Goal: Transaction & Acquisition: Purchase product/service

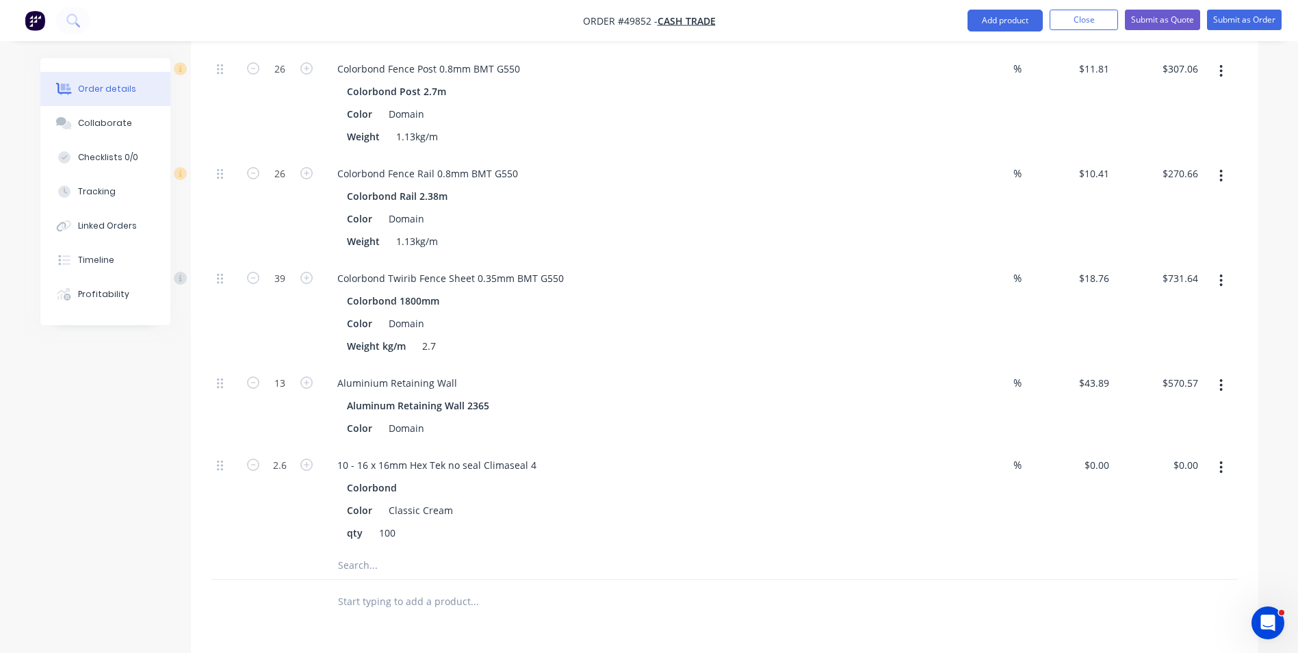
scroll to position [205, 0]
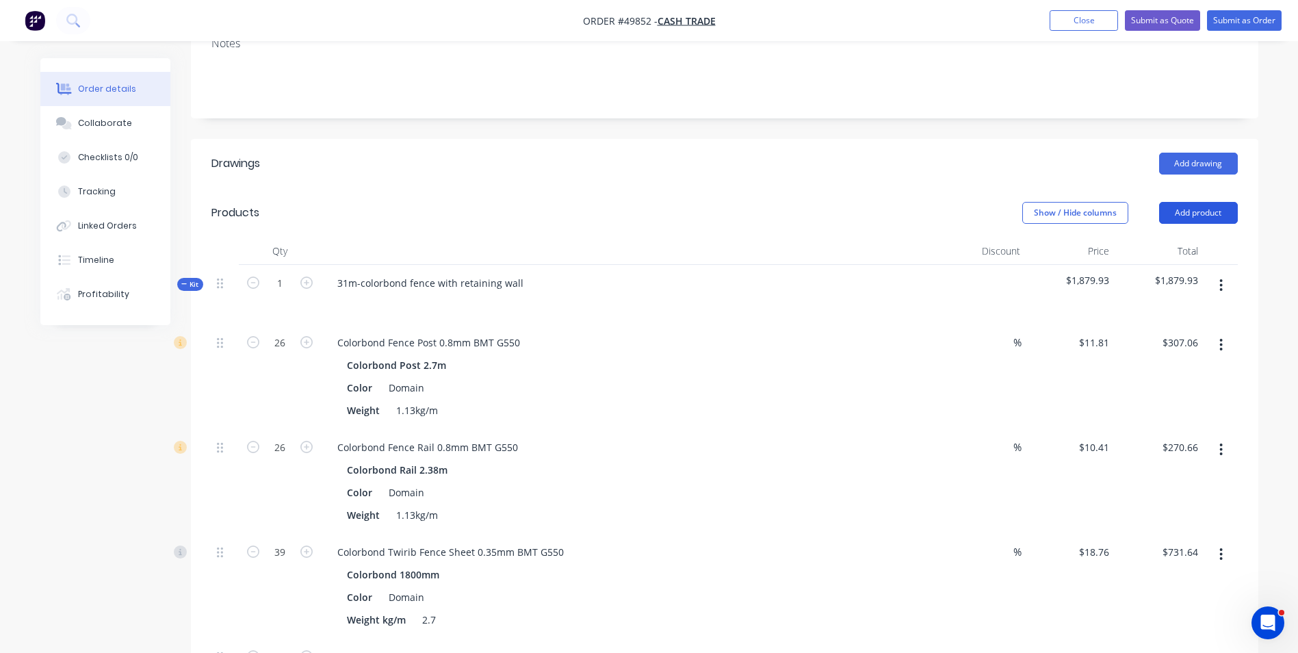
click at [1203, 210] on button "Add product" at bounding box center [1198, 213] width 79 height 22
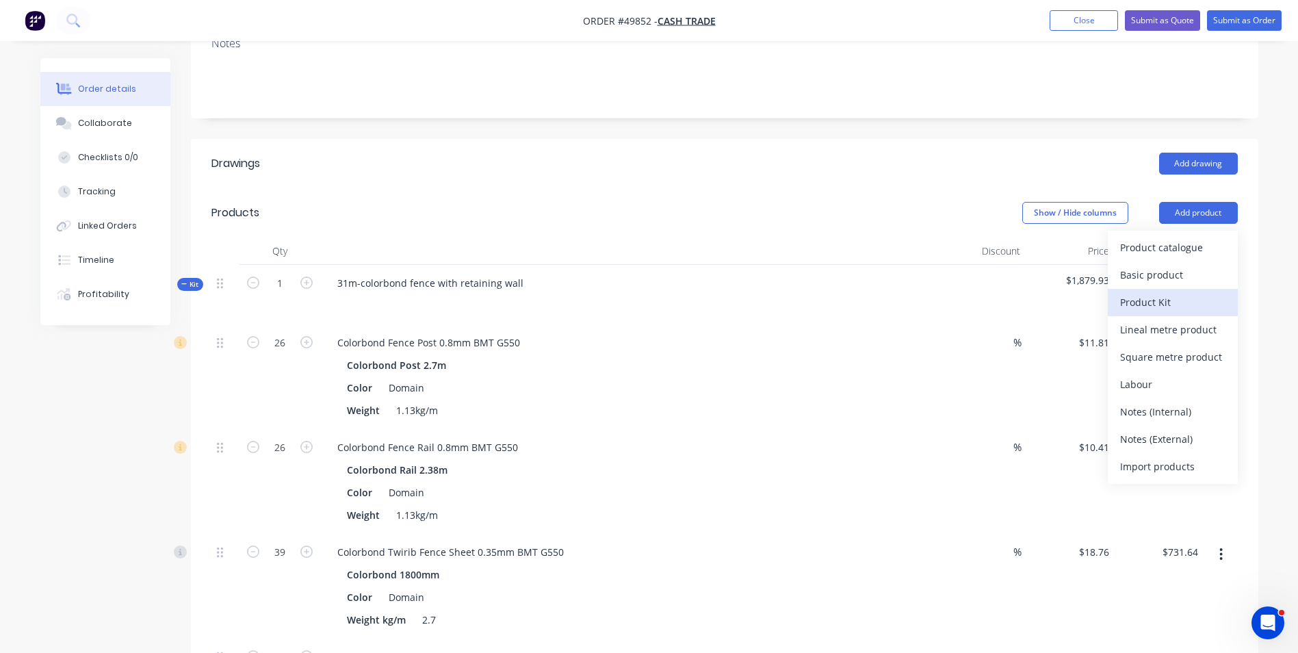
click at [1176, 310] on div "Product Kit" at bounding box center [1172, 302] width 105 height 20
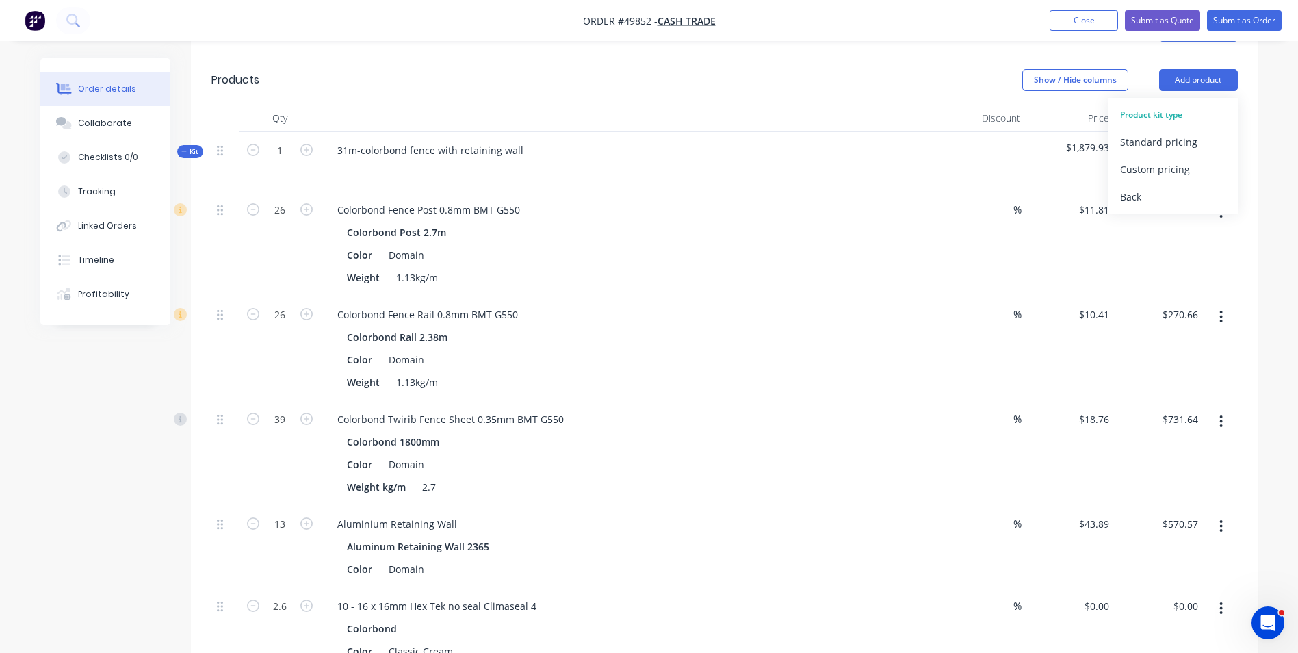
scroll to position [153, 0]
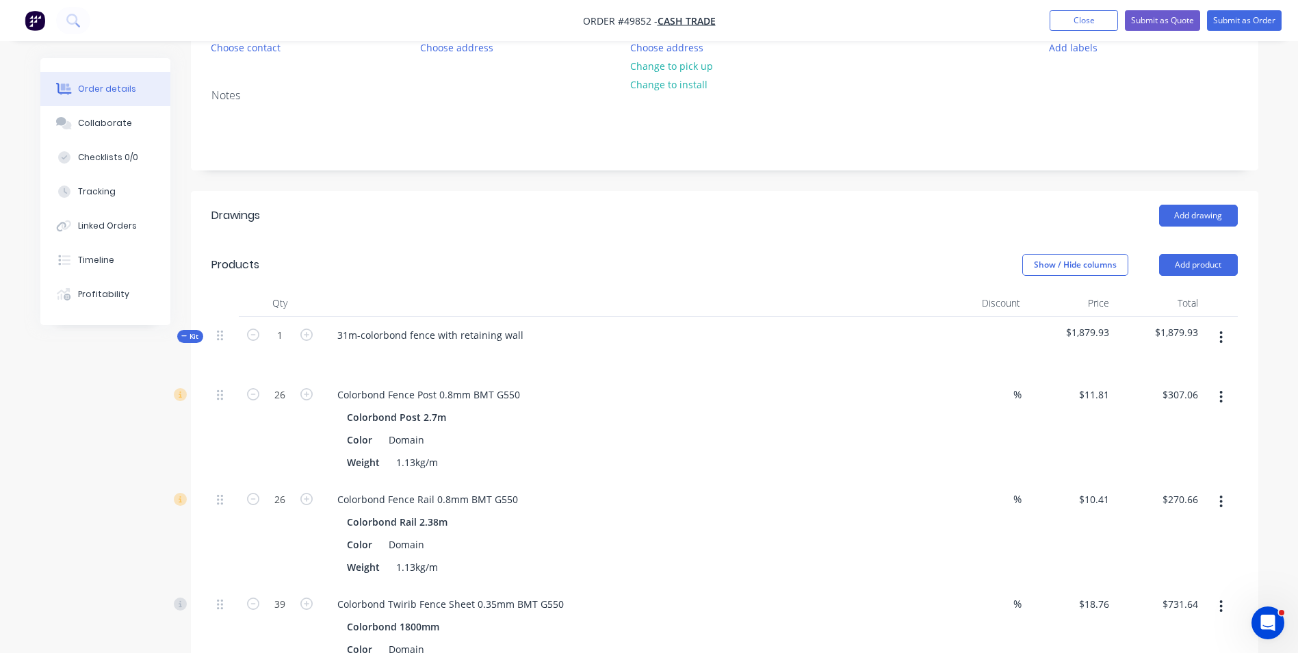
click at [724, 235] on header "Drawings Add drawing" at bounding box center [724, 215] width 1067 height 49
click at [1215, 268] on button "Add product" at bounding box center [1198, 265] width 79 height 22
click at [1203, 330] on div "Standard pricing" at bounding box center [1172, 327] width 105 height 20
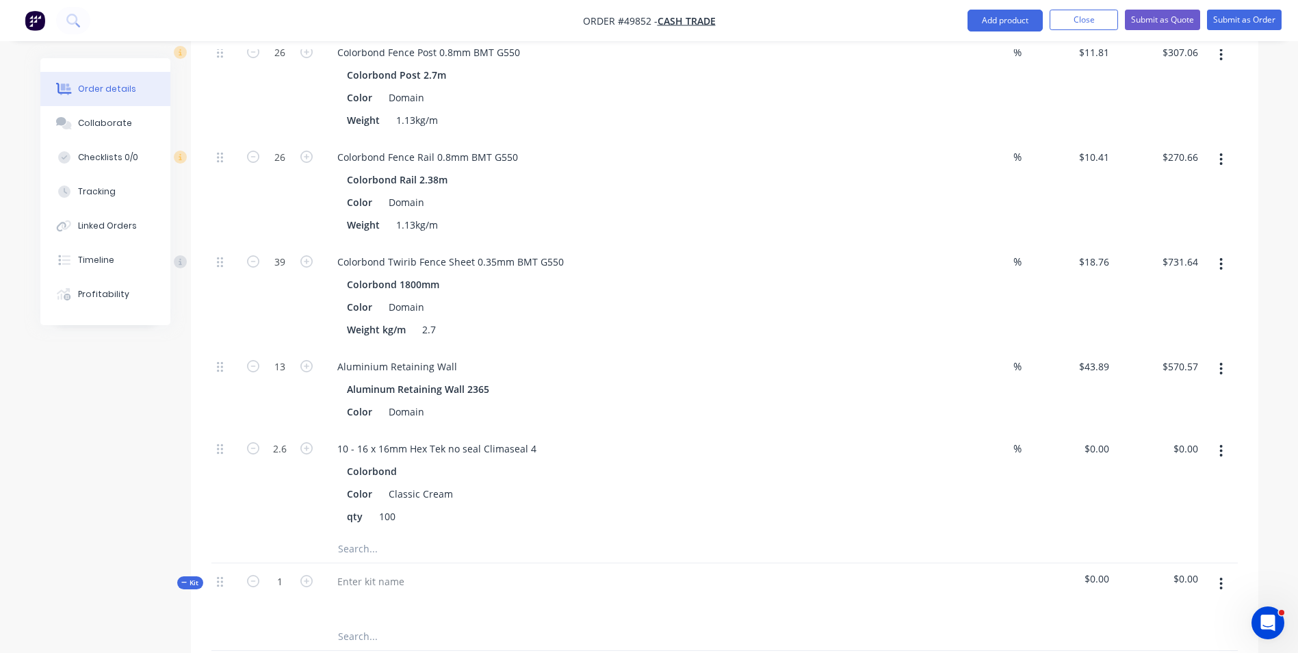
scroll to position [837, 0]
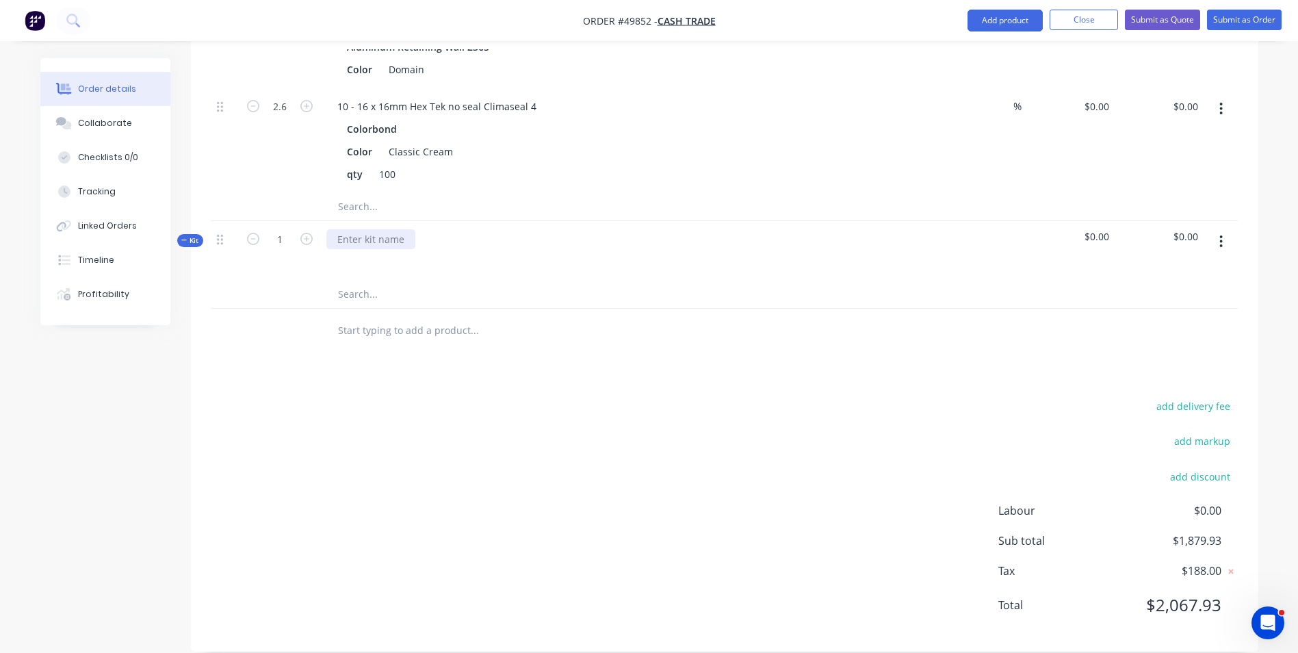
click at [382, 237] on div at bounding box center [370, 239] width 89 height 20
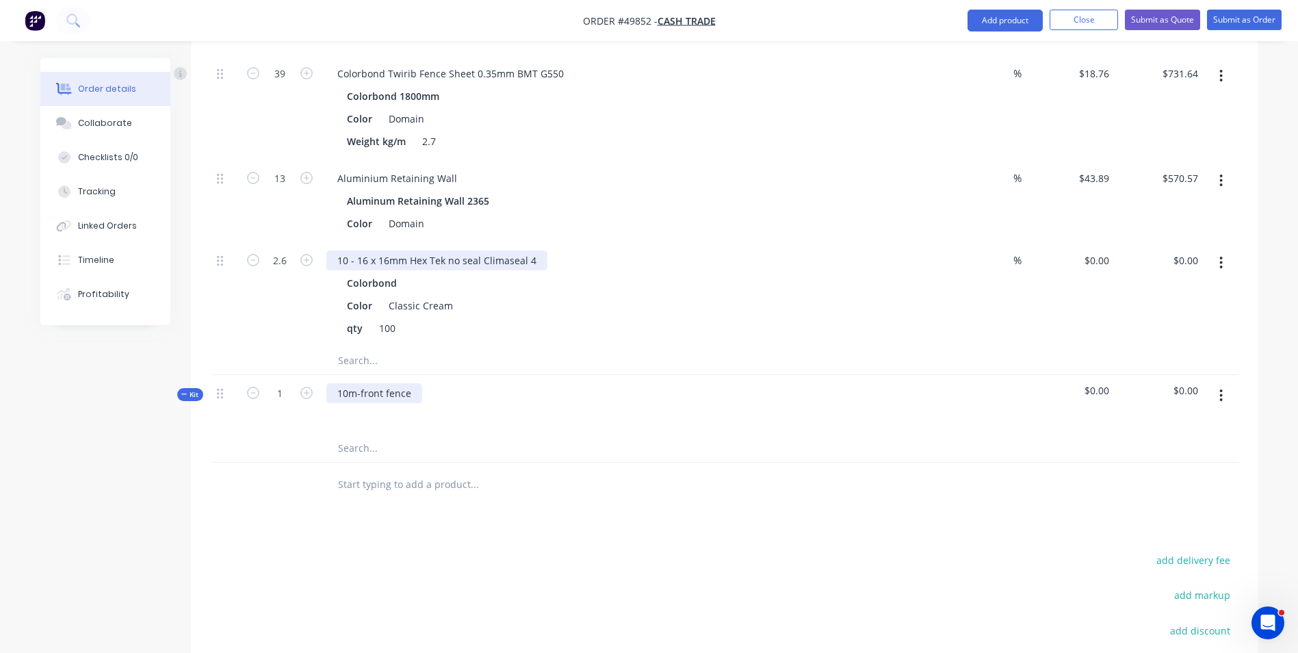
scroll to position [684, 0]
click at [592, 482] on input "text" at bounding box center [474, 483] width 274 height 27
click at [649, 441] on div at bounding box center [531, 447] width 410 height 27
click at [1232, 394] on button "button" at bounding box center [1221, 394] width 32 height 25
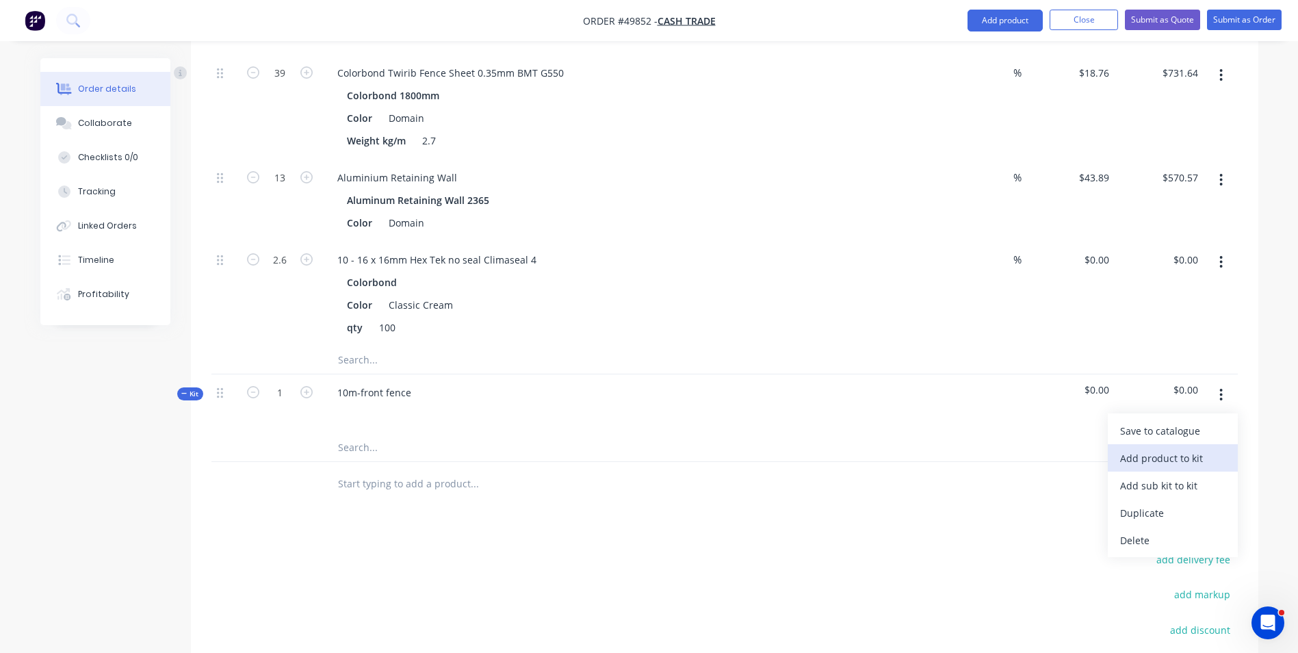
click at [1204, 454] on div "Add product to kit" at bounding box center [1172, 458] width 105 height 20
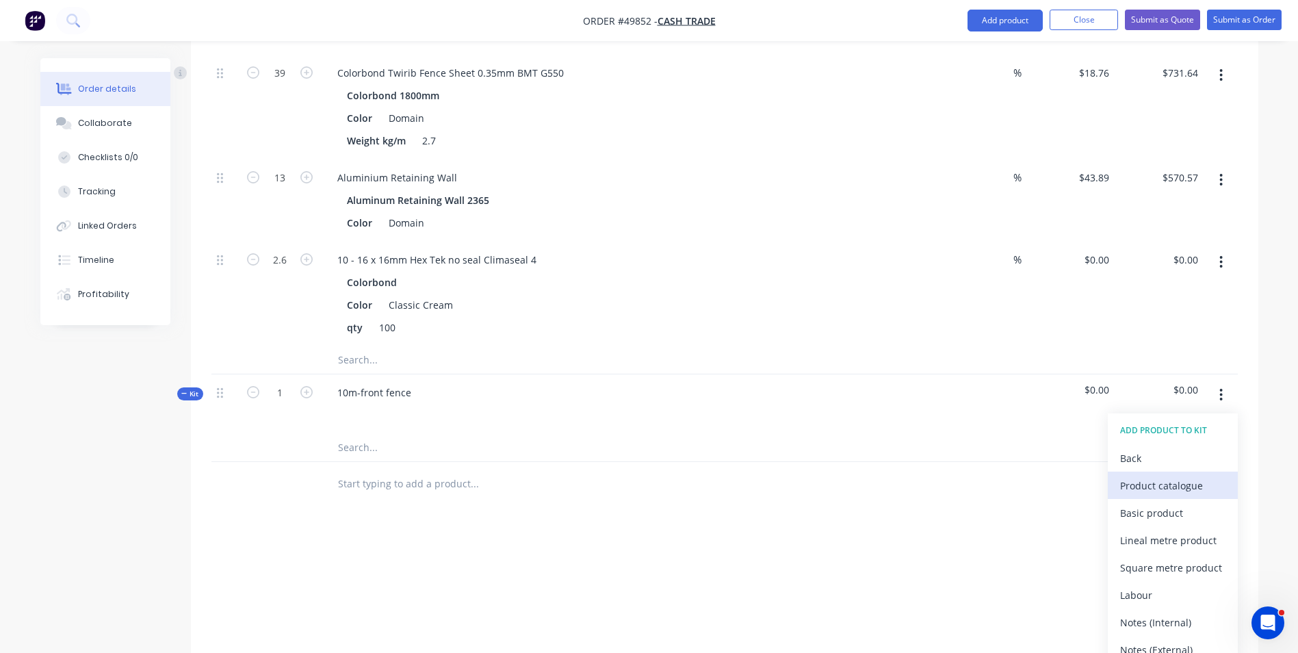
click at [1165, 481] on div "Product catalogue" at bounding box center [1172, 485] width 105 height 20
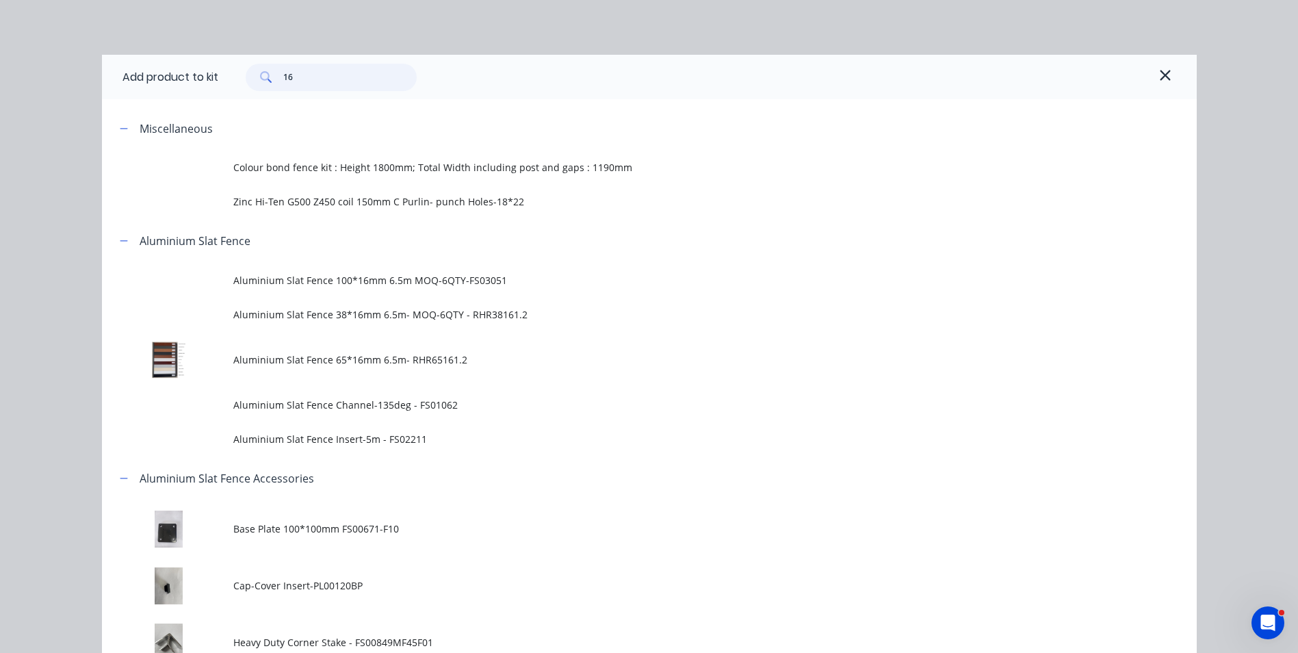
drag, startPoint x: 343, startPoint y: 78, endPoint x: 137, endPoint y: 66, distance: 207.0
click at [137, 66] on div "Add product to kit 16" at bounding box center [649, 77] width 1095 height 44
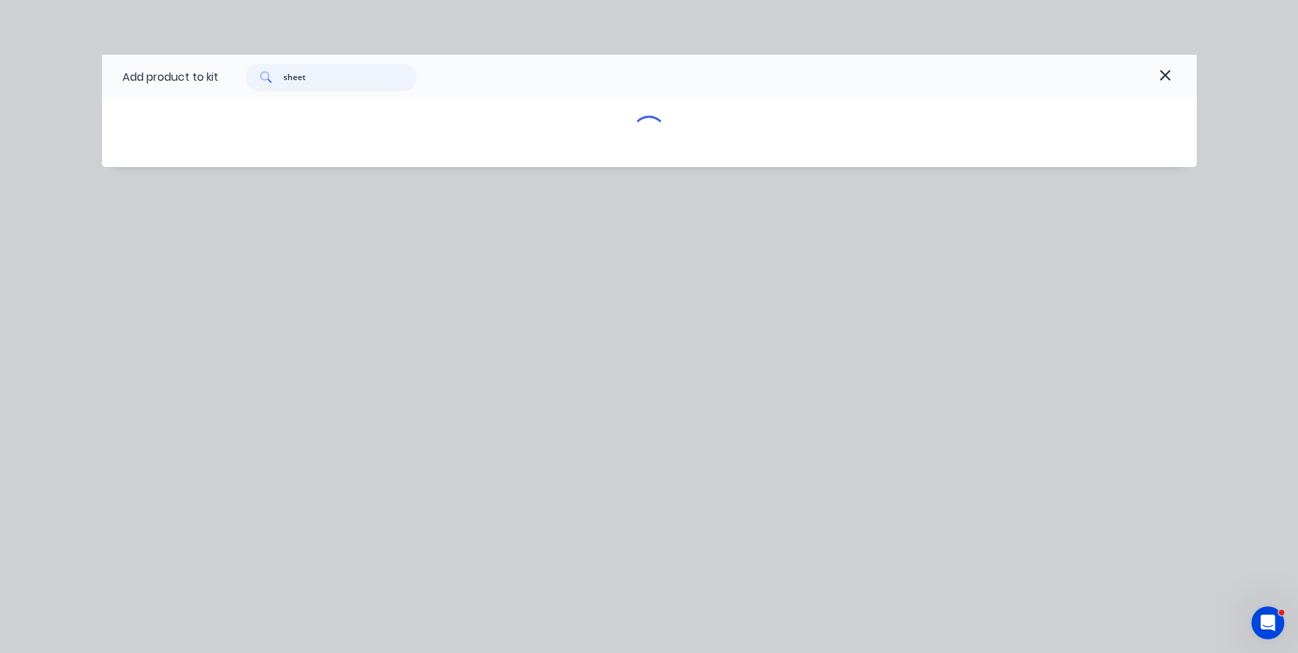
type input "sheet"
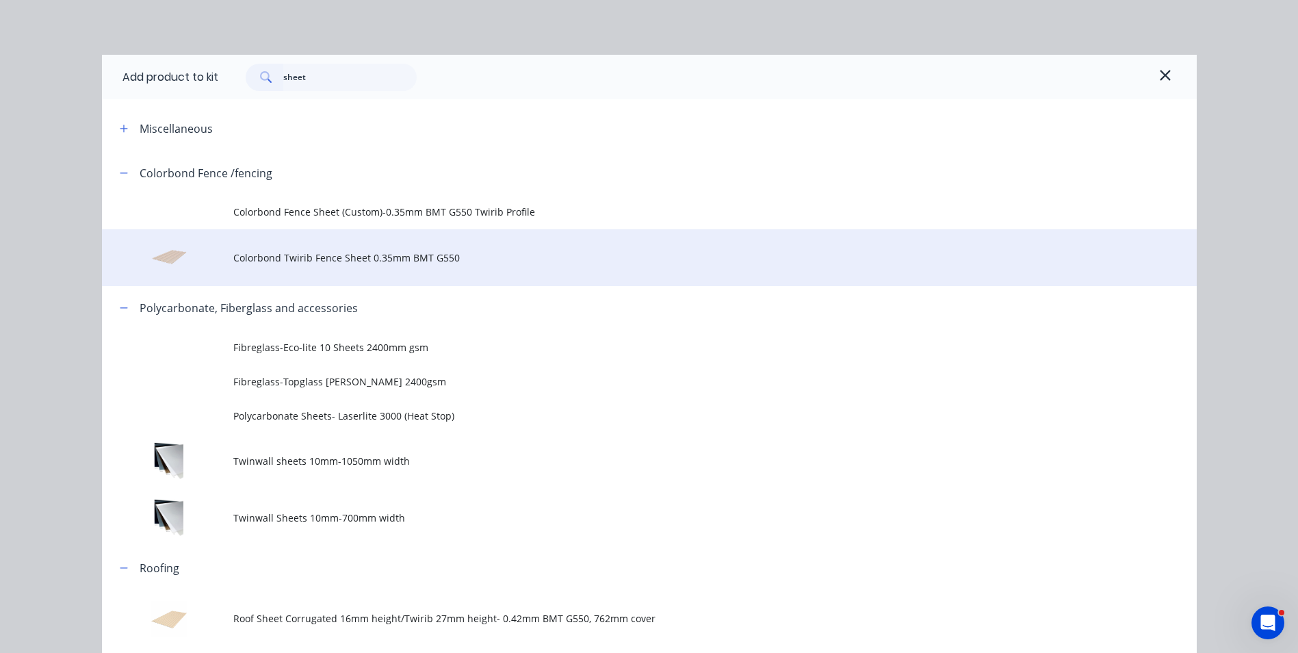
click at [469, 259] on span "Colorbond Twirib Fence Sheet 0.35mm BMT G550" at bounding box center [618, 257] width 770 height 14
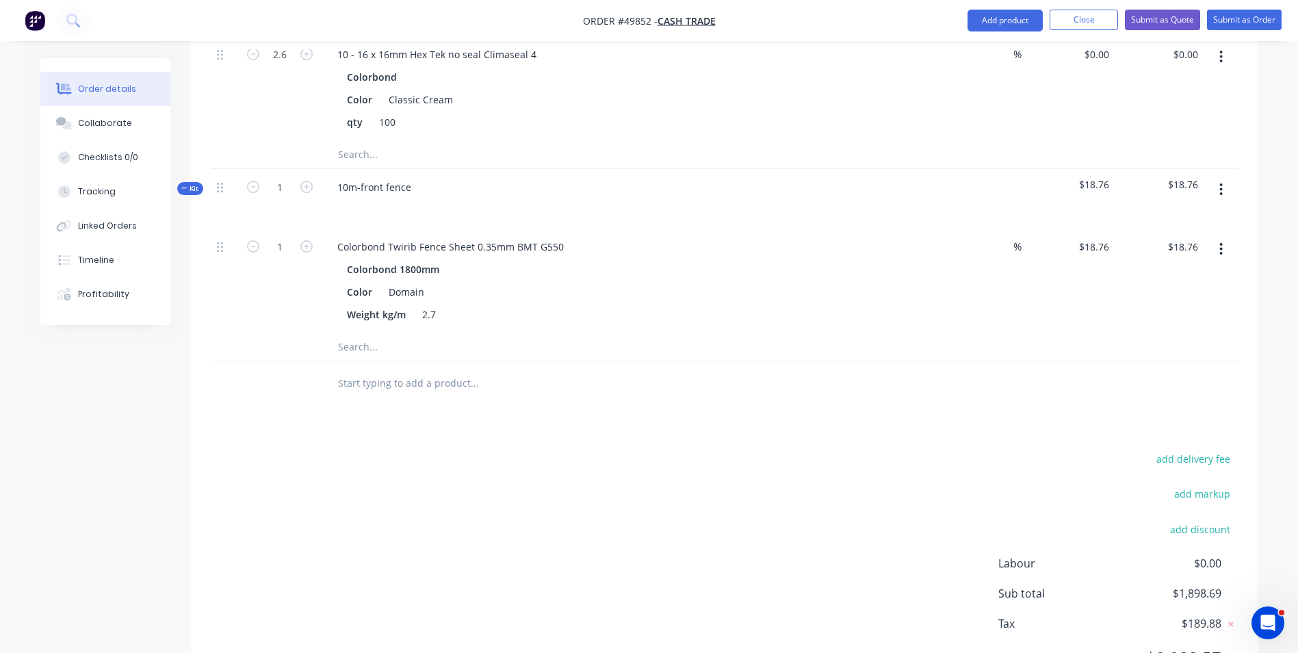
scroll to position [821, 0]
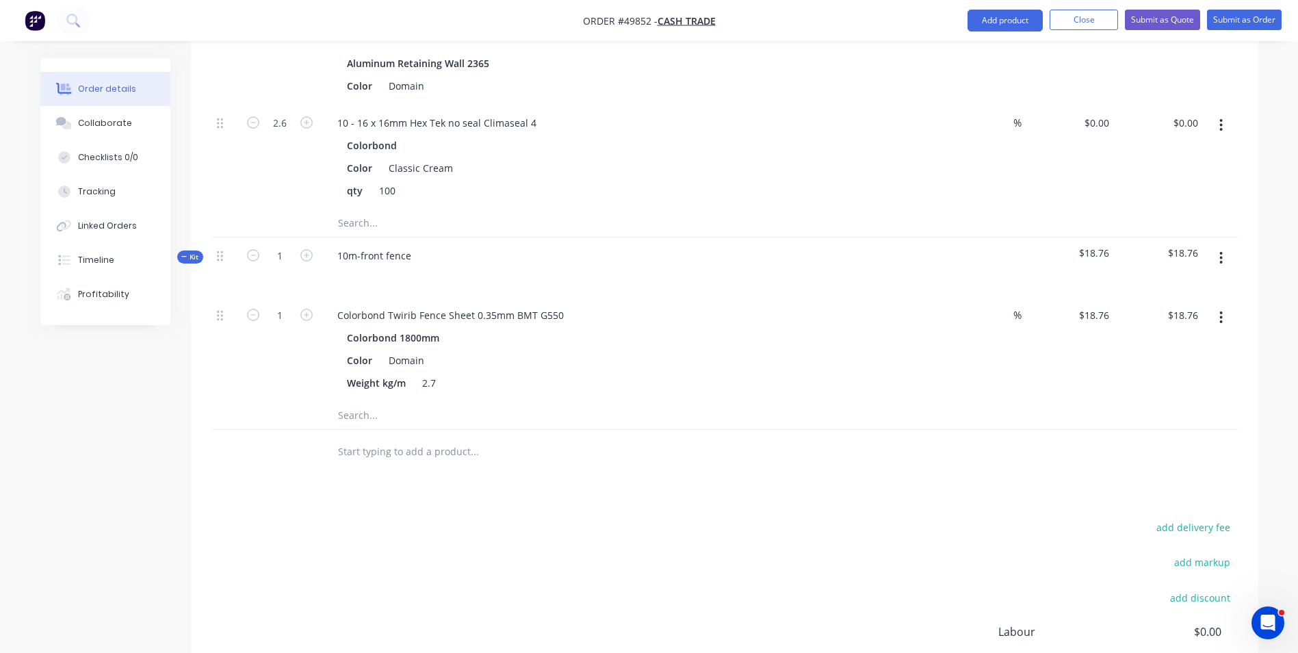
click at [1222, 257] on icon "button" at bounding box center [1221, 258] width 3 height 12
click at [943, 272] on div at bounding box center [981, 267] width 89 height 60
click at [1224, 257] on button "button" at bounding box center [1221, 258] width 32 height 25
click at [1209, 325] on div "Add product to kit" at bounding box center [1172, 321] width 105 height 20
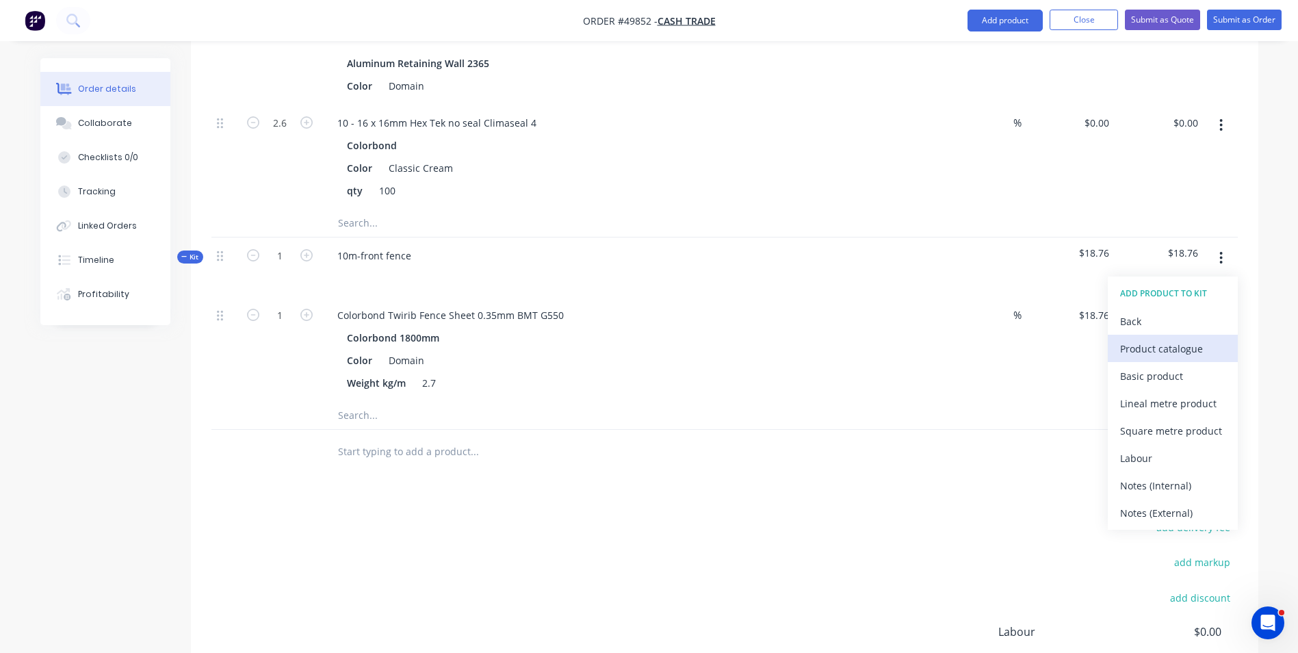
click at [1181, 347] on div "Product catalogue" at bounding box center [1172, 349] width 105 height 20
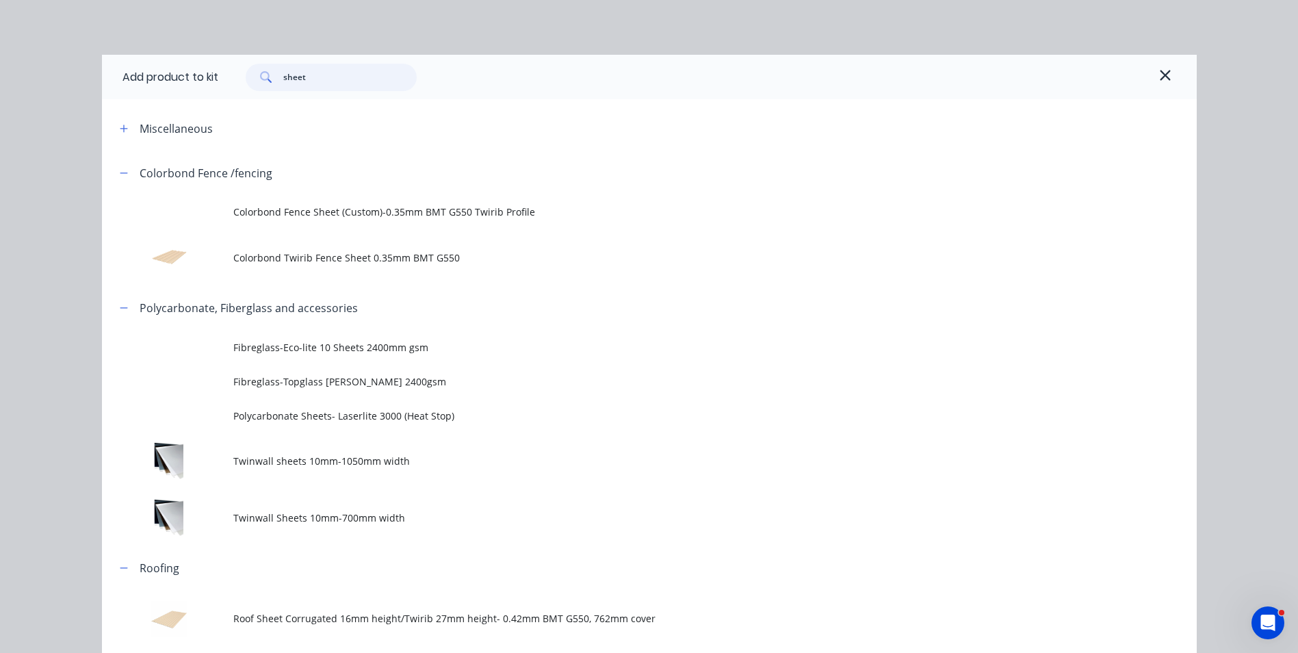
drag, startPoint x: 327, startPoint y: 79, endPoint x: 167, endPoint y: 78, distance: 160.1
click at [166, 79] on div "Add product to kit sheet" at bounding box center [649, 77] width 1095 height 44
type input "r"
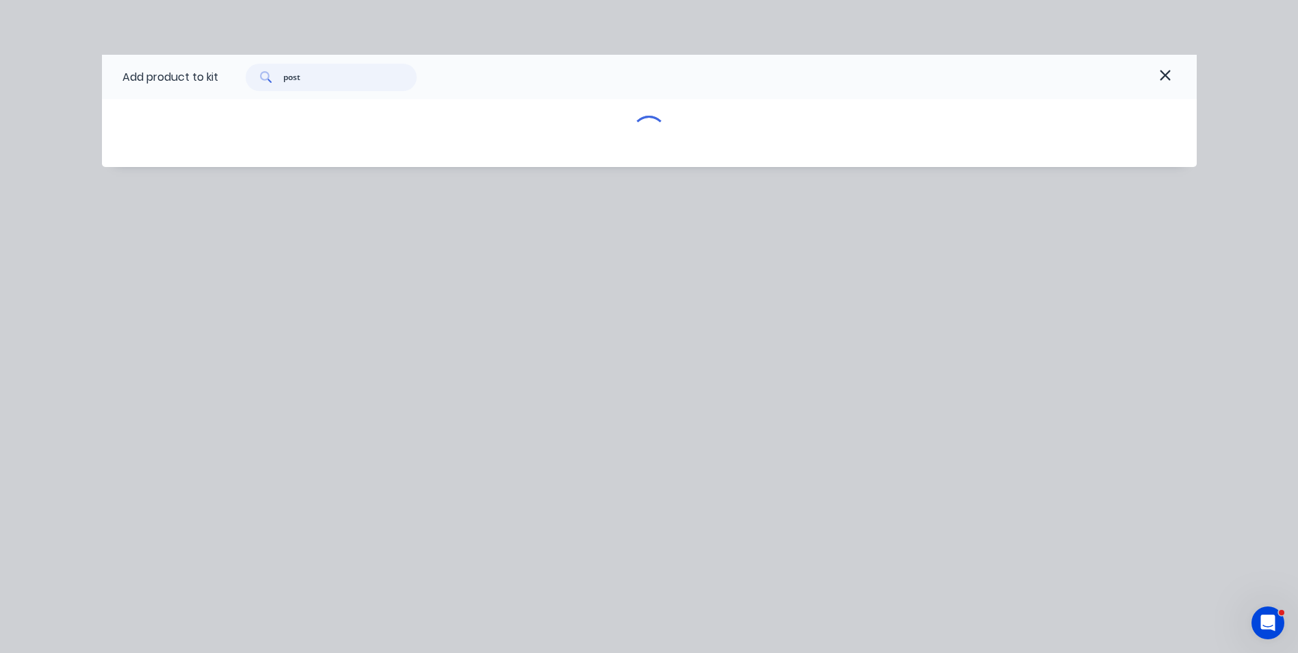
type input "post"
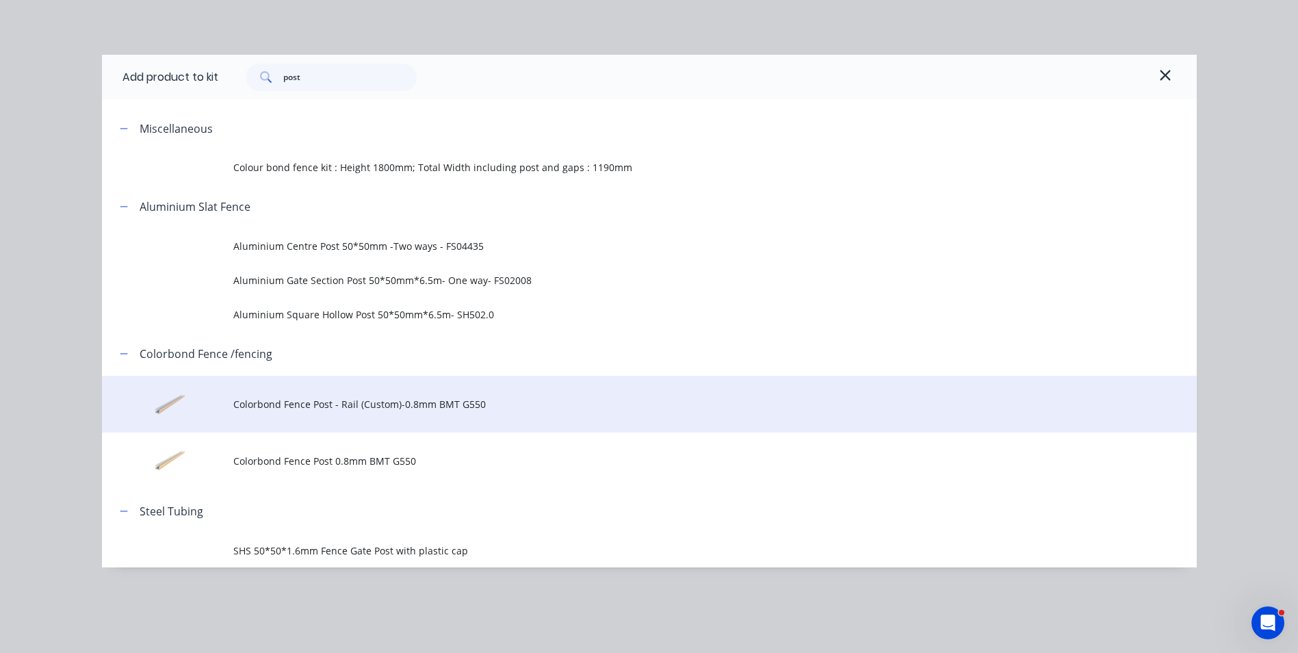
click at [351, 413] on td "Colorbond Fence Post - Rail (Custom)-0.8mm BMT G550" at bounding box center [714, 404] width 963 height 57
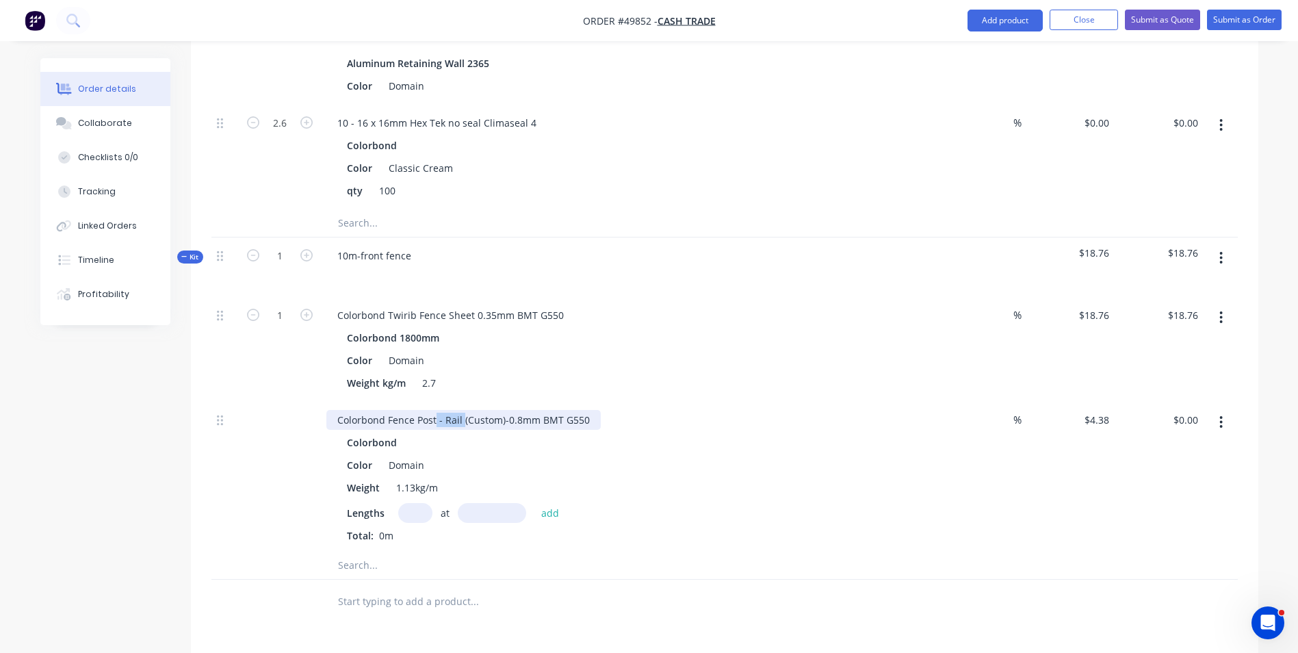
drag, startPoint x: 435, startPoint y: 421, endPoint x: 462, endPoint y: 425, distance: 26.9
click at [462, 425] on div "Colorbond Fence Post - Rail (Custom)-0.8mm BMT G550" at bounding box center [463, 420] width 274 height 20
click at [564, 473] on div "Color Domain" at bounding box center [625, 465] width 569 height 20
click at [835, 625] on div "Drawings Add drawing Products Show / Hide columns Add product Qty Discount Pric…" at bounding box center [724, 222] width 1067 height 1399
click at [232, 577] on div at bounding box center [224, 564] width 27 height 27
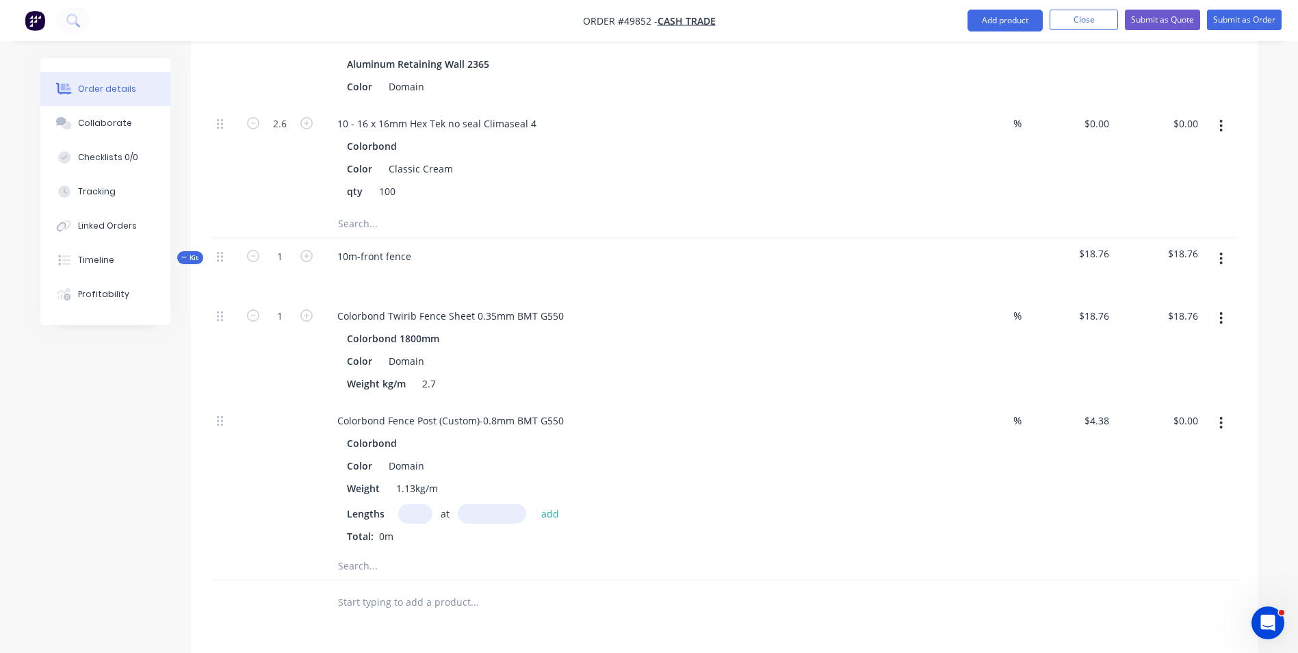
scroll to position [821, 0]
click at [407, 519] on input "text" at bounding box center [415, 513] width 34 height 20
type input "6"
click at [476, 514] on input "text" at bounding box center [492, 513] width 68 height 20
type input "2"
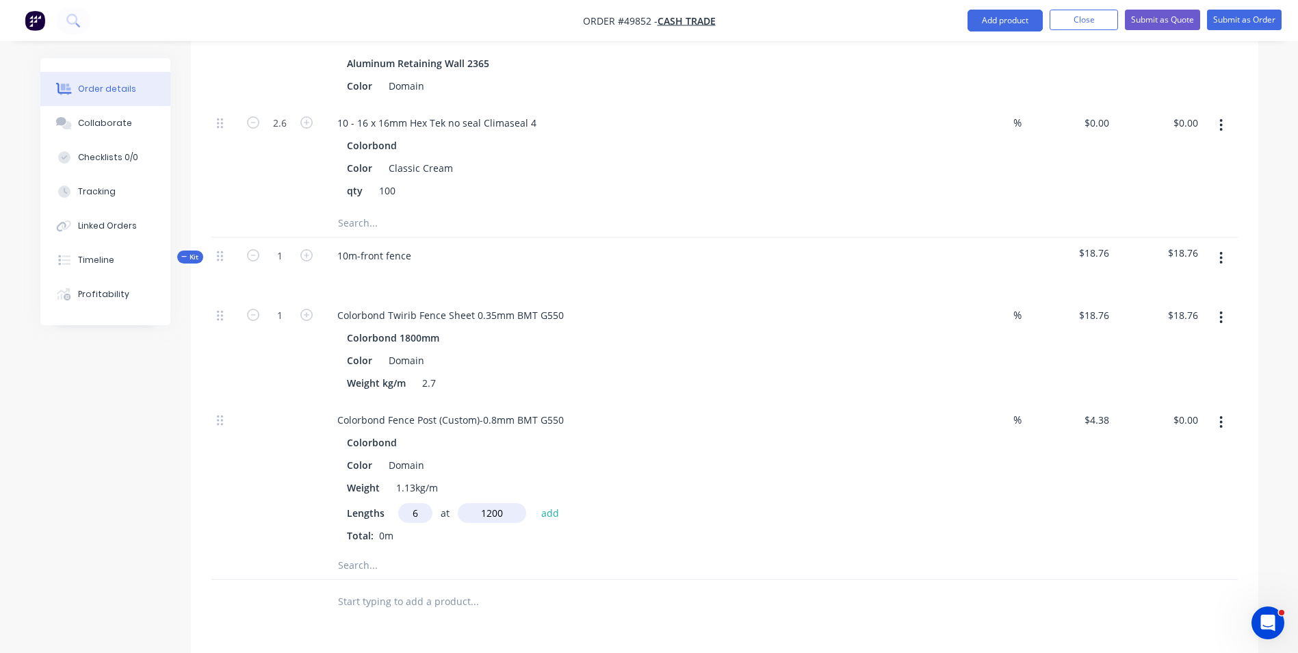
type input "1200"
click at [534, 503] on button "add" at bounding box center [550, 512] width 32 height 18
type input "$31.54"
click at [291, 319] on input "1" at bounding box center [280, 315] width 36 height 21
type input "5"
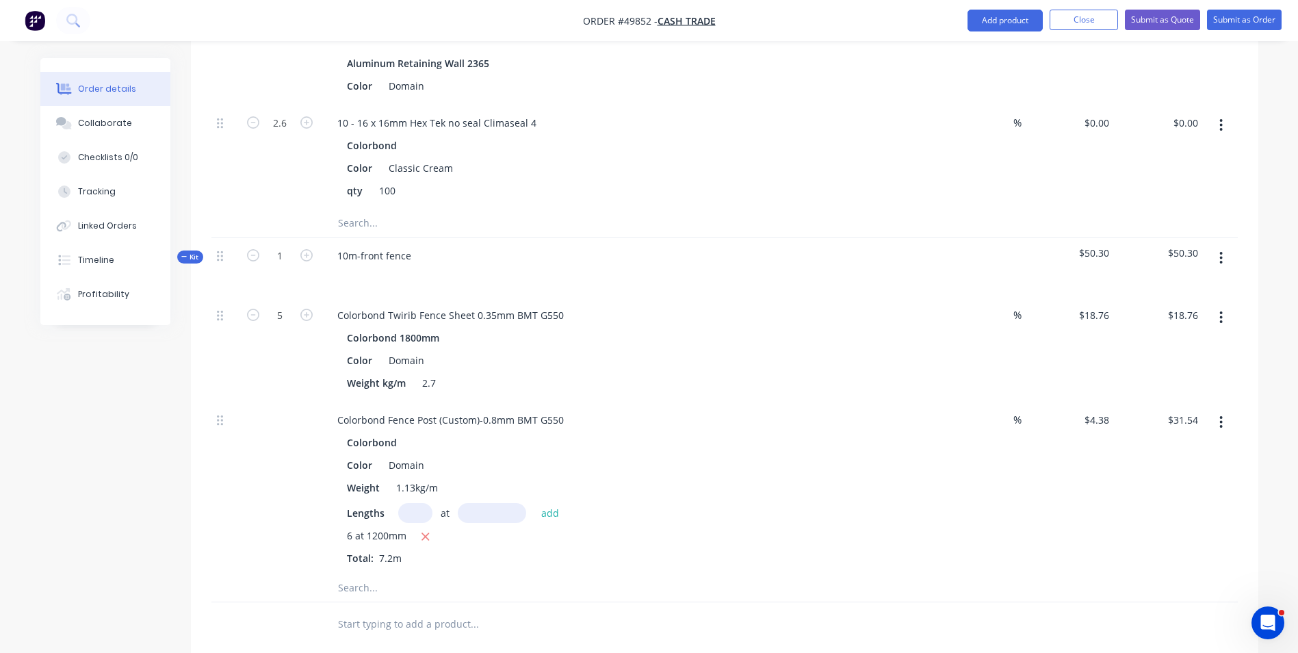
type input "$93.80"
click at [202, 338] on div "Qty Discount Price Total Kit 1 31m-colorbond fence with retaining wall $1,879.9…" at bounding box center [724, 134] width 1067 height 1025
click at [666, 397] on div "Colorbond Twirib Fence Sheet 0.35mm BMT G550 Colorbond 1800mm Color Domain Weig…" at bounding box center [629, 349] width 616 height 105
click at [1215, 265] on button "button" at bounding box center [1221, 258] width 32 height 25
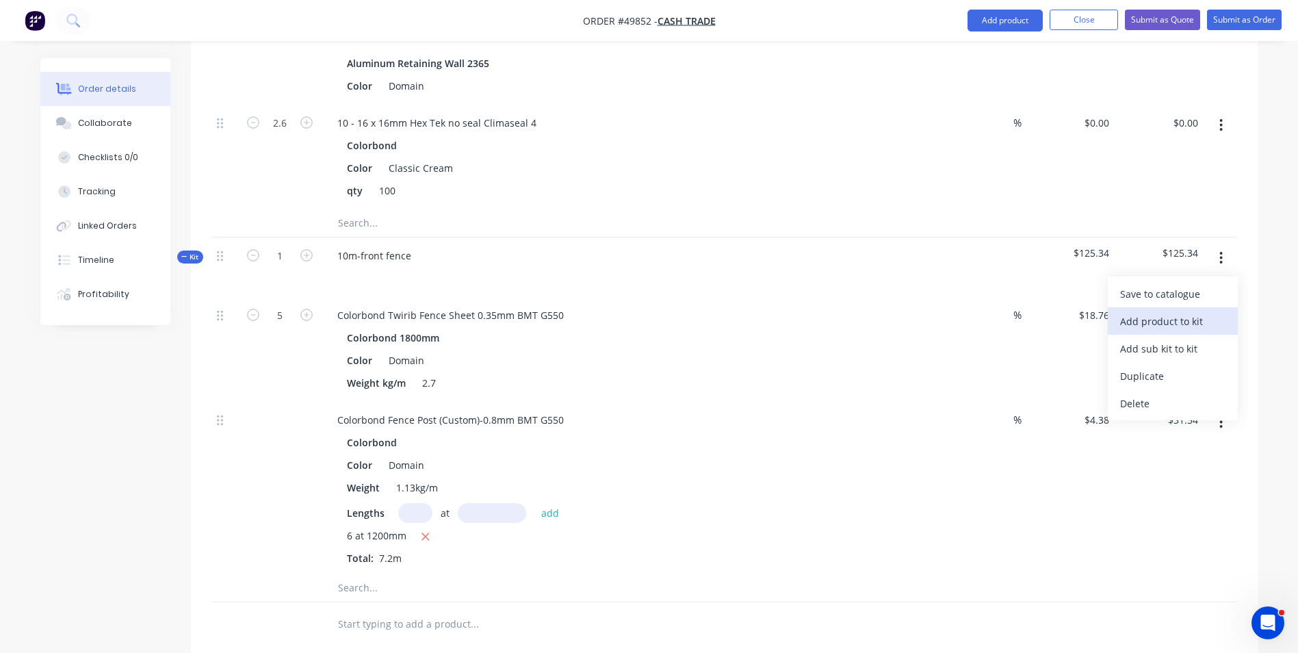
click at [1176, 319] on div "Add product to kit" at bounding box center [1172, 321] width 105 height 20
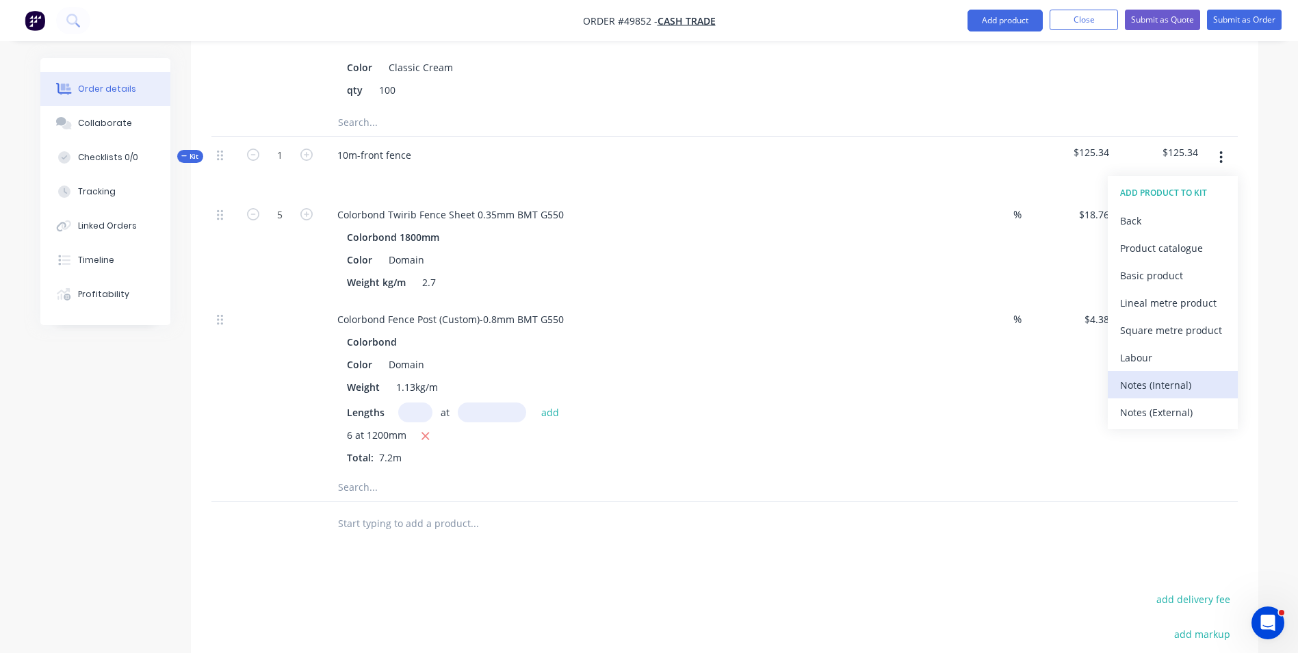
scroll to position [1026, 0]
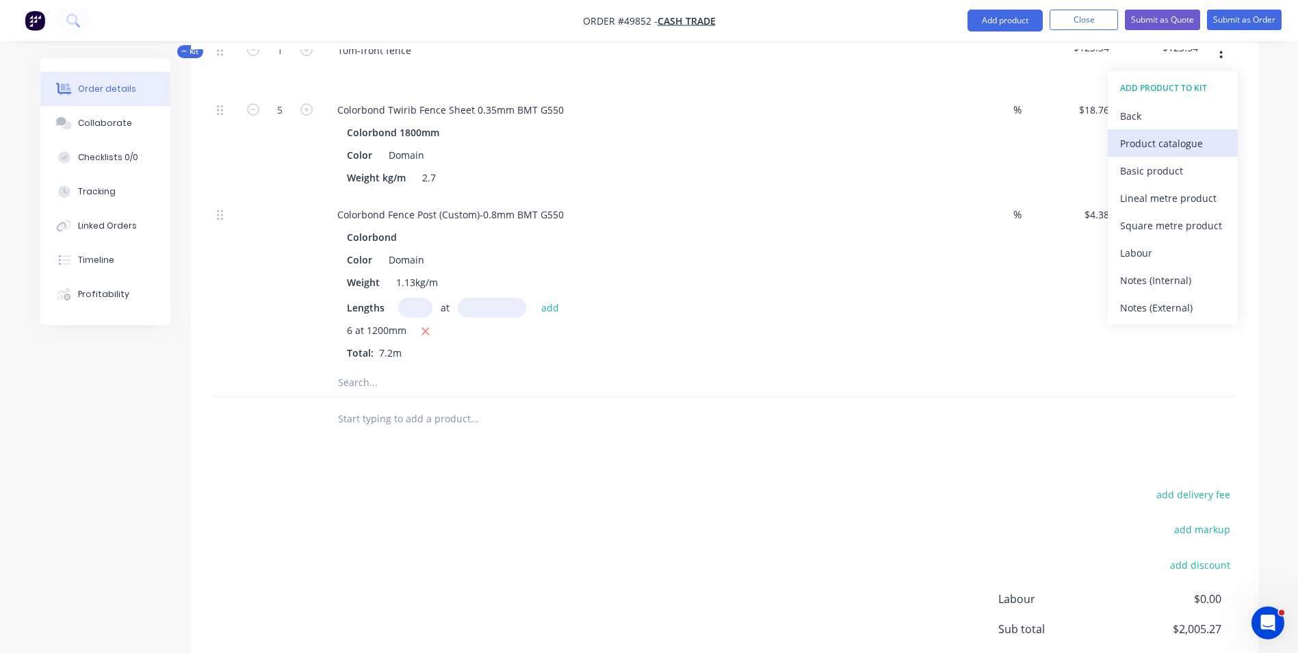
click at [1167, 146] on div "Product catalogue" at bounding box center [1172, 143] width 105 height 20
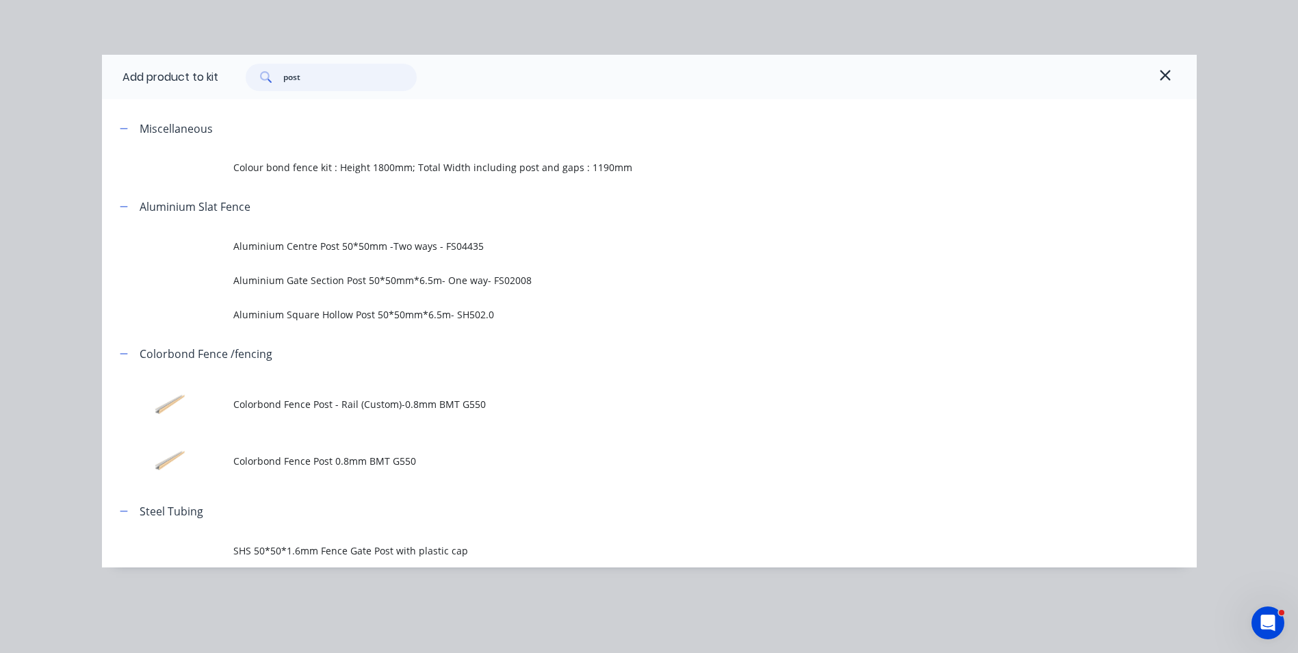
drag, startPoint x: 372, startPoint y: 73, endPoint x: 355, endPoint y: 86, distance: 21.9
click at [355, 86] on input "post" at bounding box center [349, 77] width 133 height 27
drag, startPoint x: 360, startPoint y: 80, endPoint x: 260, endPoint y: 68, distance: 100.6
click at [260, 68] on div "post" at bounding box center [331, 77] width 171 height 27
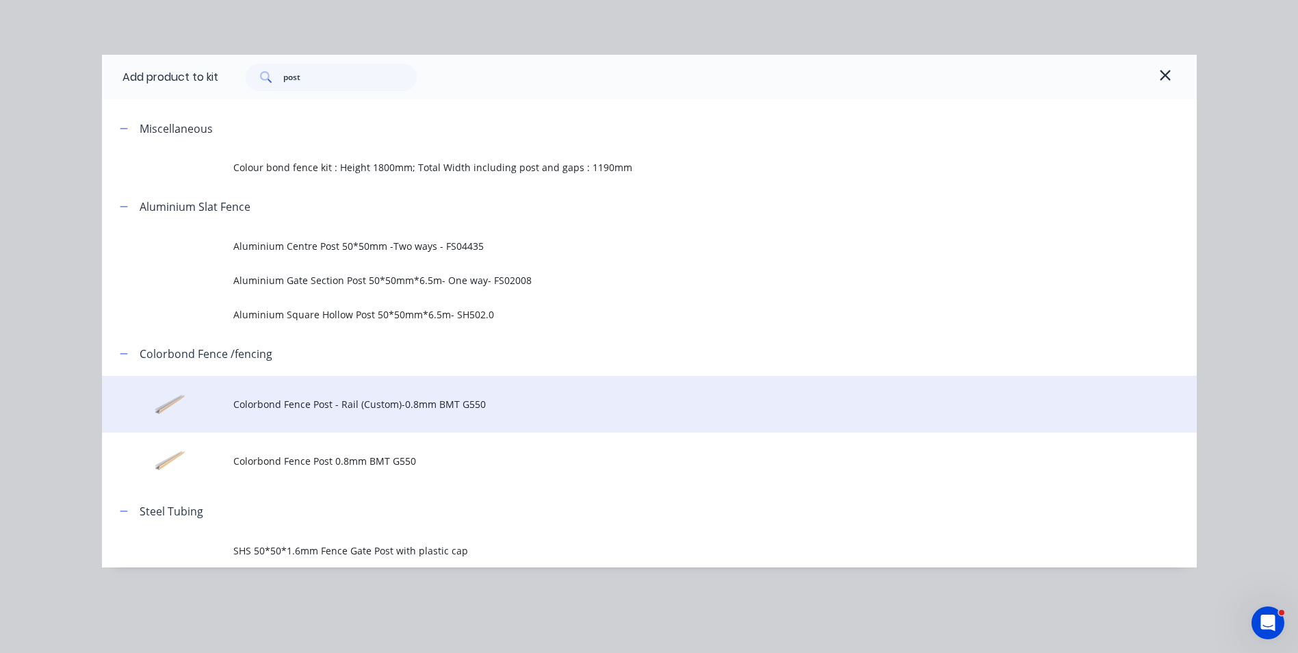
click at [390, 402] on span "Colorbond Fence Post - Rail (Custom)-0.8mm BMT G550" at bounding box center [618, 404] width 770 height 14
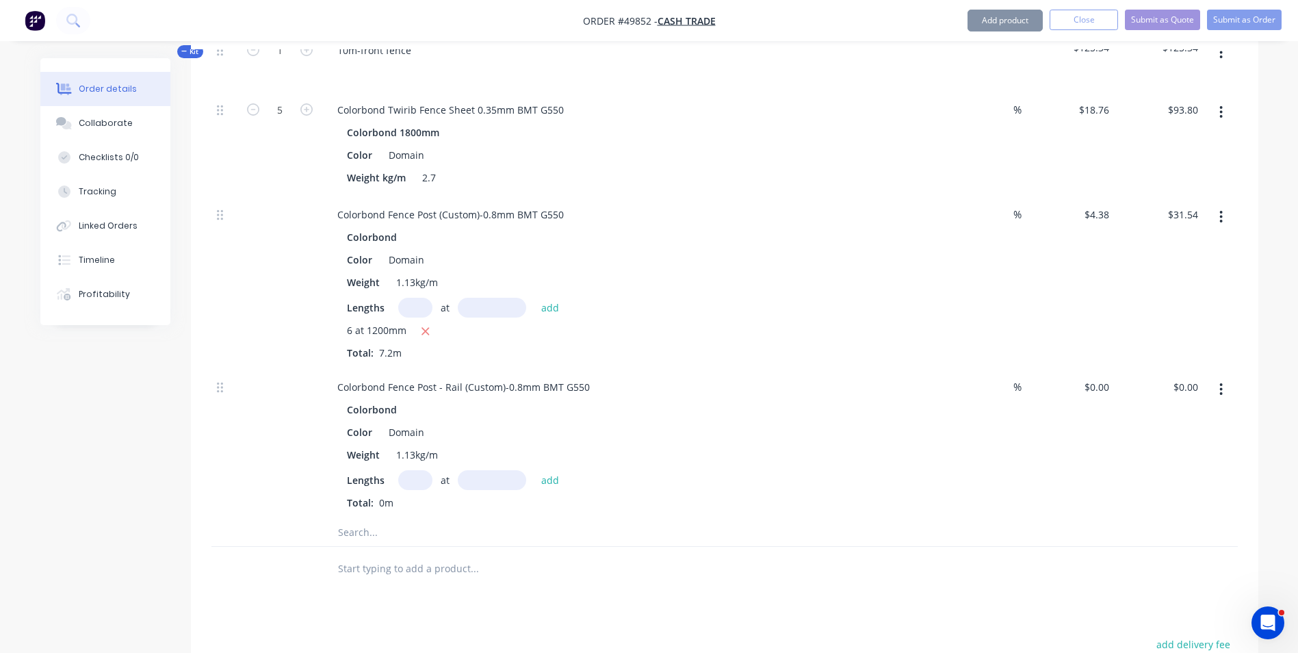
type input "$4.38"
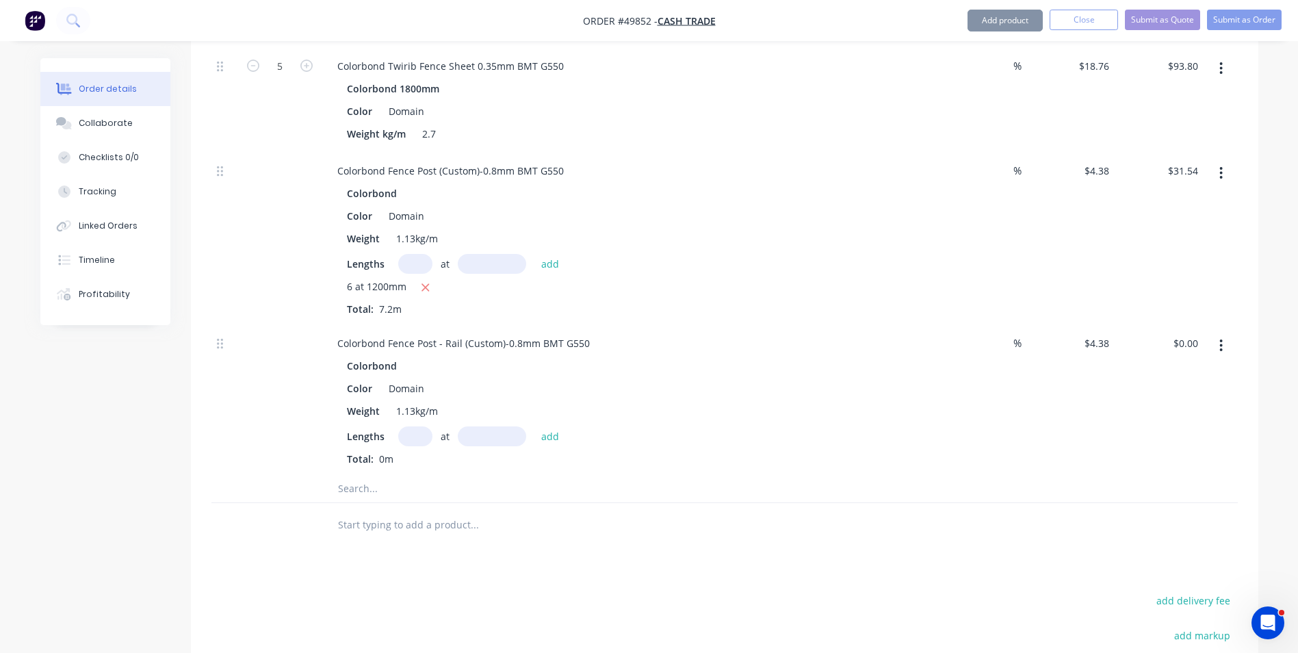
scroll to position [1095, 0]
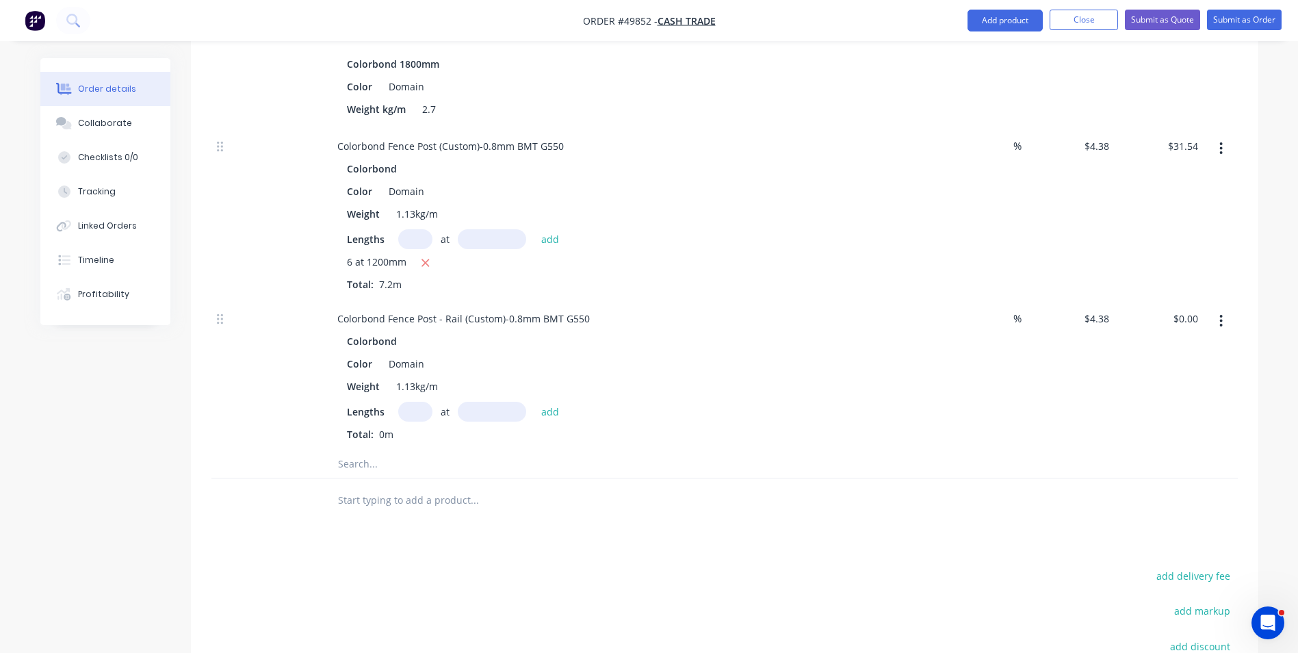
click at [1225, 314] on button "button" at bounding box center [1221, 321] width 32 height 25
click at [1170, 414] on div "Delete" at bounding box center [1172, 412] width 105 height 20
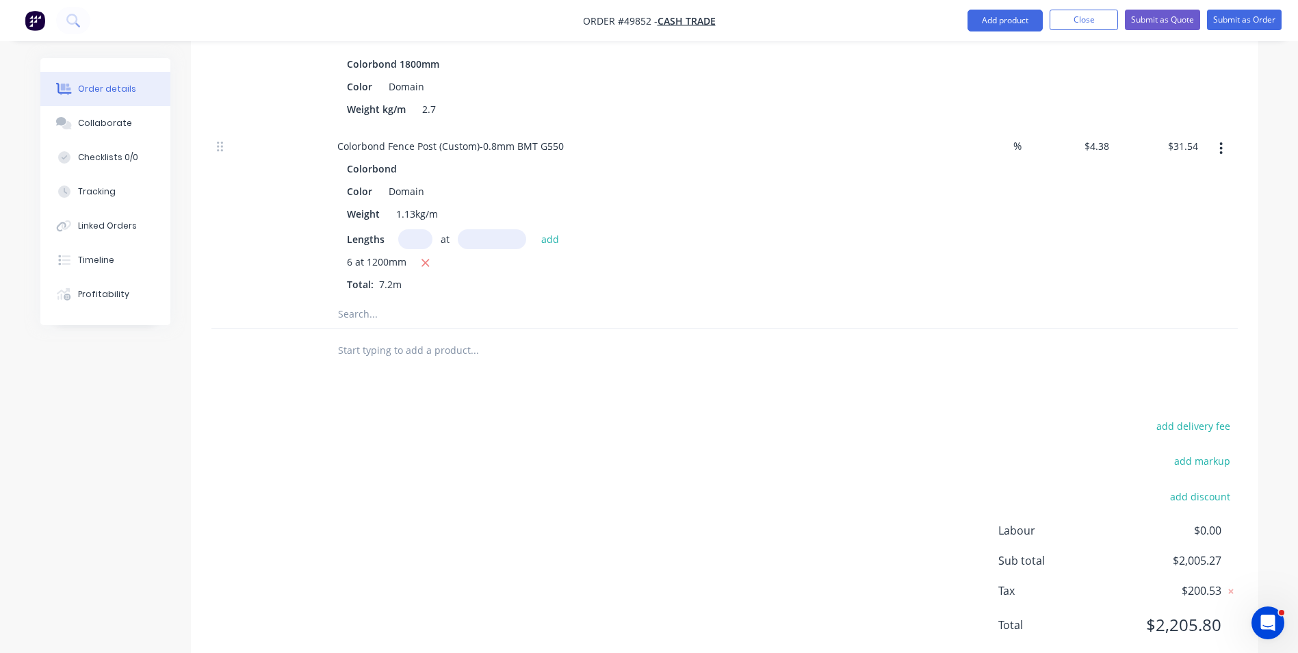
scroll to position [1026, 0]
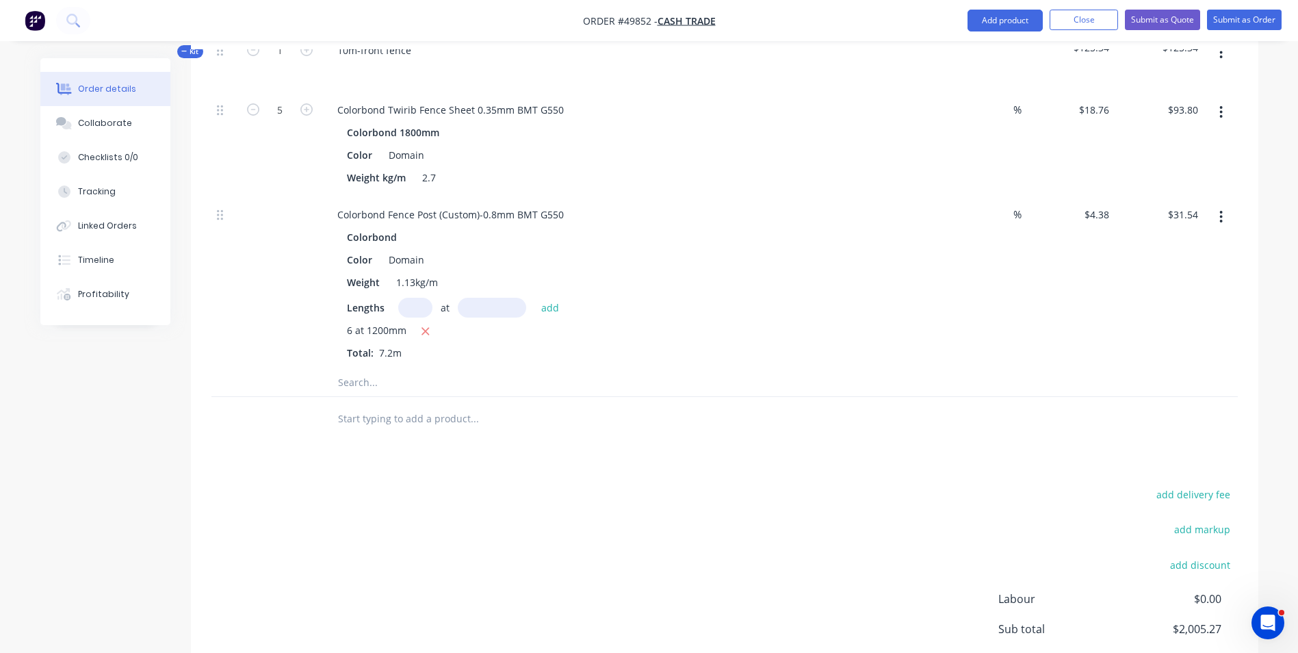
click at [1219, 220] on icon "button" at bounding box center [1220, 216] width 3 height 15
click at [844, 304] on div "Lengths at add" at bounding box center [629, 308] width 564 height 20
click at [419, 306] on input "text" at bounding box center [415, 308] width 34 height 20
type input "6"
click at [503, 301] on input "text" at bounding box center [492, 308] width 68 height 20
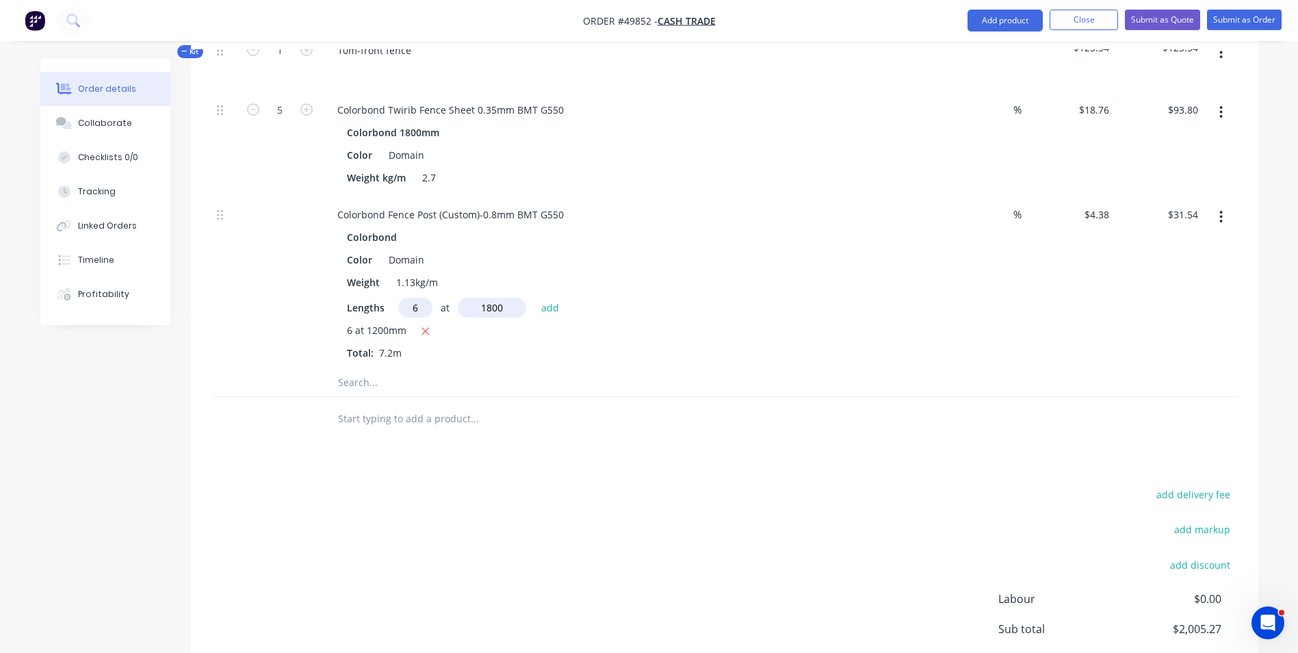
type input "1800"
click at [534, 298] on button "add" at bounding box center [550, 307] width 32 height 18
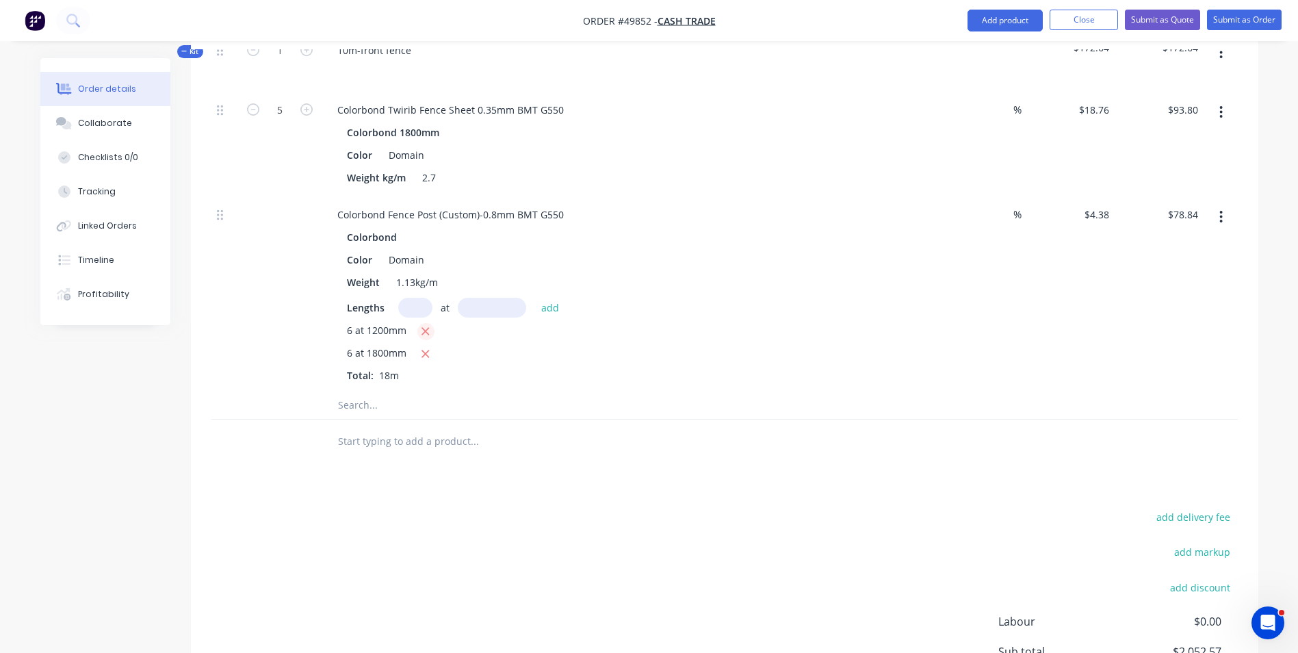
click at [426, 330] on icon "button" at bounding box center [426, 332] width 8 height 8
type input "$47.30"
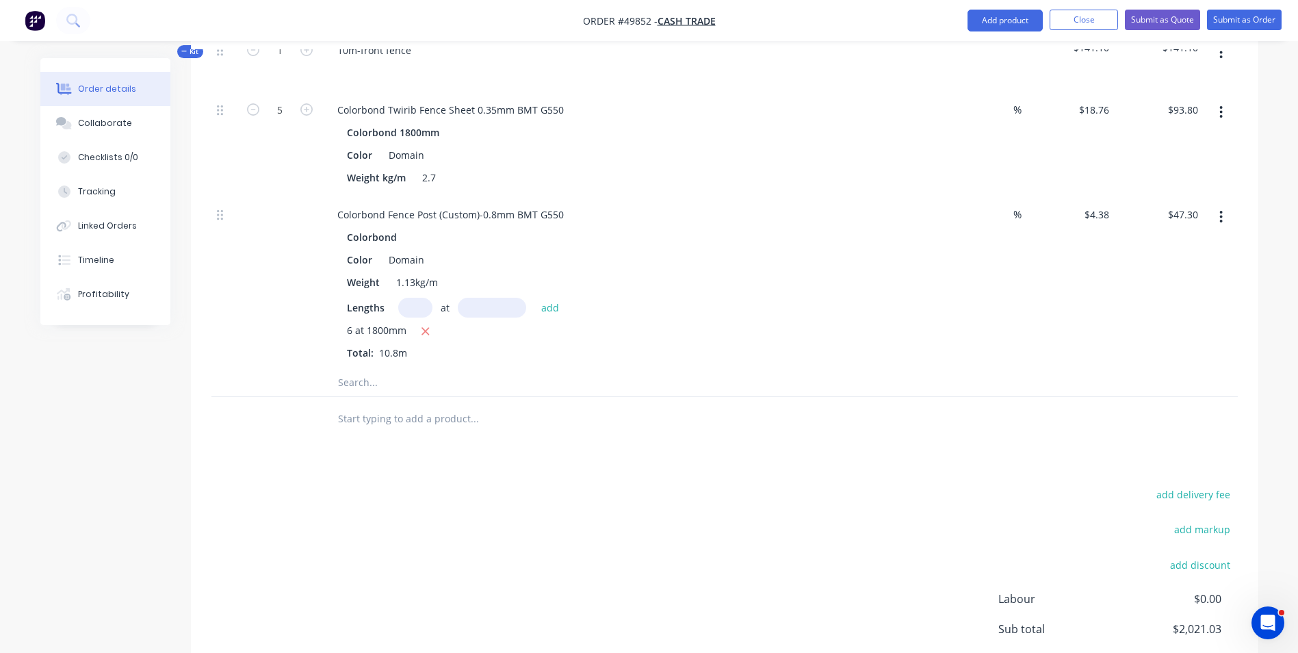
click at [643, 358] on div "6 at 1800mm Total: 10.8m" at bounding box center [629, 341] width 564 height 37
click at [995, 27] on button "Add product" at bounding box center [1004, 21] width 75 height 22
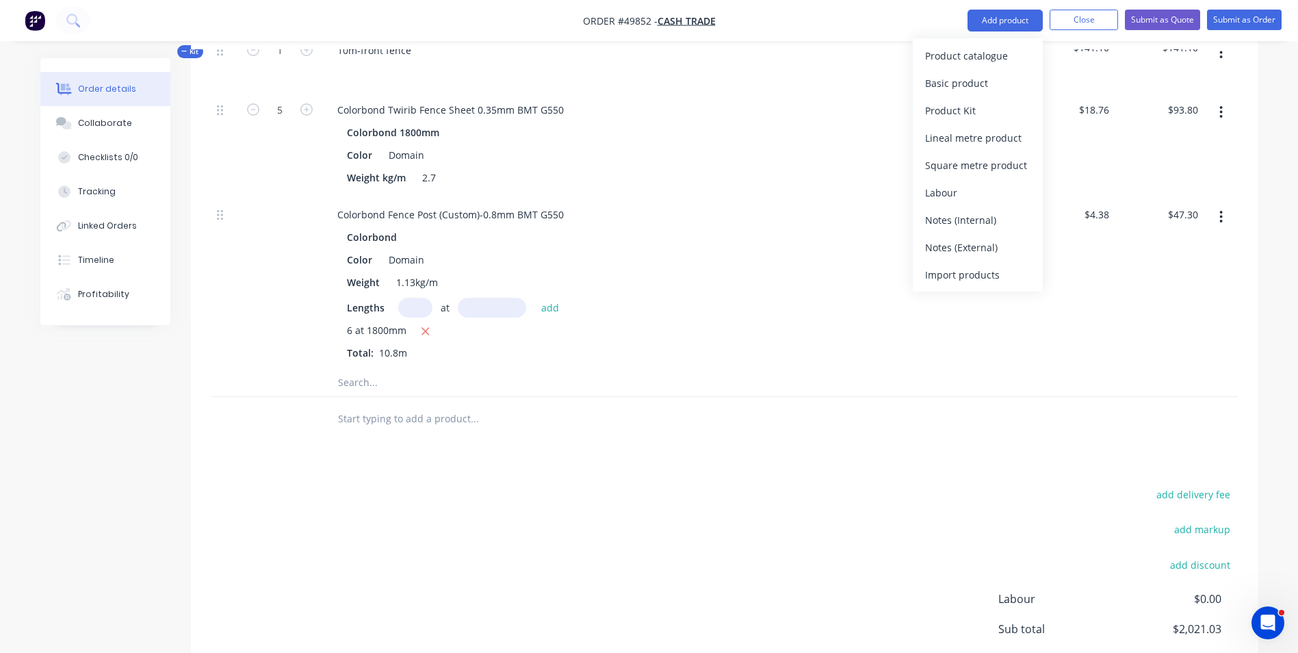
click at [1201, 228] on div "$47.30 $47.30" at bounding box center [1158, 282] width 89 height 172
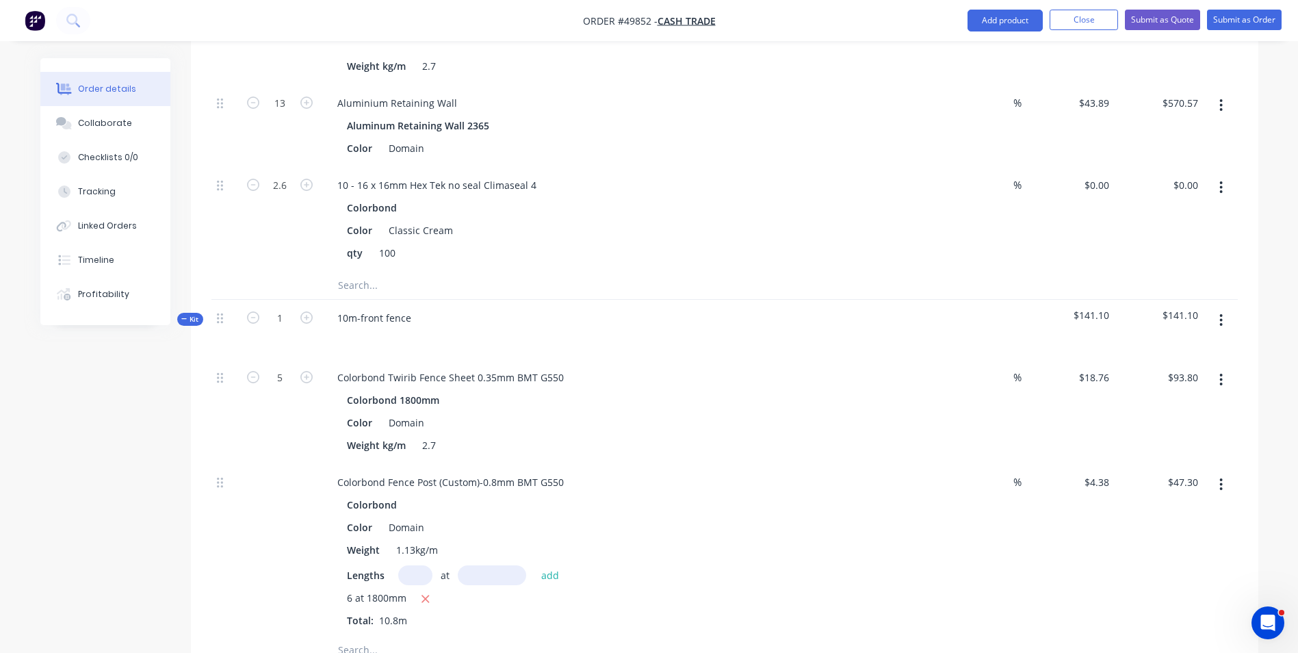
scroll to position [752, 0]
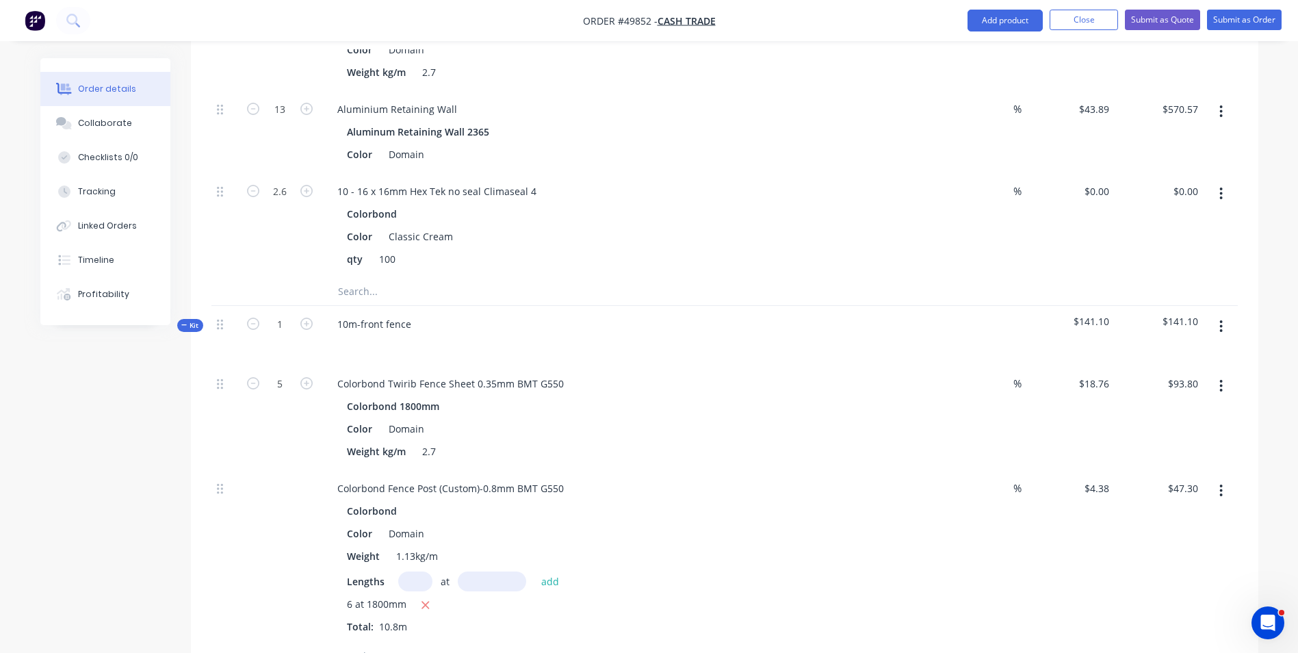
click at [1214, 334] on button "button" at bounding box center [1221, 326] width 32 height 25
click at [1170, 385] on div "Add product to kit" at bounding box center [1172, 390] width 105 height 20
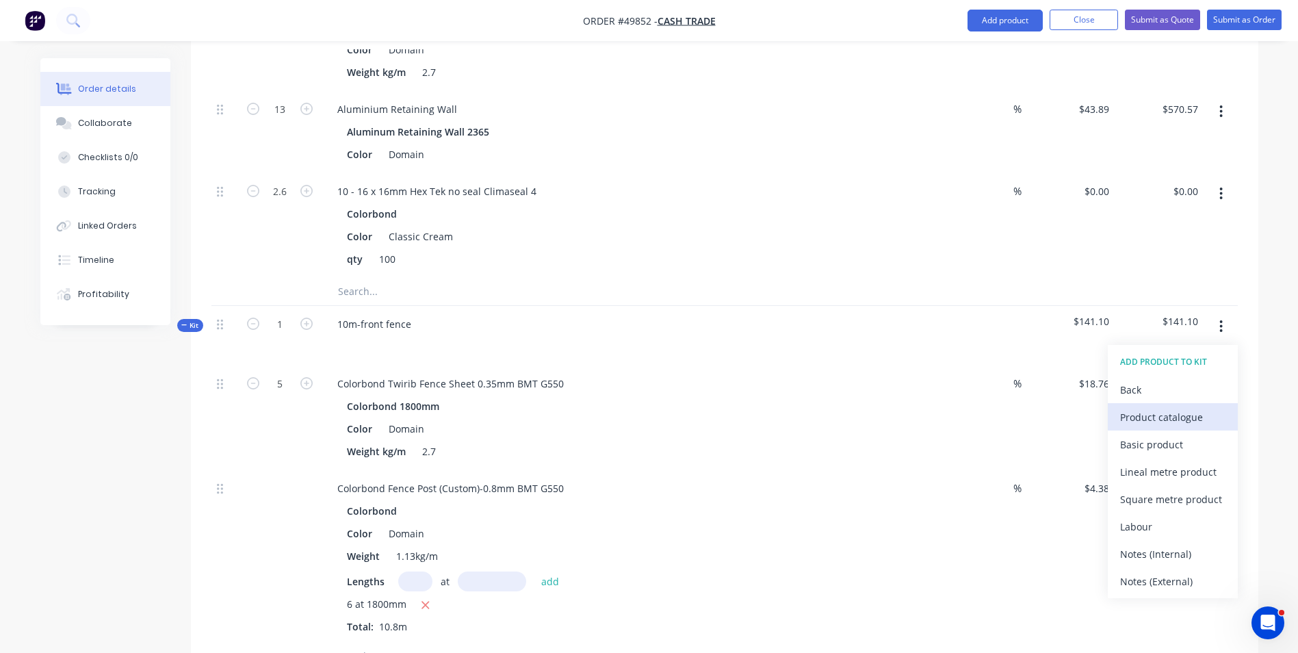
click at [1164, 421] on div "Product catalogue" at bounding box center [1172, 417] width 105 height 20
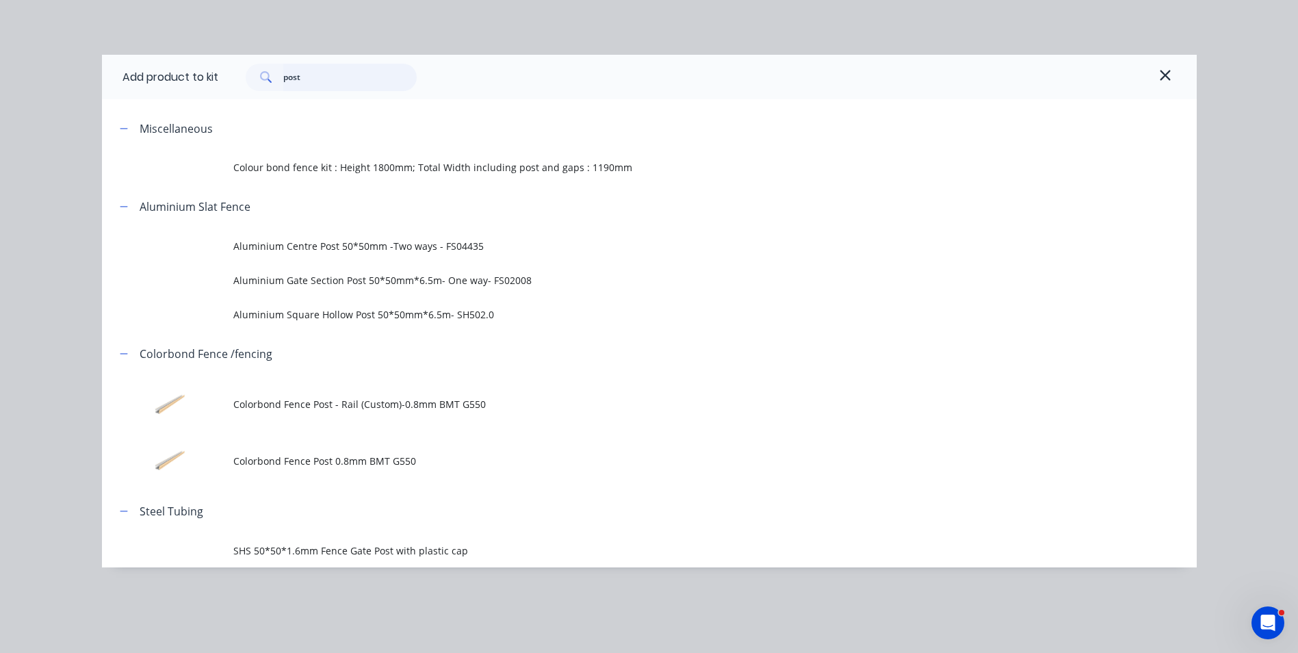
drag, startPoint x: 327, startPoint y: 73, endPoint x: 185, endPoint y: 72, distance: 142.3
click at [185, 72] on div "Add product to kit post" at bounding box center [649, 77] width 1095 height 44
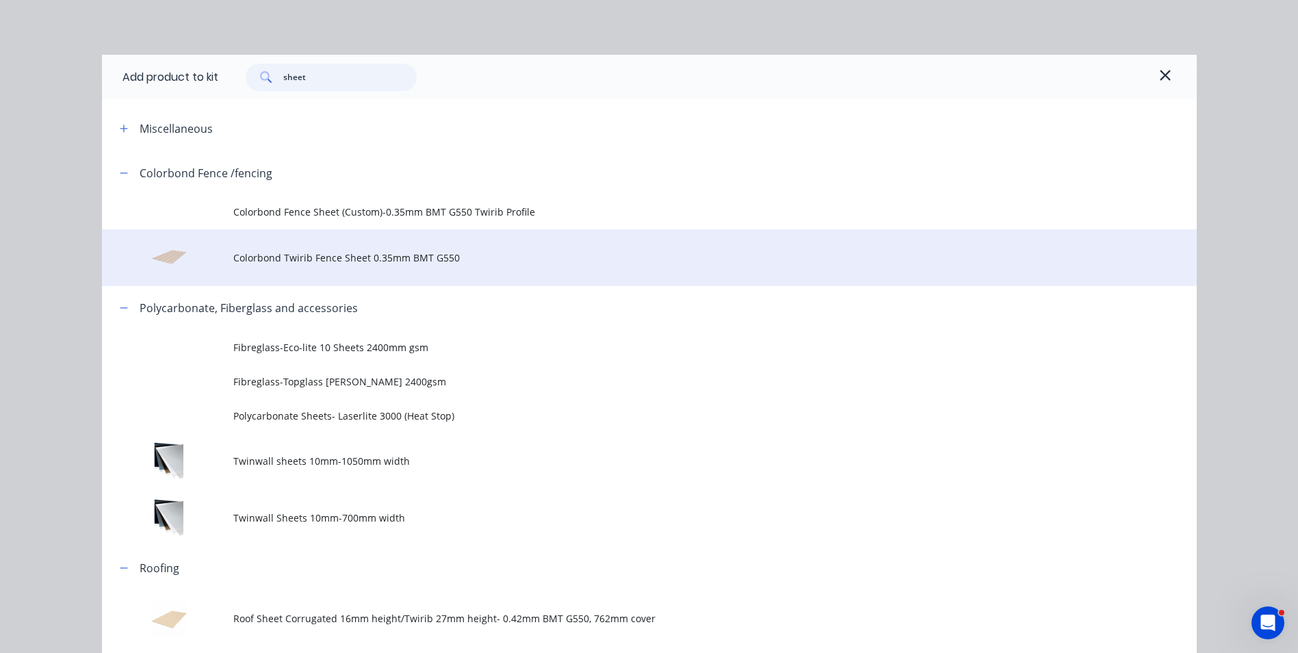
type input "sheet"
click at [348, 269] on td "Colorbond Twirib Fence Sheet 0.35mm BMT G550" at bounding box center [714, 257] width 963 height 57
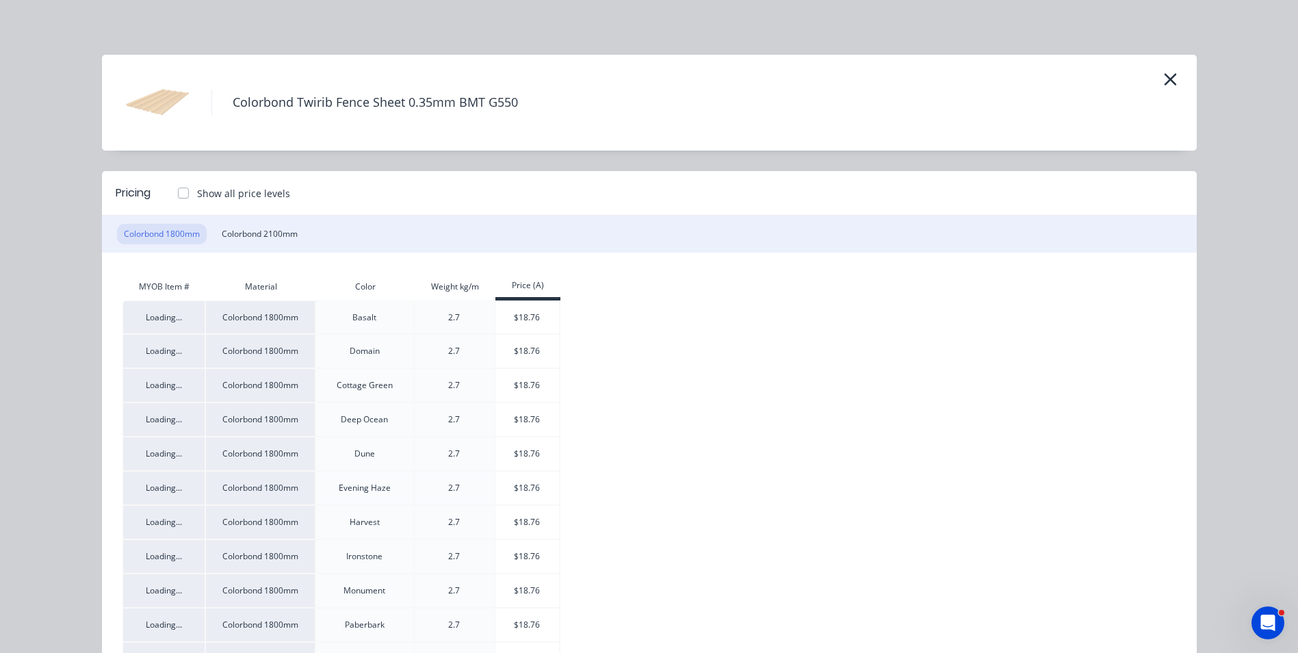
click at [1151, 81] on div "Colorbond Twirib Fence Sheet 0.35mm BMT G550" at bounding box center [693, 102] width 965 height 68
click at [1163, 81] on icon "button" at bounding box center [1170, 79] width 14 height 19
click at [1170, 77] on icon "button" at bounding box center [1170, 79] width 14 height 19
click at [1165, 75] on icon "button" at bounding box center [1170, 79] width 14 height 19
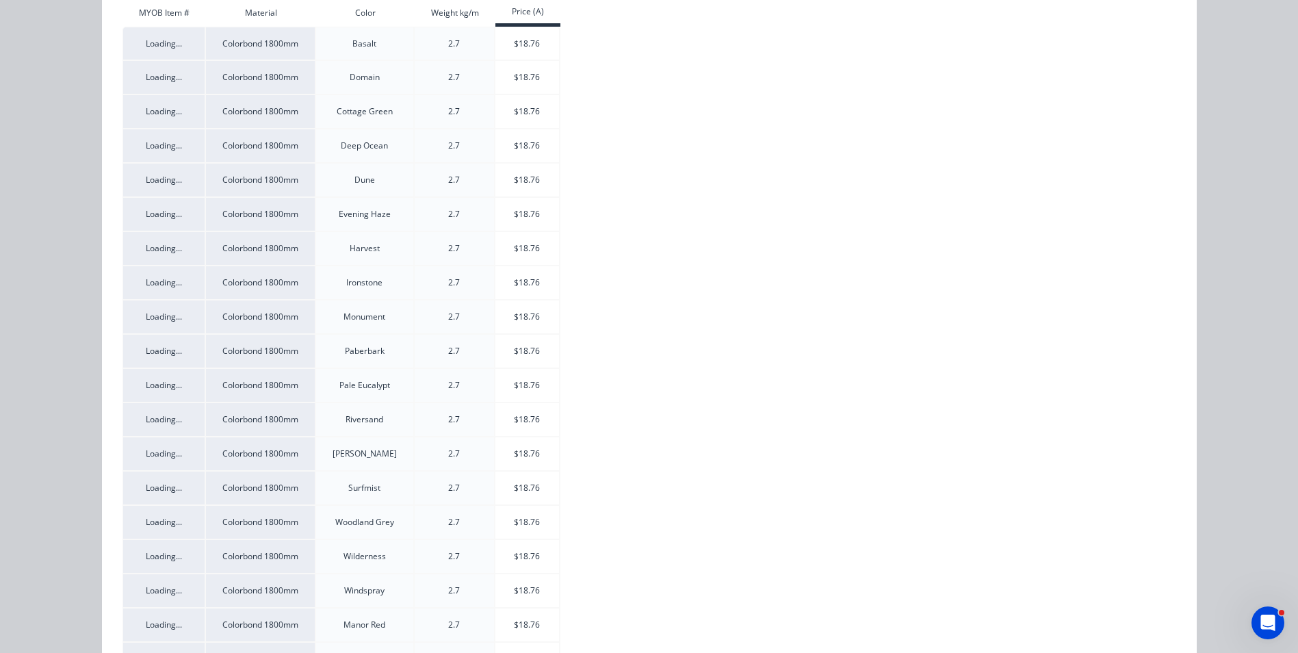
click at [153, 310] on td "Loading..." at bounding box center [163, 317] width 83 height 34
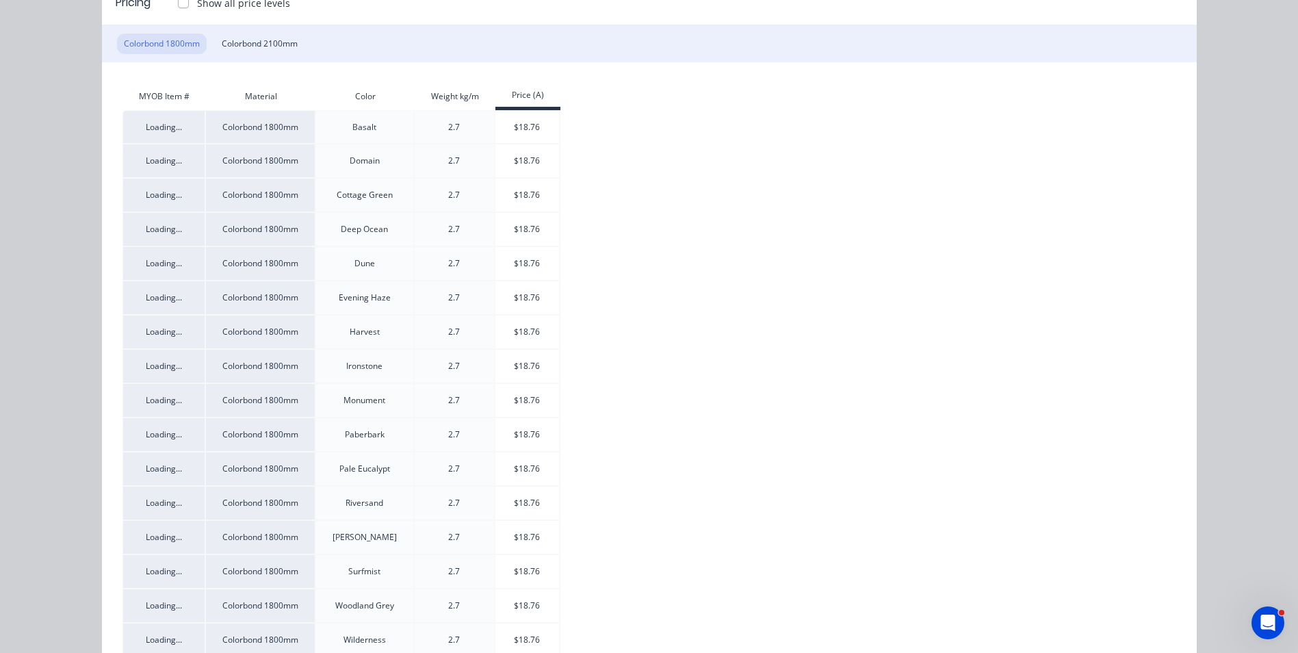
scroll to position [0, 0]
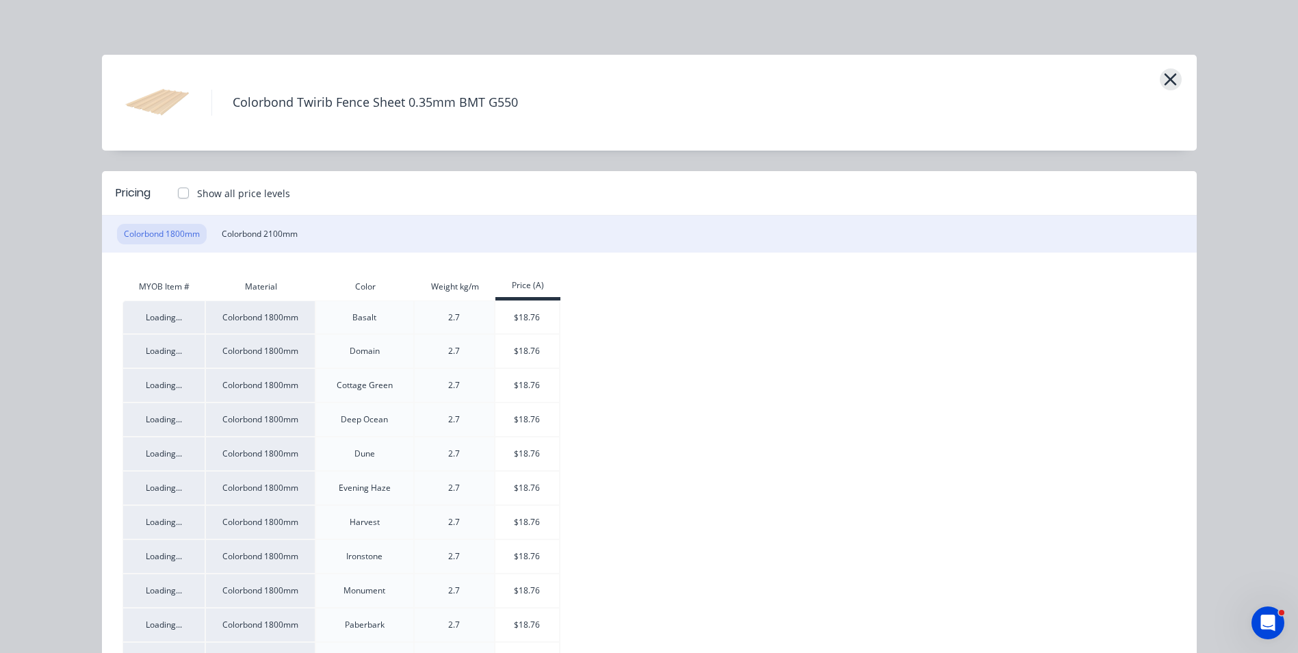
click at [1163, 82] on icon "button" at bounding box center [1170, 79] width 14 height 19
click at [1163, 81] on icon "button" at bounding box center [1170, 79] width 14 height 19
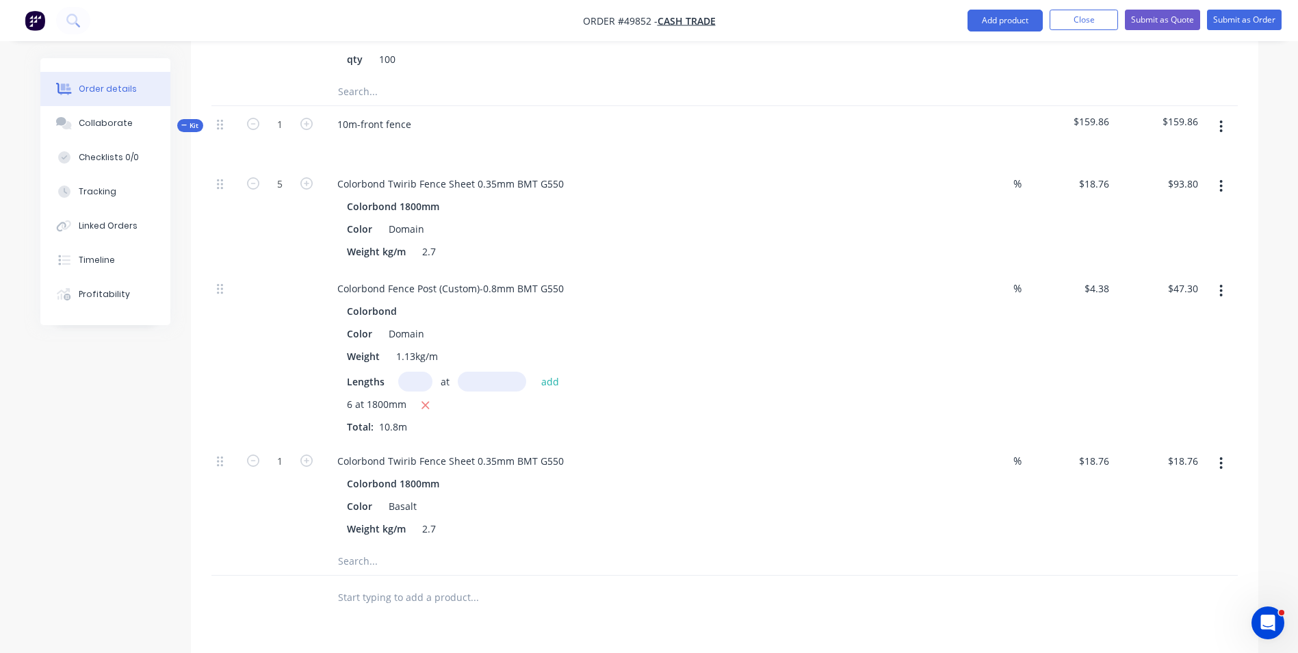
scroll to position [958, 0]
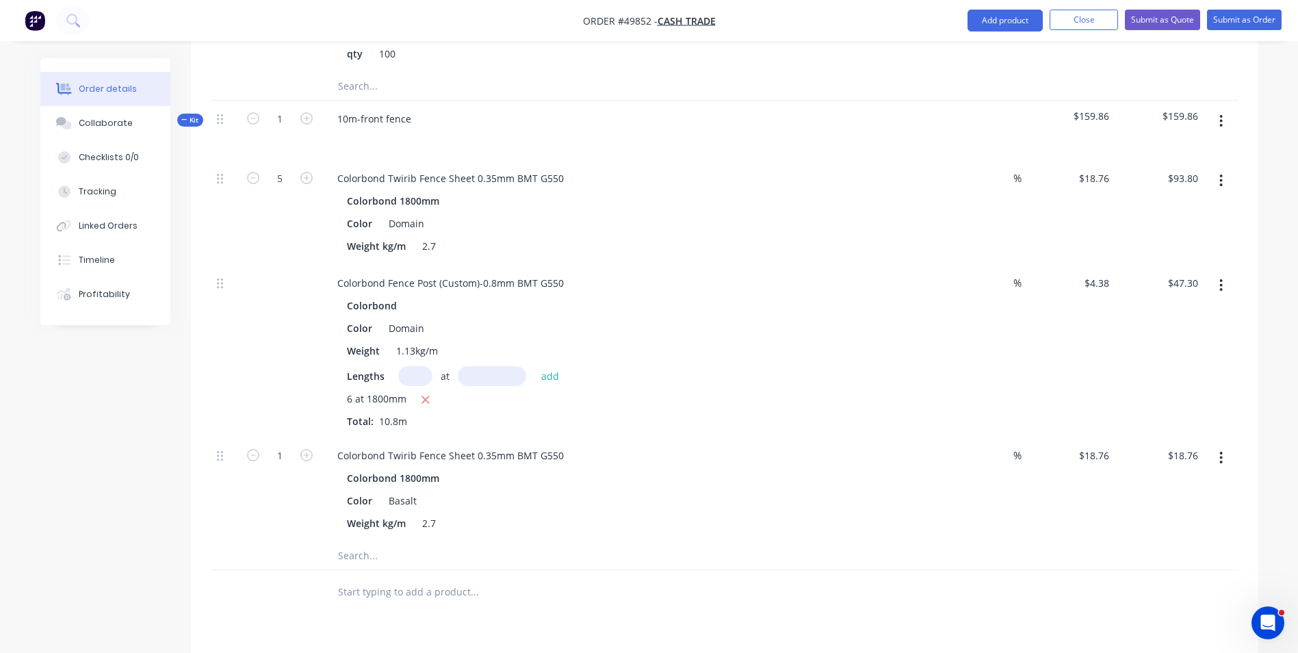
click at [1222, 454] on icon "button" at bounding box center [1220, 457] width 3 height 15
click at [1153, 545] on div "Delete" at bounding box center [1172, 548] width 105 height 20
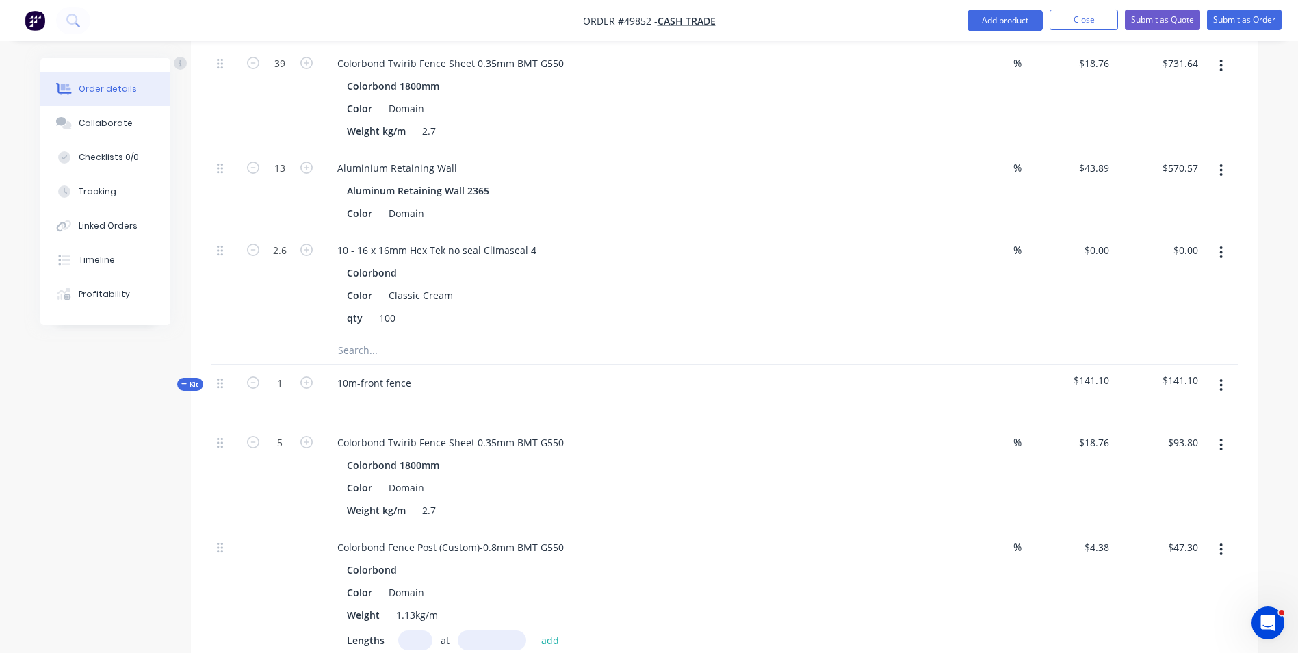
scroll to position [684, 0]
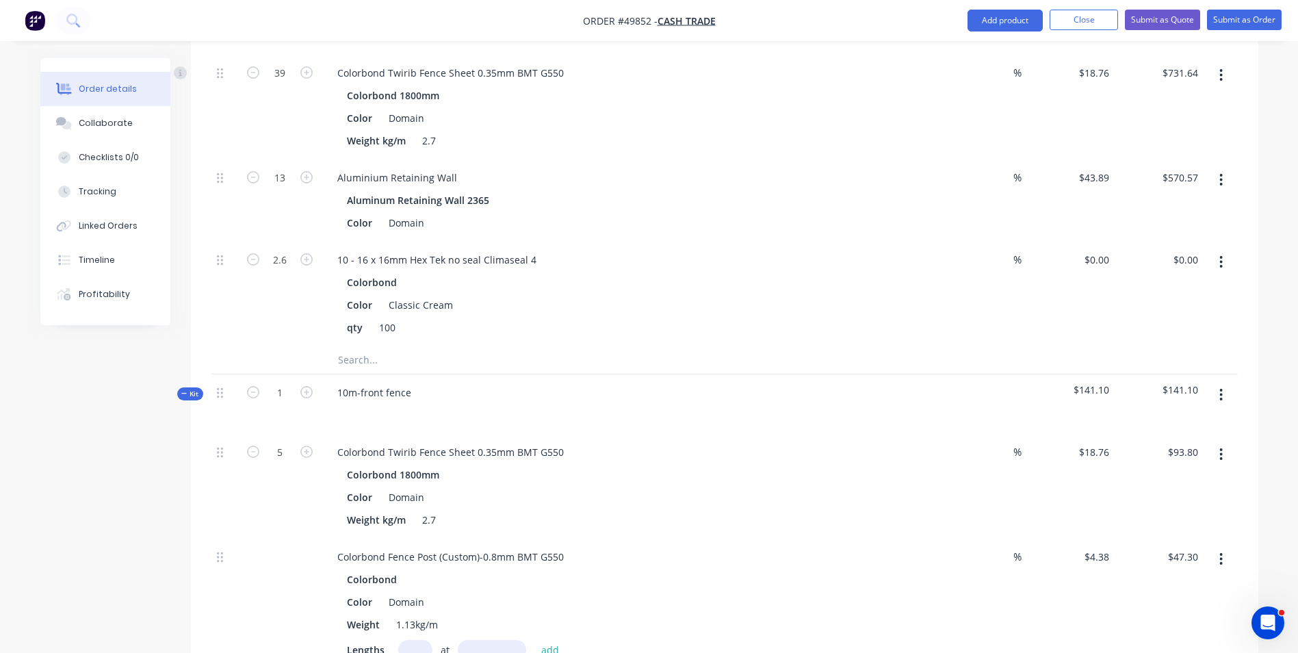
click at [1214, 395] on button "button" at bounding box center [1221, 394] width 32 height 25
click at [1199, 461] on div "Add product to kit" at bounding box center [1172, 458] width 105 height 20
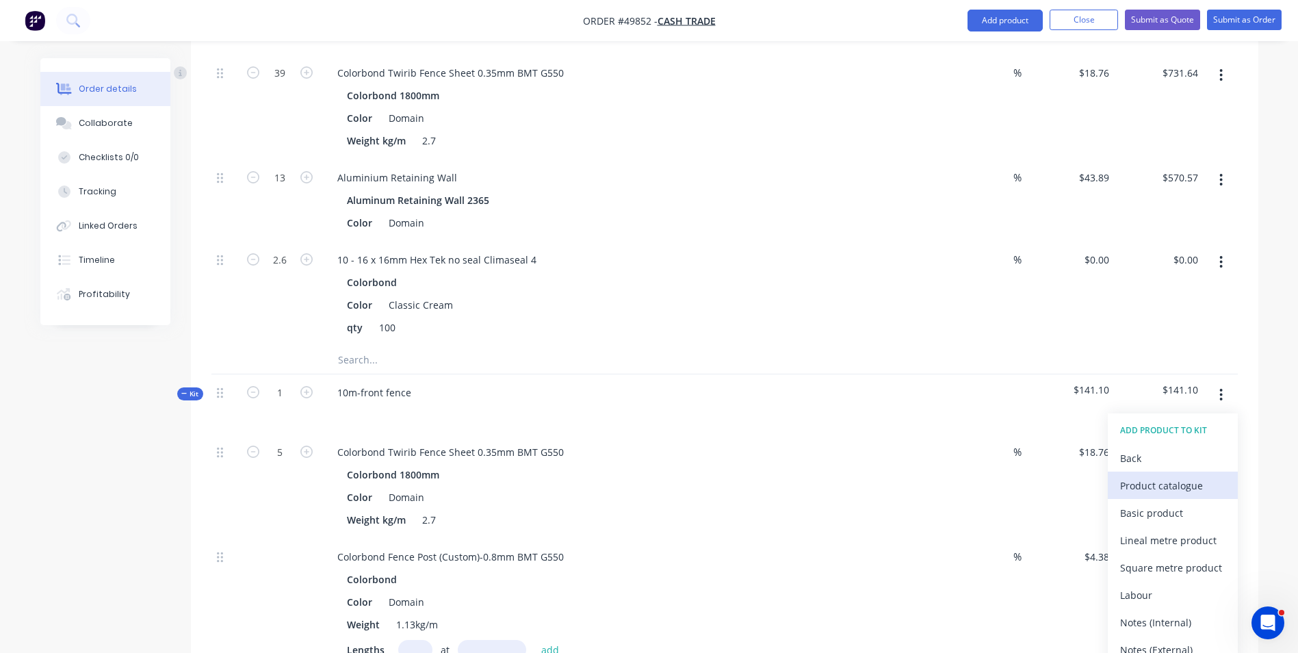
click at [1196, 477] on div "Product catalogue" at bounding box center [1172, 485] width 105 height 20
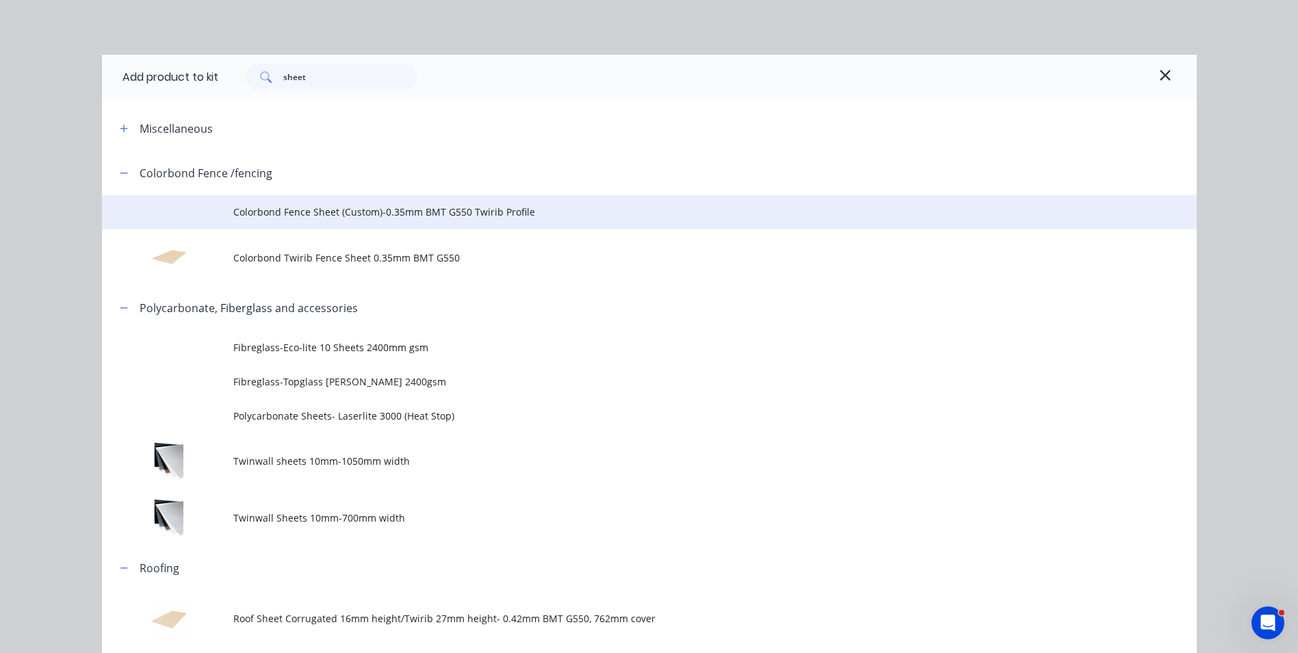
click at [379, 213] on span "Colorbond Fence Sheet (Custom)-0.35mm BMT G550 Twirib Profile" at bounding box center [618, 212] width 770 height 14
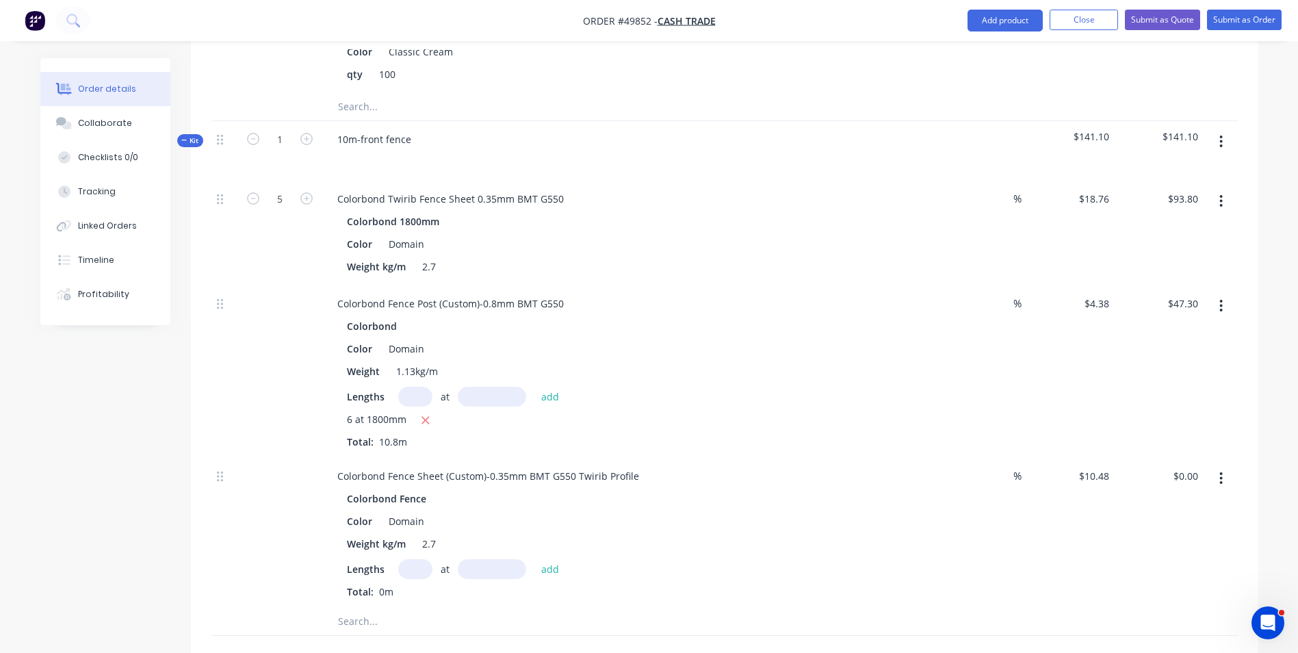
scroll to position [1026, 0]
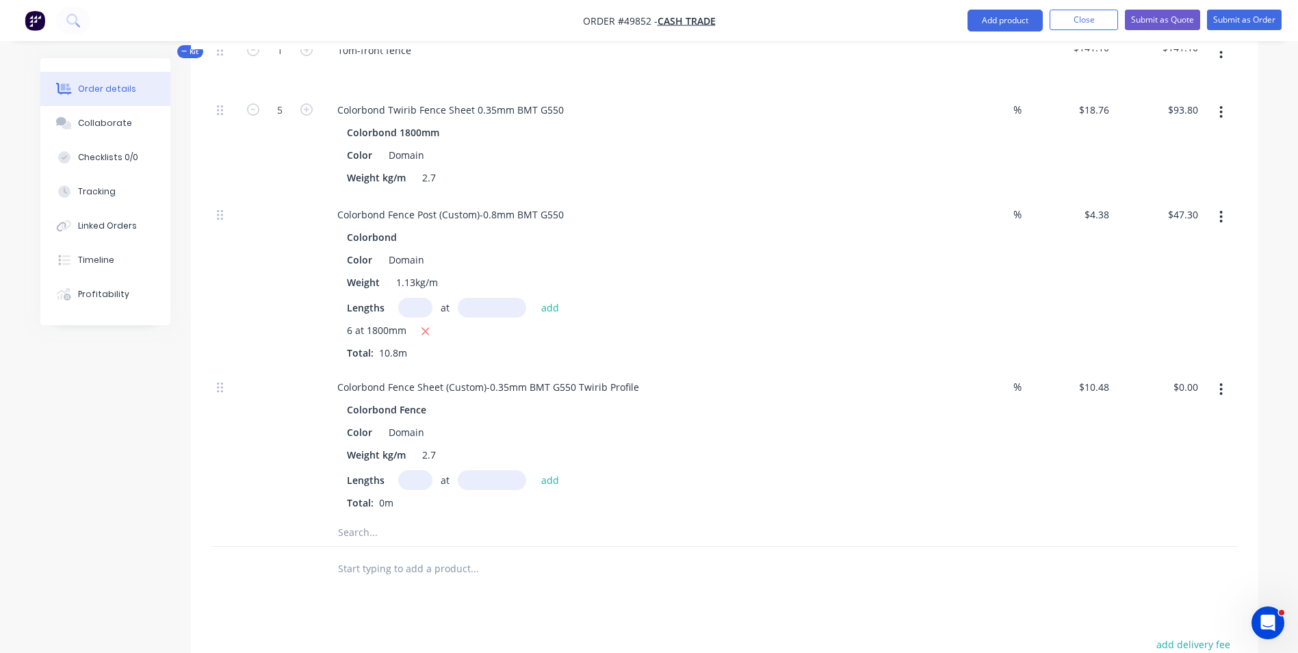
click at [418, 477] on input "text" at bounding box center [415, 480] width 34 height 20
type input "6"
click at [503, 484] on input "text" at bounding box center [492, 480] width 68 height 20
type input "1200"
click at [534, 470] on button "add" at bounding box center [550, 479] width 32 height 18
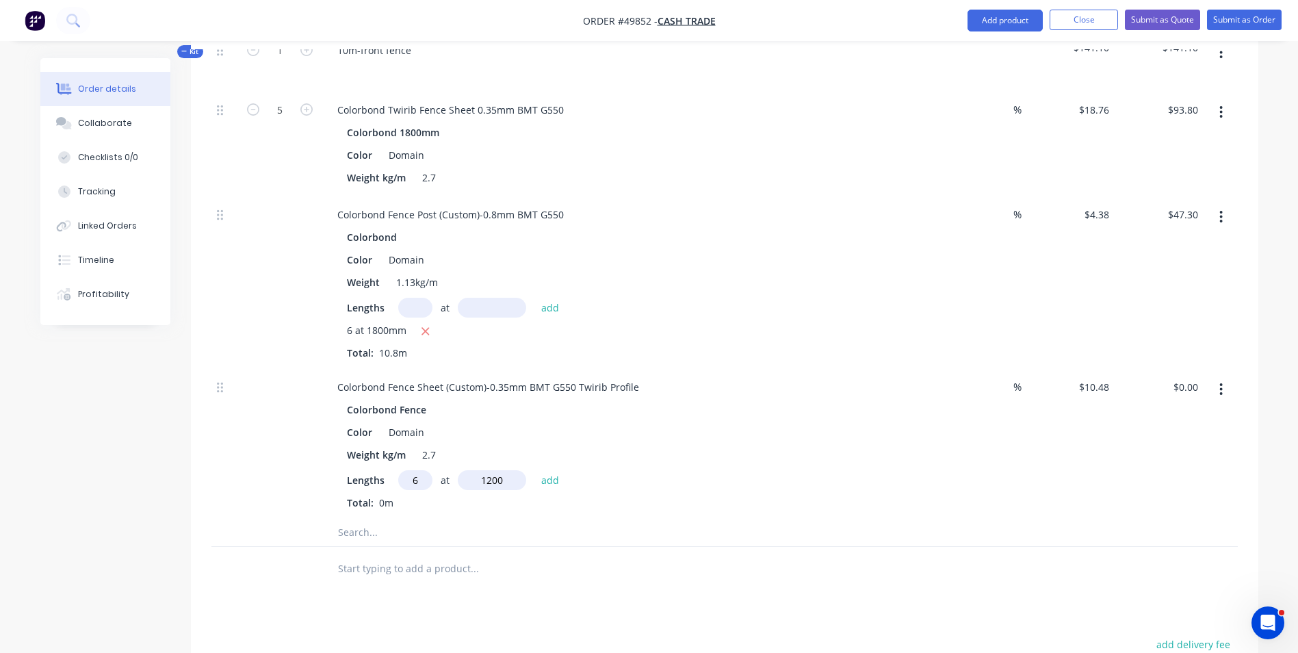
type input "$75.46"
click at [433, 330] on button "button" at bounding box center [425, 331] width 17 height 17
type input "$0.00"
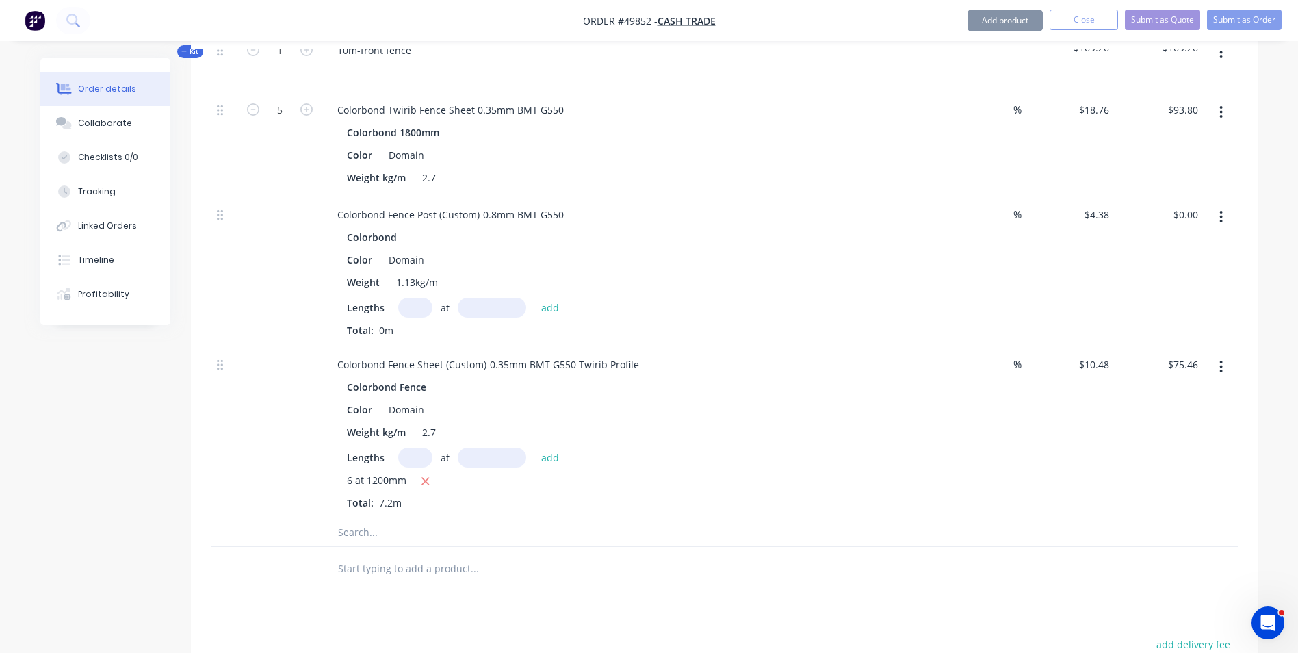
click at [417, 302] on input "text" at bounding box center [415, 308] width 34 height 20
click at [496, 311] on input "text" at bounding box center [492, 308] width 68 height 20
drag, startPoint x: 424, startPoint y: 310, endPoint x: 406, endPoint y: 311, distance: 17.8
click at [406, 311] on input "4" at bounding box center [415, 308] width 34 height 20
type input "5"
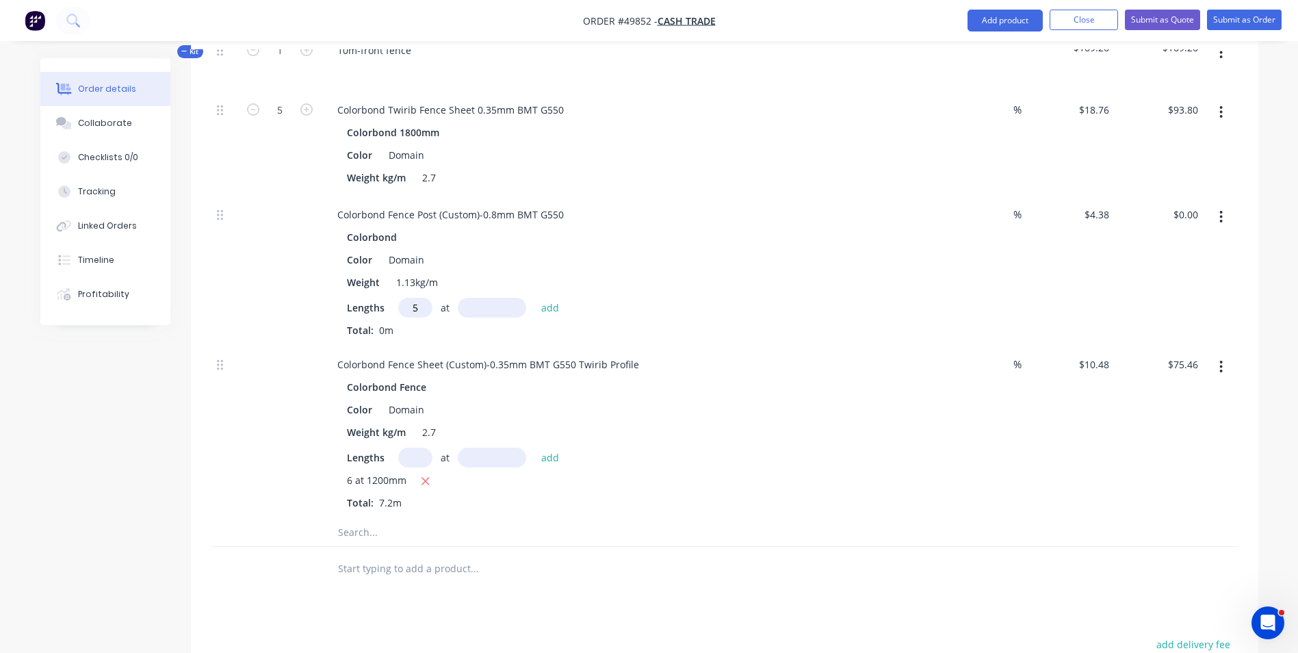
click at [479, 309] on input "text" at bounding box center [492, 308] width 68 height 20
type input "1800"
click at [534, 298] on button "add" at bounding box center [550, 307] width 32 height 18
type input "$39.42"
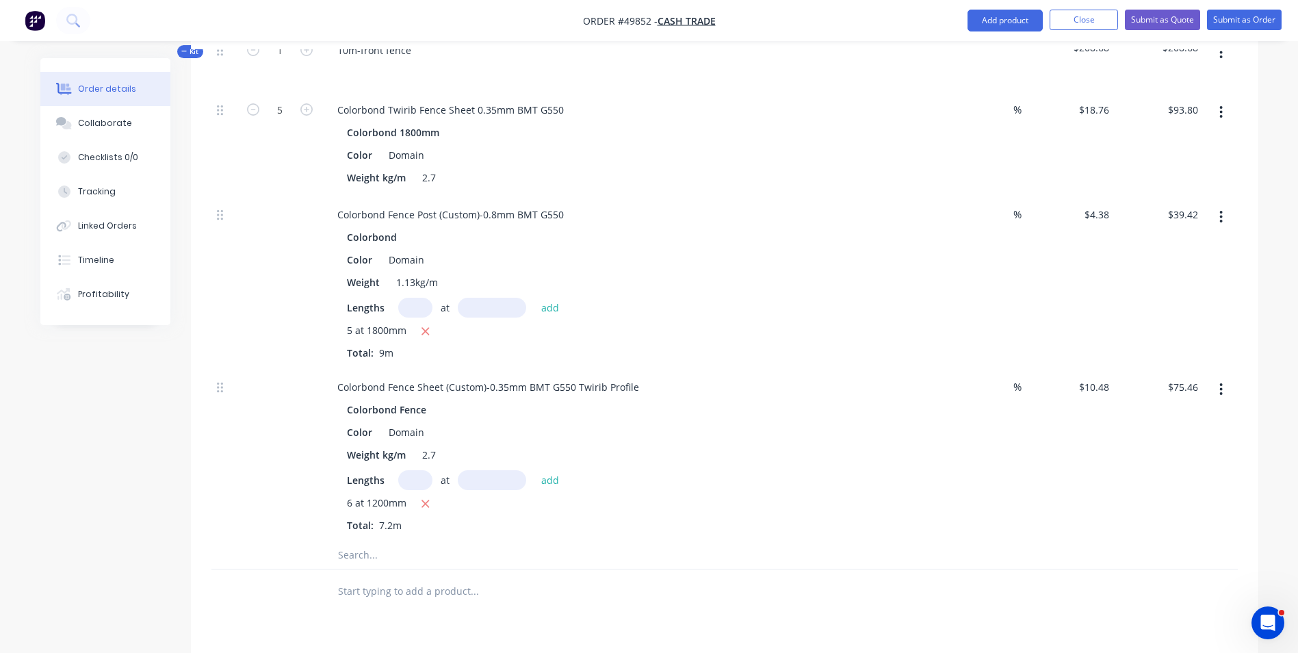
click at [468, 533] on div "Colorbond Fence Sheet (Custom)-0.35mm BMT G550 Twirib Profile Colorbond Fence C…" at bounding box center [629, 455] width 616 height 172
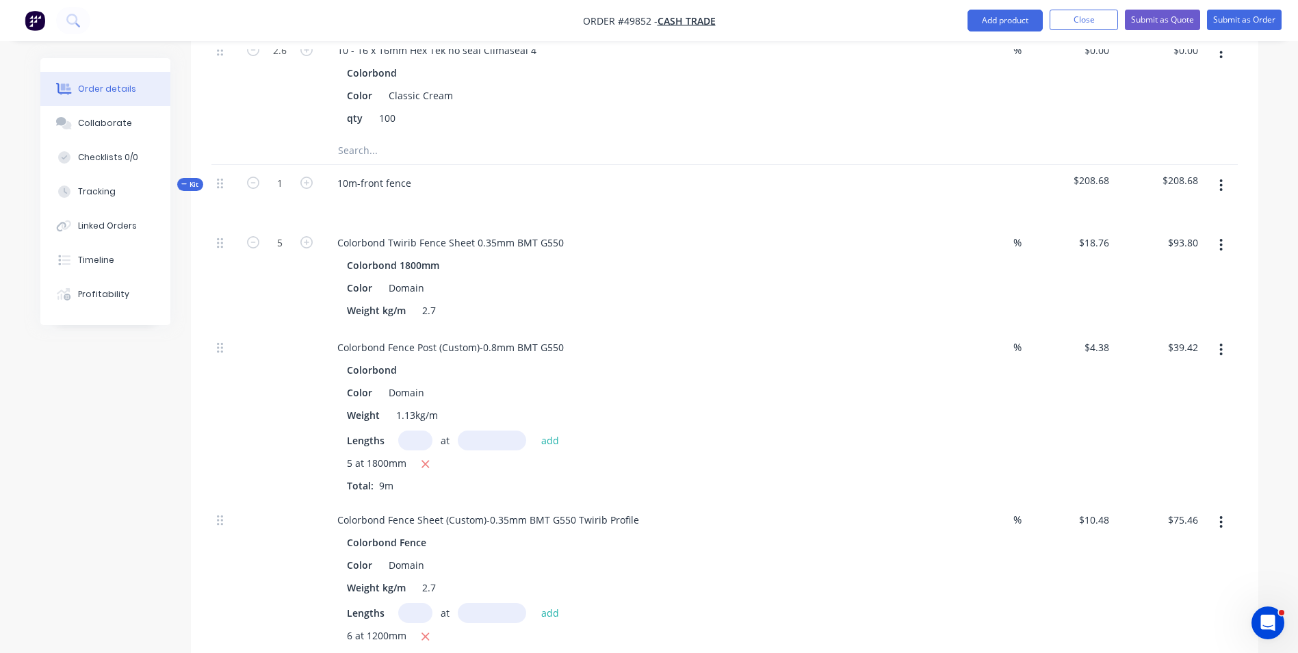
scroll to position [889, 0]
click at [1215, 185] on button "button" at bounding box center [1221, 189] width 32 height 25
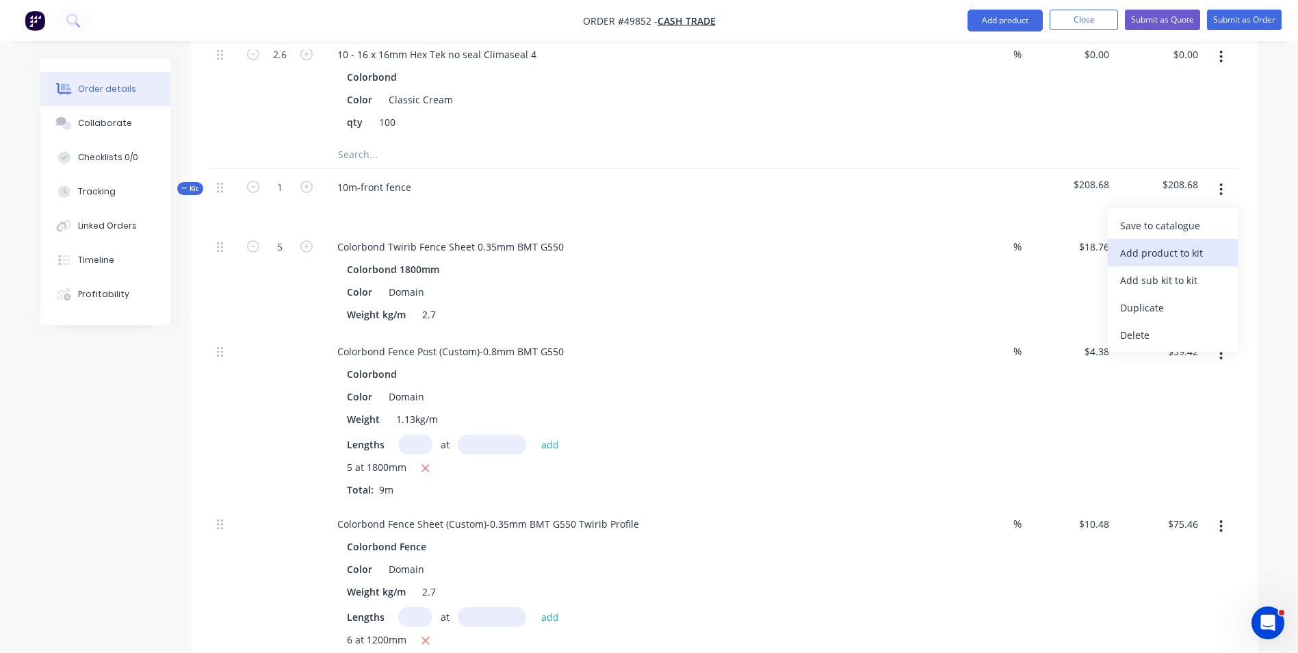
click at [1201, 252] on div "Add product to kit" at bounding box center [1172, 253] width 105 height 20
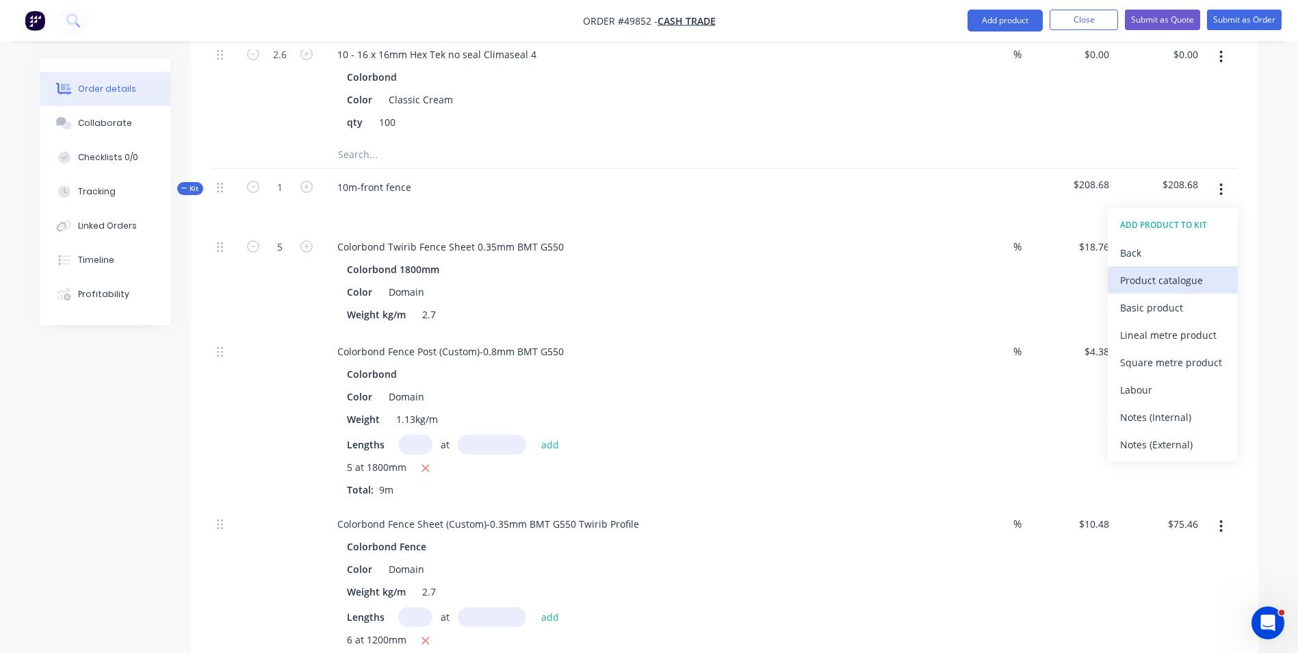
click at [1189, 273] on div "Product catalogue" at bounding box center [1172, 280] width 105 height 20
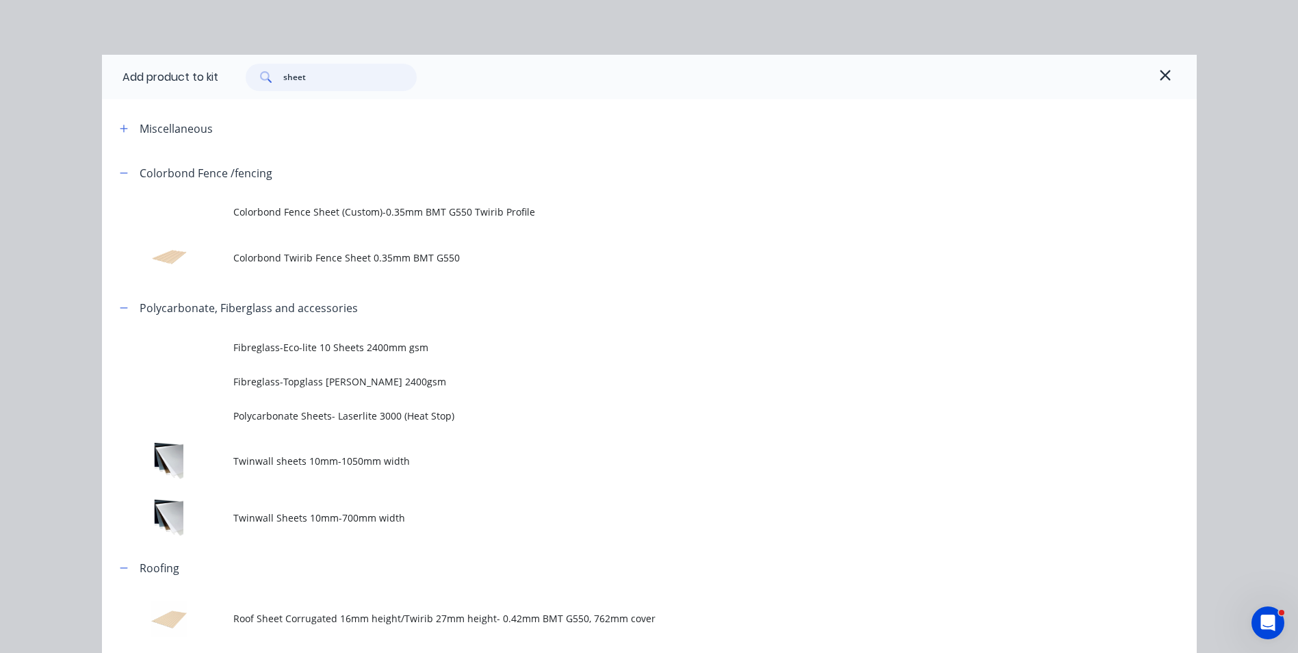
drag, startPoint x: 343, startPoint y: 73, endPoint x: 196, endPoint y: 79, distance: 147.2
click at [196, 79] on div "Add product to kit sheet" at bounding box center [649, 77] width 1095 height 44
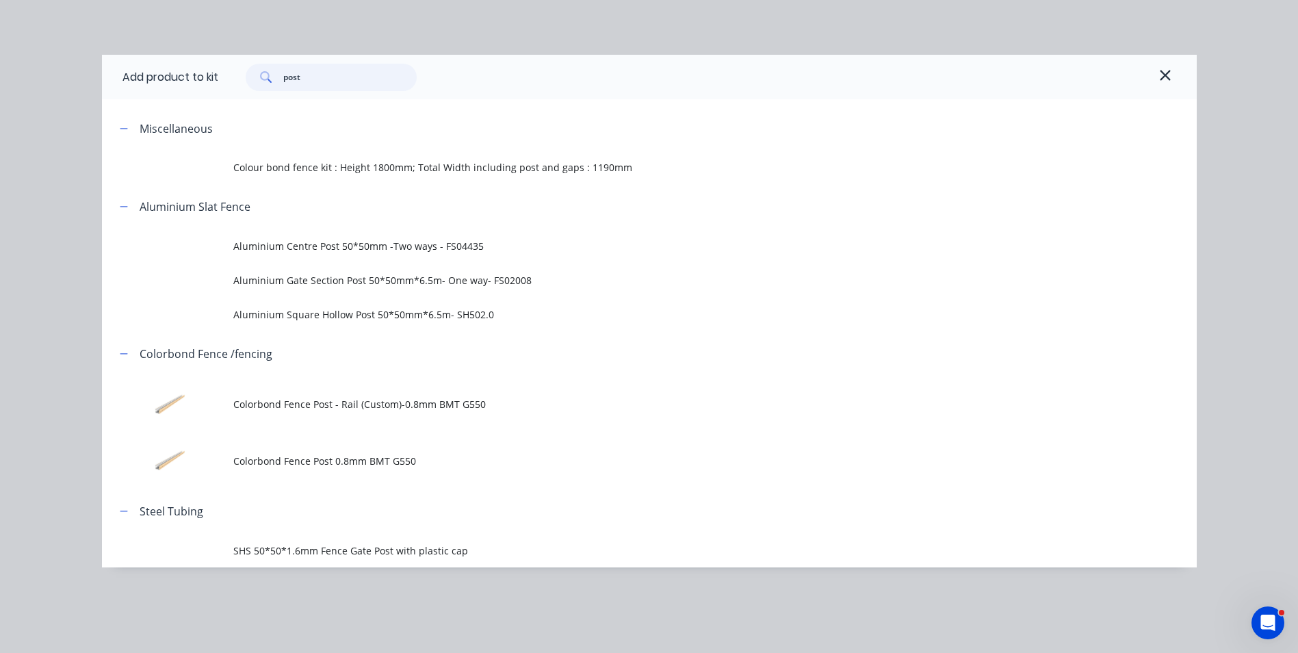
type input "post"
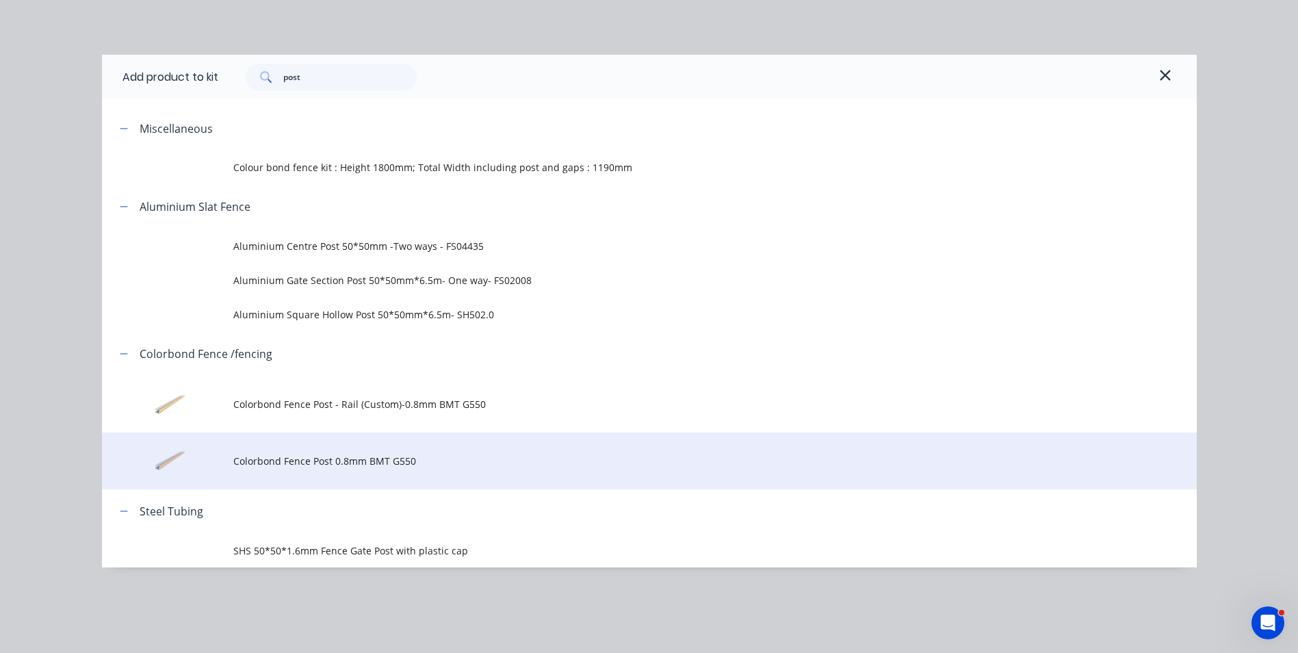
click at [235, 447] on td "Colorbond Fence Post 0.8mm BMT G550" at bounding box center [714, 460] width 963 height 57
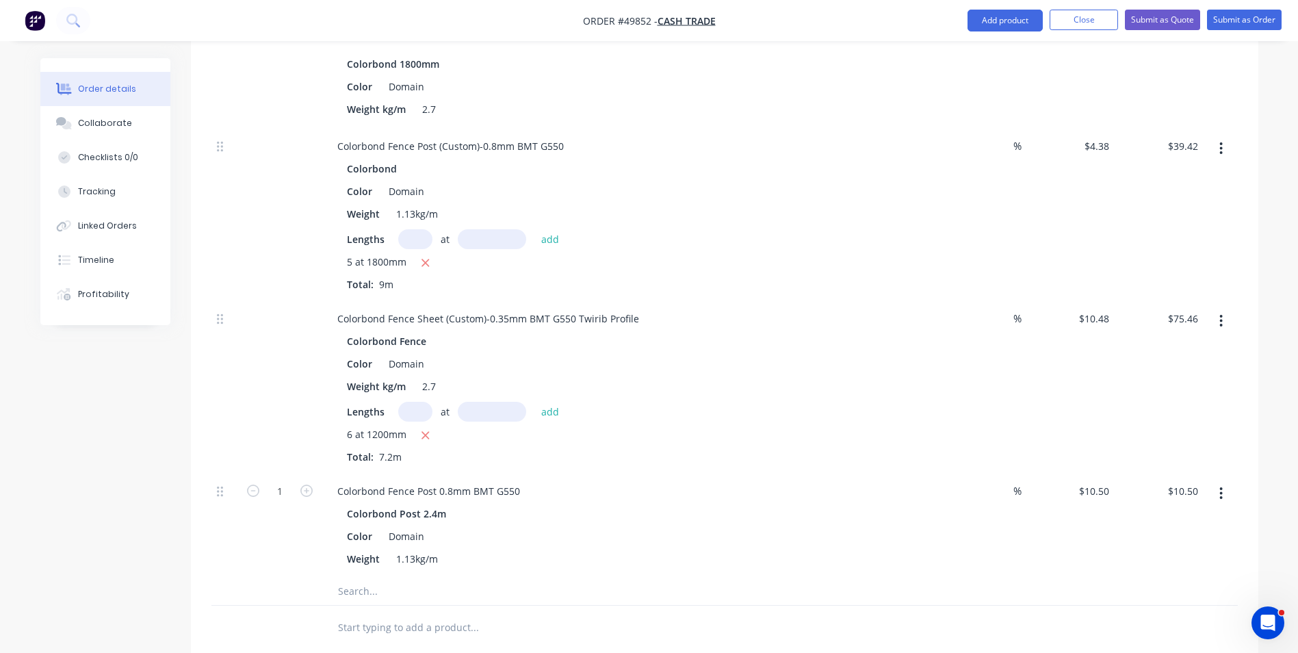
scroll to position [1163, 0]
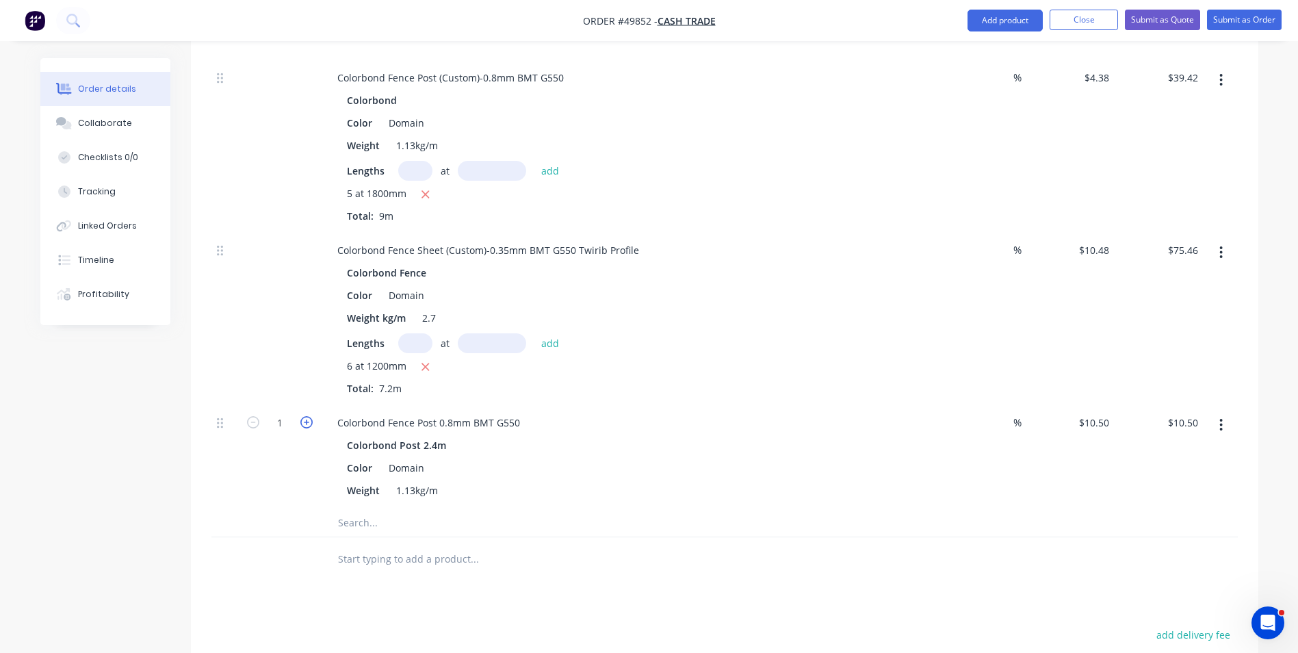
click at [300, 420] on icon "button" at bounding box center [306, 422] width 12 height 12
type input "2"
type input "$21.00"
click at [300, 420] on icon "button" at bounding box center [306, 422] width 12 height 12
type input "3"
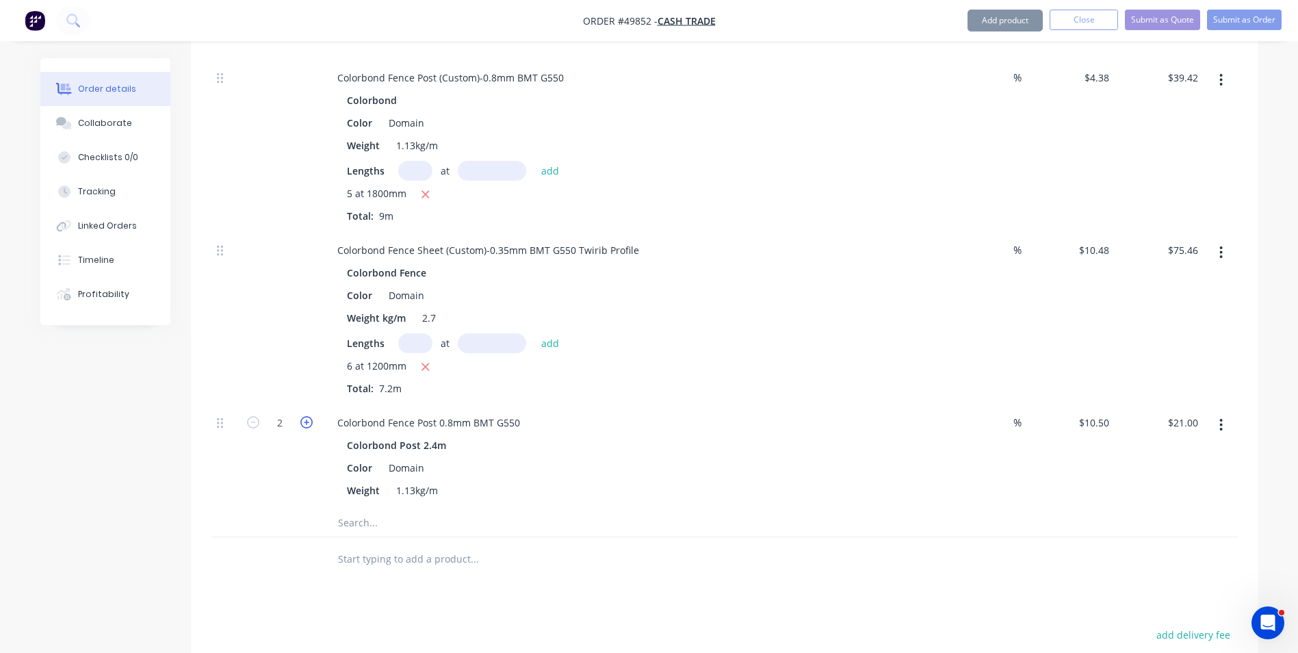
type input "$31.50"
click at [264, 350] on div at bounding box center [280, 318] width 82 height 172
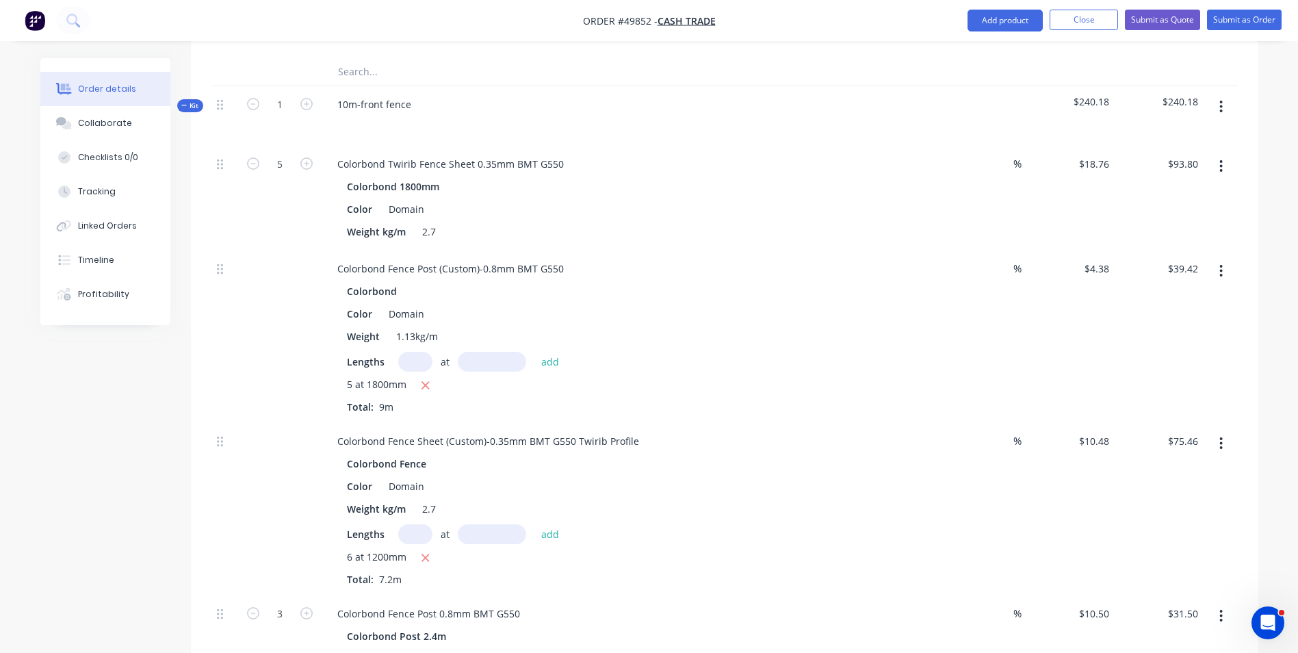
scroll to position [958, 0]
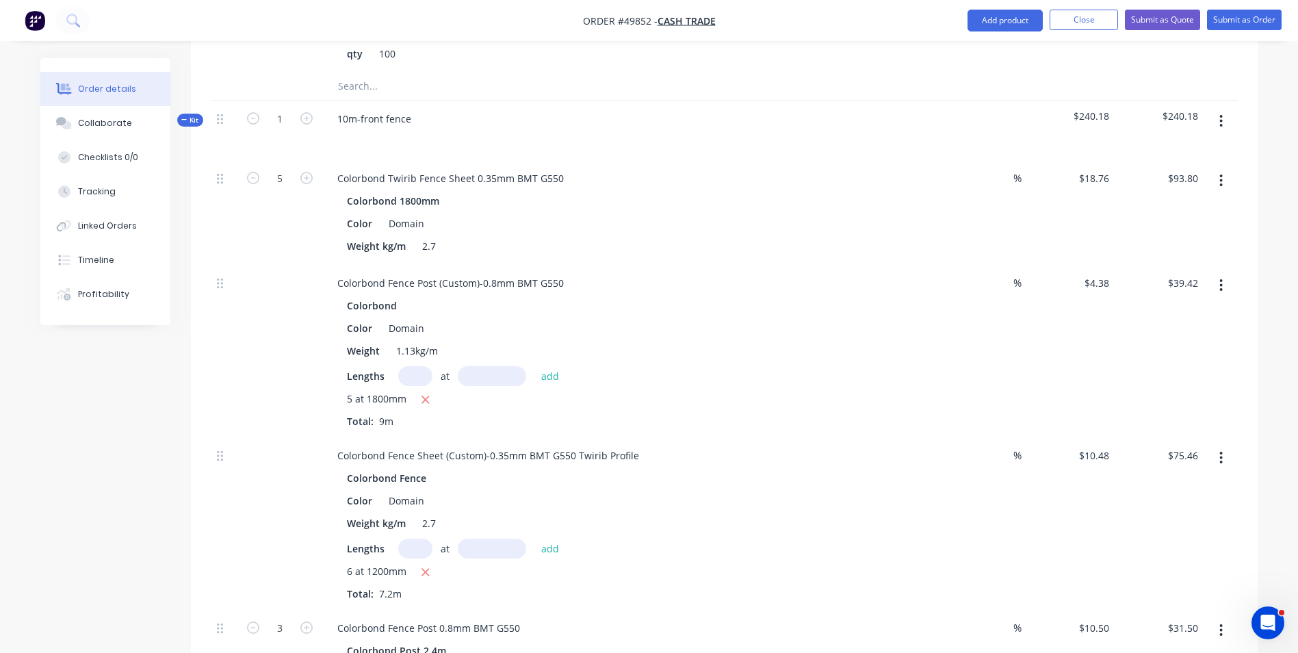
click at [1221, 118] on icon "button" at bounding box center [1220, 121] width 3 height 15
click at [1207, 180] on div "Add product to kit" at bounding box center [1172, 184] width 105 height 20
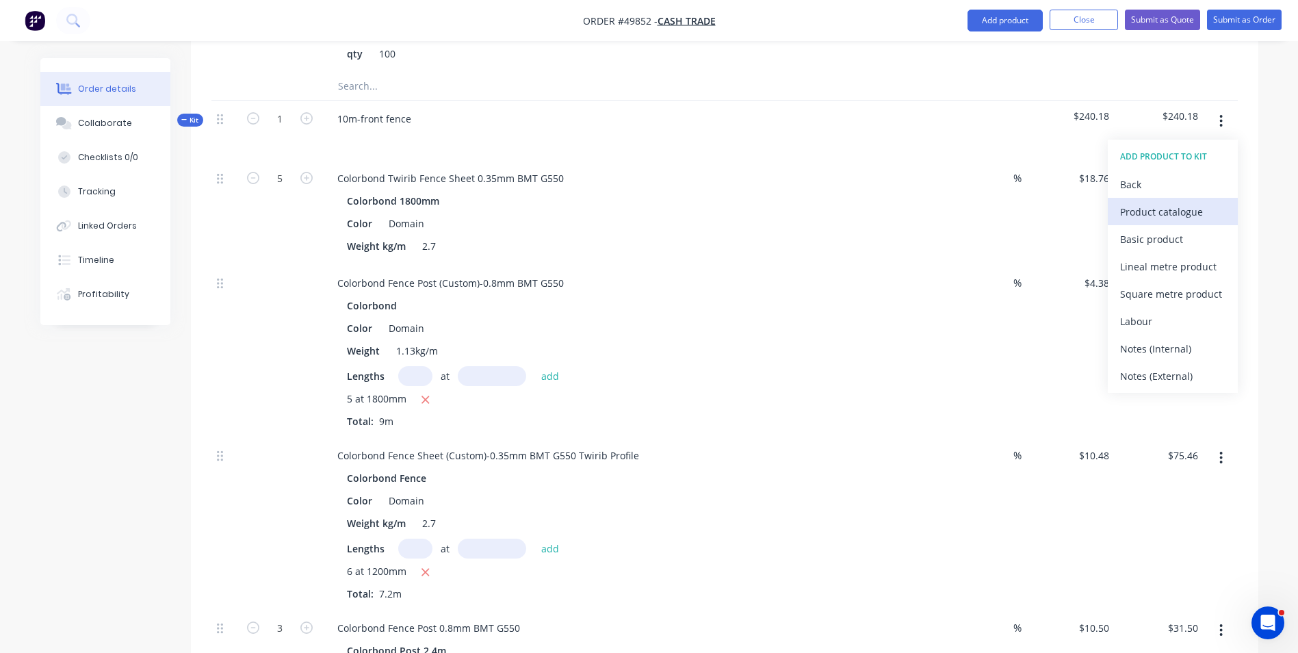
click at [1208, 204] on div "Product catalogue" at bounding box center [1172, 212] width 105 height 20
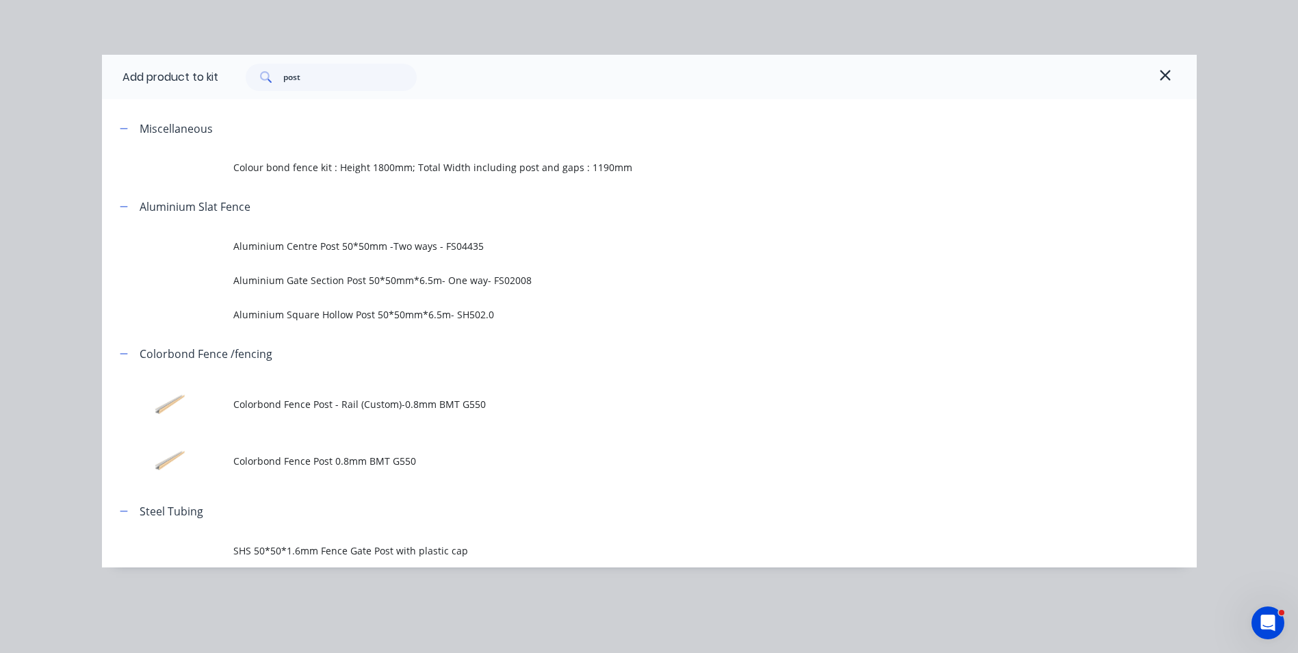
scroll to position [1095, 0]
click at [267, 70] on div "post" at bounding box center [331, 77] width 171 height 27
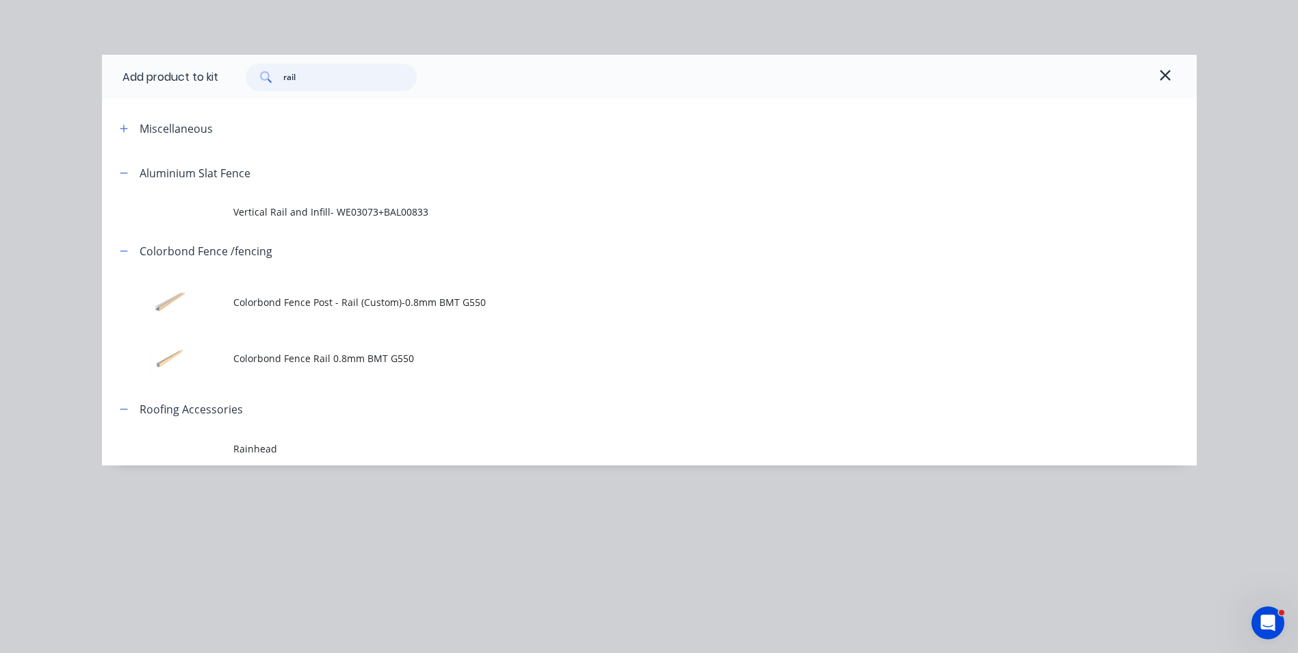
type input "rail"
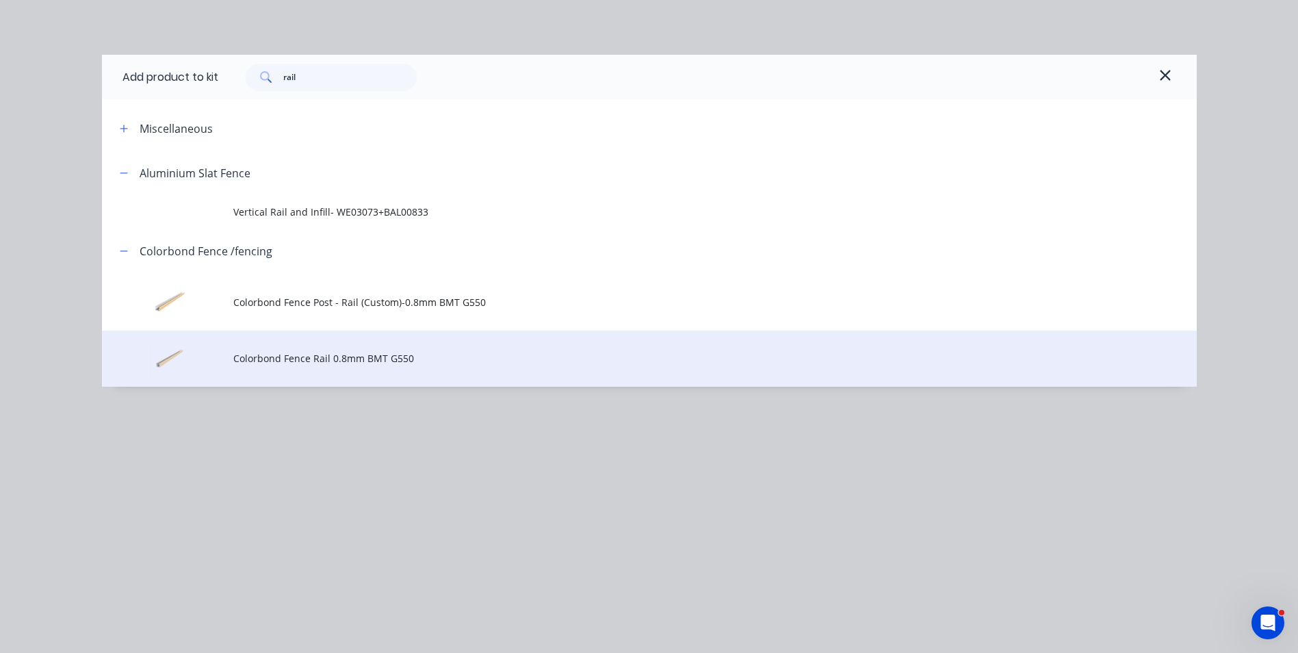
click at [374, 352] on span "Colorbond Fence Rail 0.8mm BMT G550" at bounding box center [618, 358] width 770 height 14
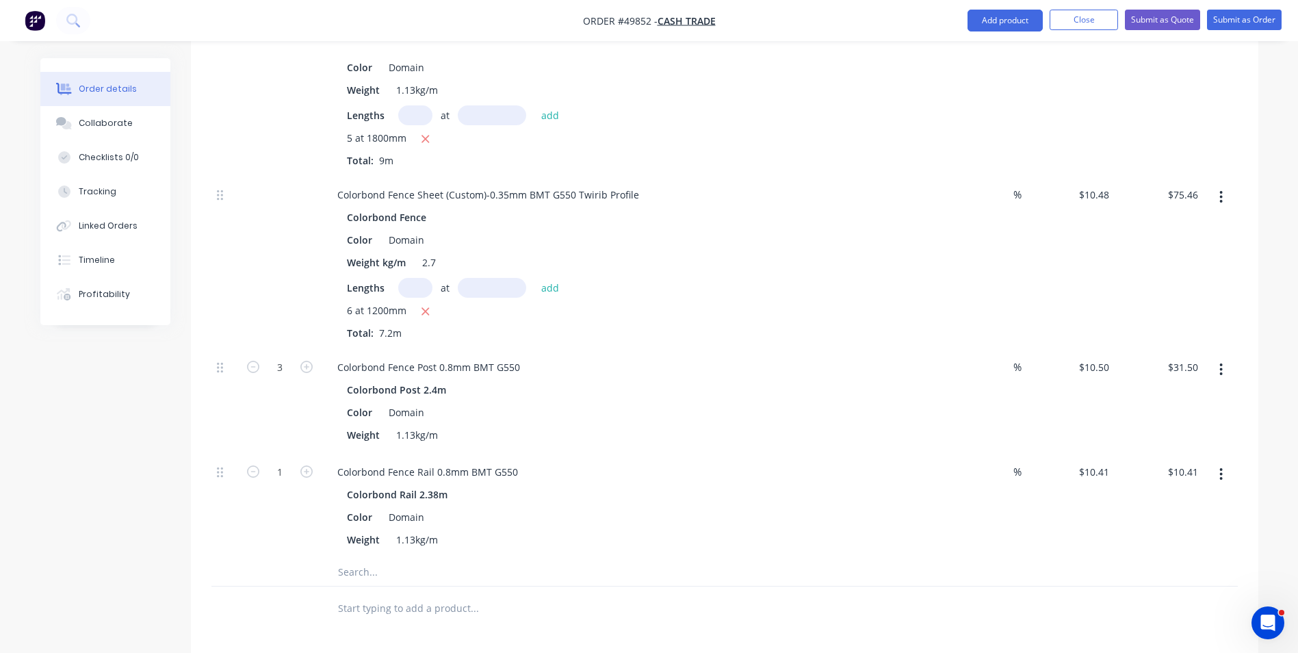
scroll to position [1231, 0]
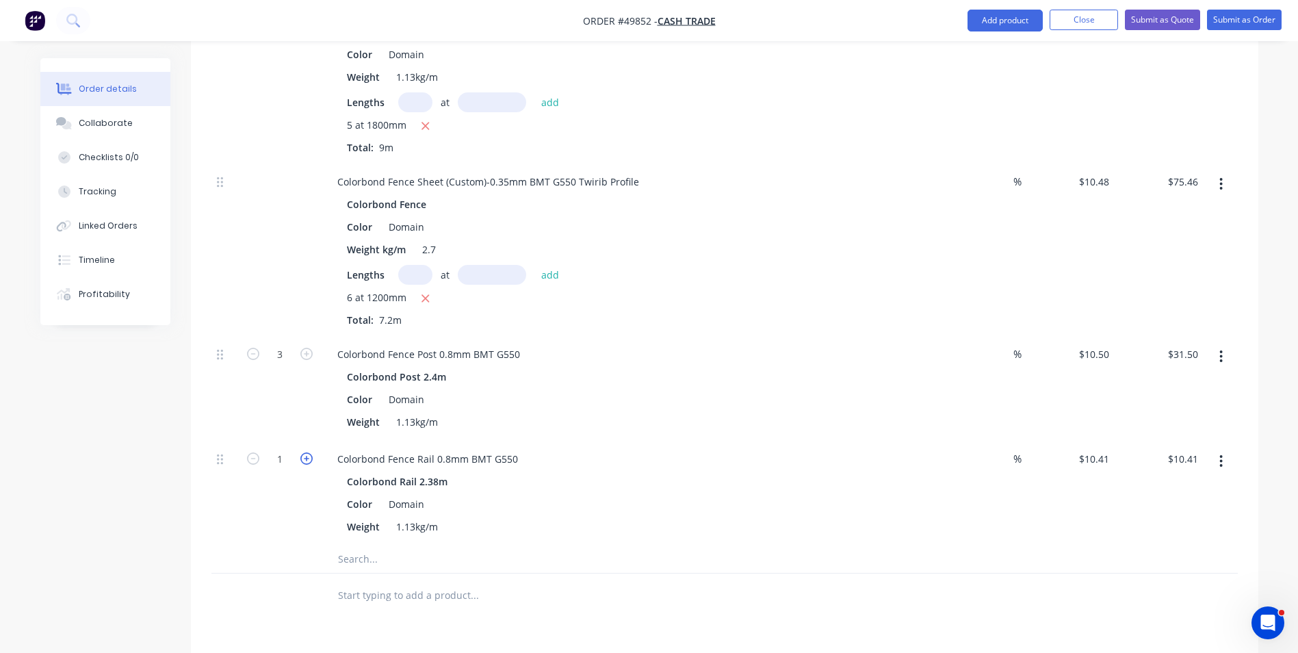
click at [306, 452] on icon "button" at bounding box center [306, 458] width 12 height 12
type input "2"
type input "$20.82"
click at [306, 452] on icon "button" at bounding box center [306, 458] width 12 height 12
type input "3"
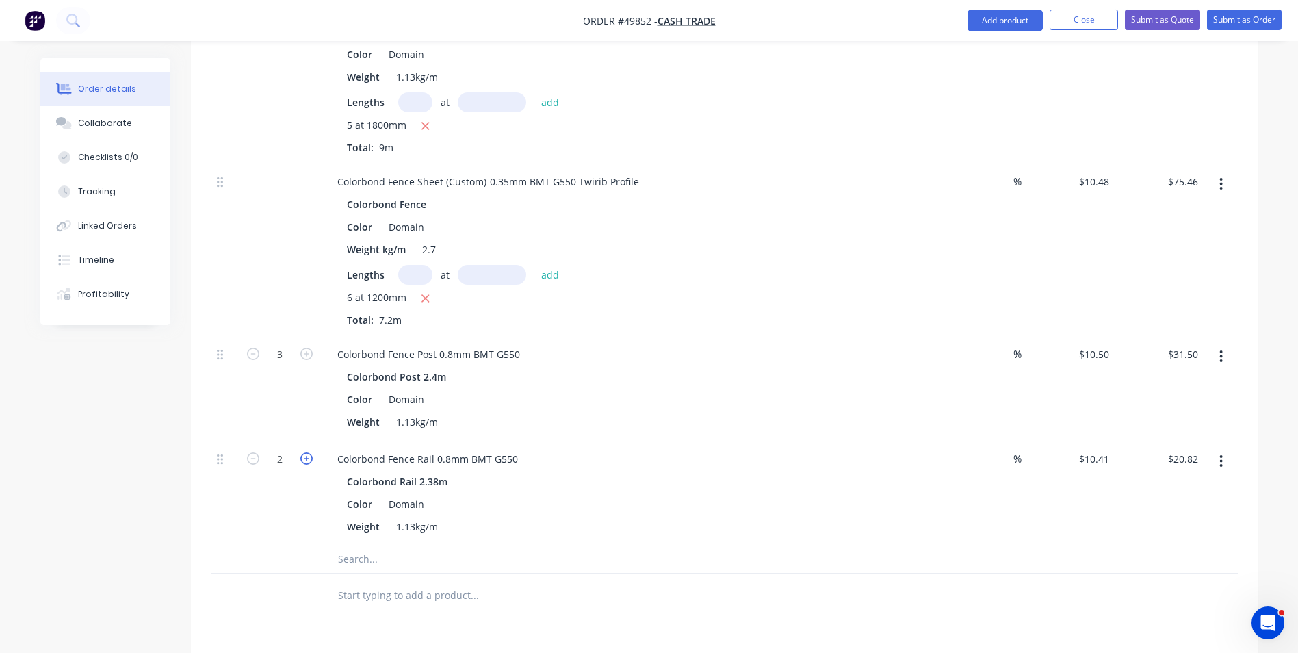
type input "$31.23"
click at [291, 462] on input "3" at bounding box center [280, 459] width 36 height 21
type input "7"
type input "$72.87"
click at [852, 530] on div "Weight 1.13kg/m" at bounding box center [625, 526] width 569 height 20
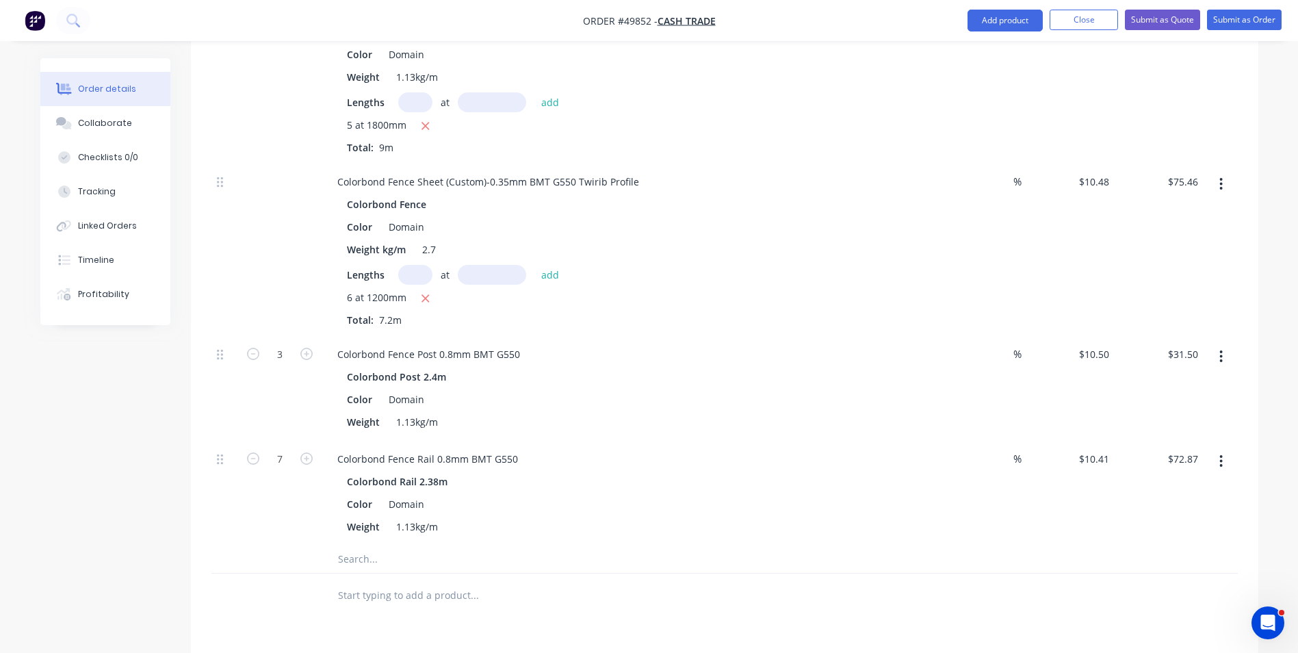
click at [1224, 462] on button "button" at bounding box center [1221, 461] width 32 height 25
click at [1012, 508] on div "%" at bounding box center [981, 493] width 89 height 105
drag, startPoint x: 1223, startPoint y: 458, endPoint x: 1215, endPoint y: 473, distance: 17.1
click at [1222, 460] on button "button" at bounding box center [1221, 461] width 32 height 25
click at [1196, 507] on button "Duplicate" at bounding box center [1173, 496] width 130 height 27
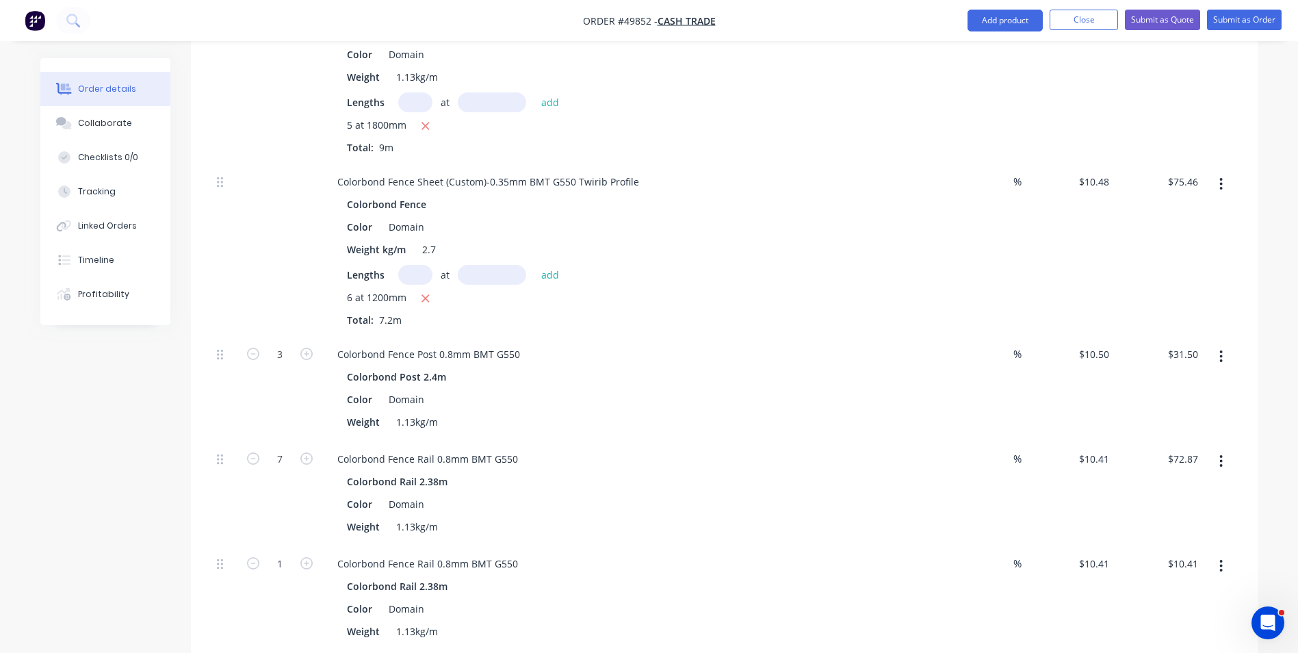
click at [1218, 571] on button "button" at bounding box center [1221, 565] width 32 height 25
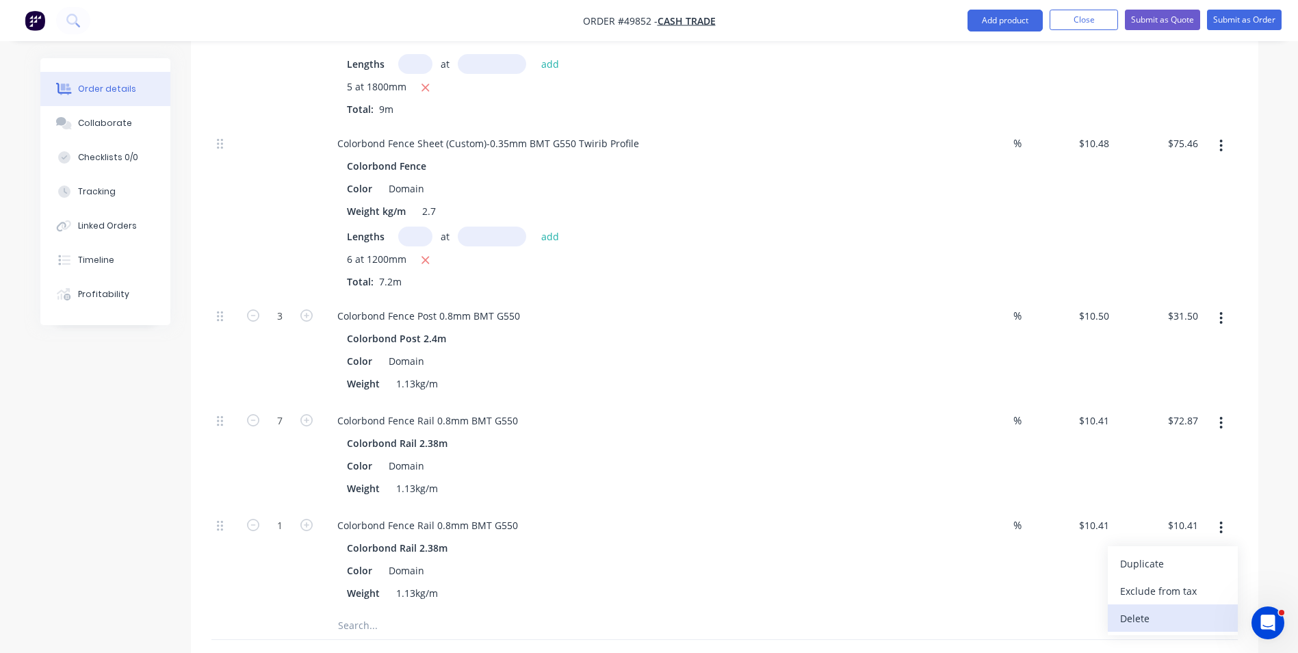
scroll to position [1300, 0]
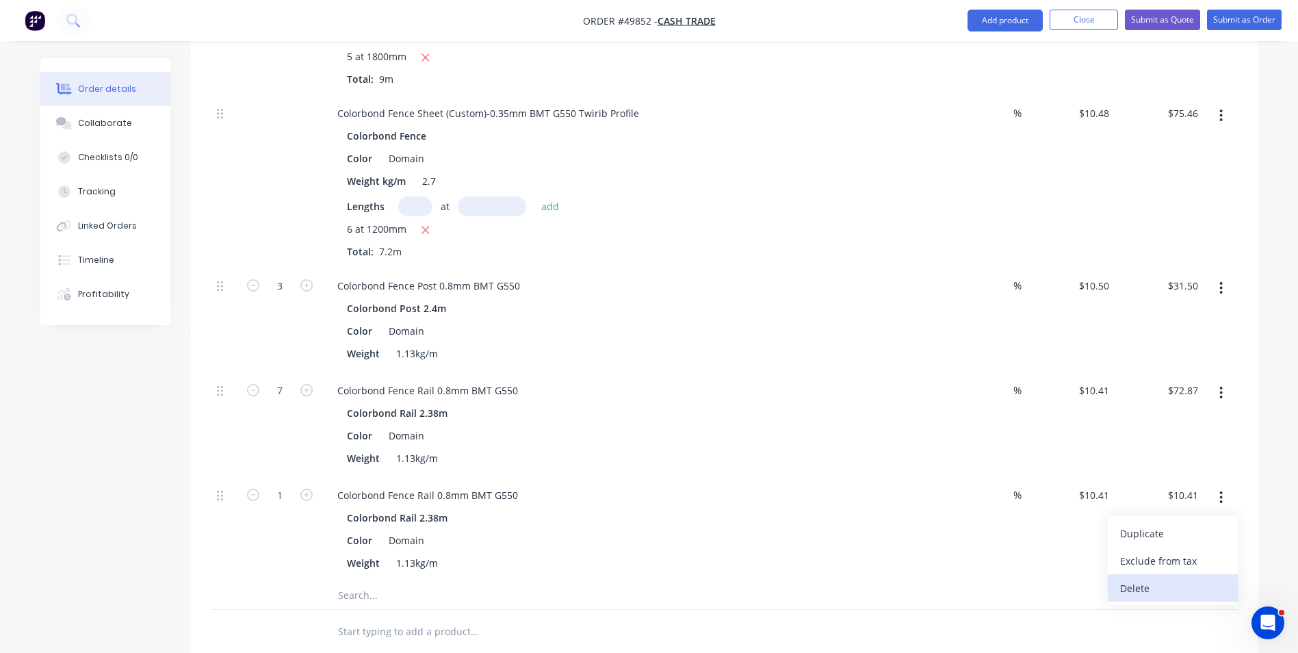
click at [1151, 579] on div "Delete" at bounding box center [1172, 588] width 105 height 20
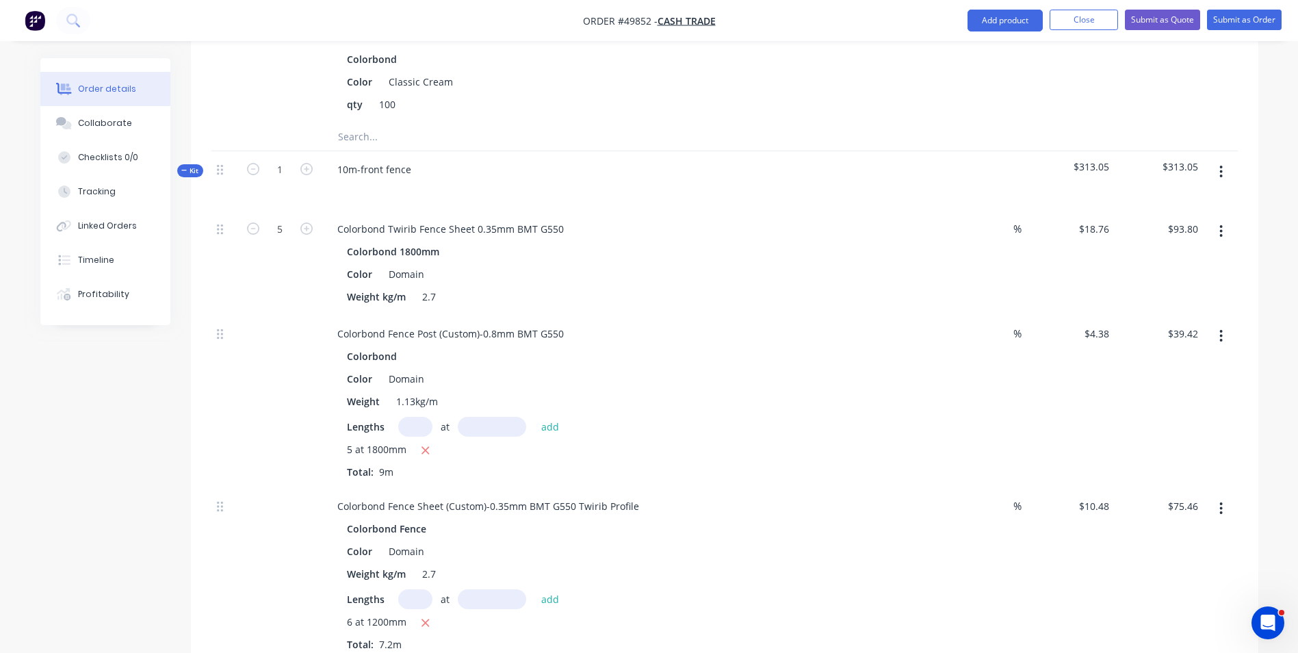
scroll to position [889, 0]
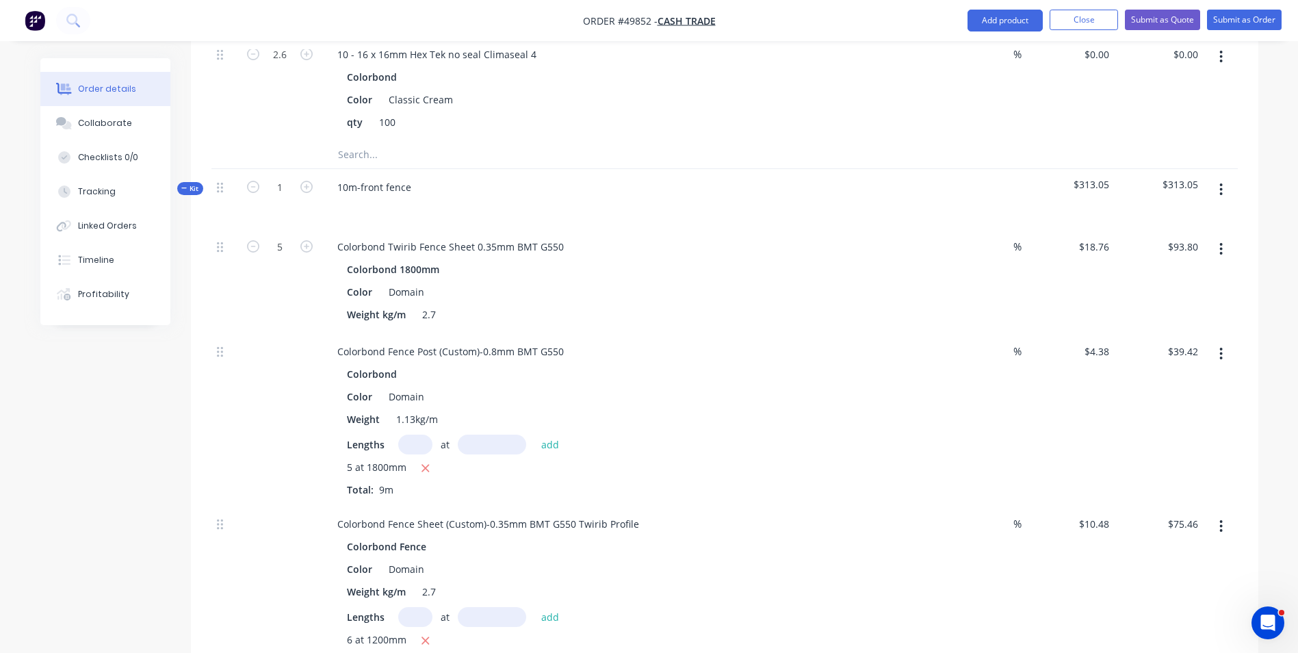
click at [1216, 189] on button "button" at bounding box center [1221, 189] width 32 height 25
click at [1182, 253] on div "Add product to kit" at bounding box center [1172, 253] width 105 height 20
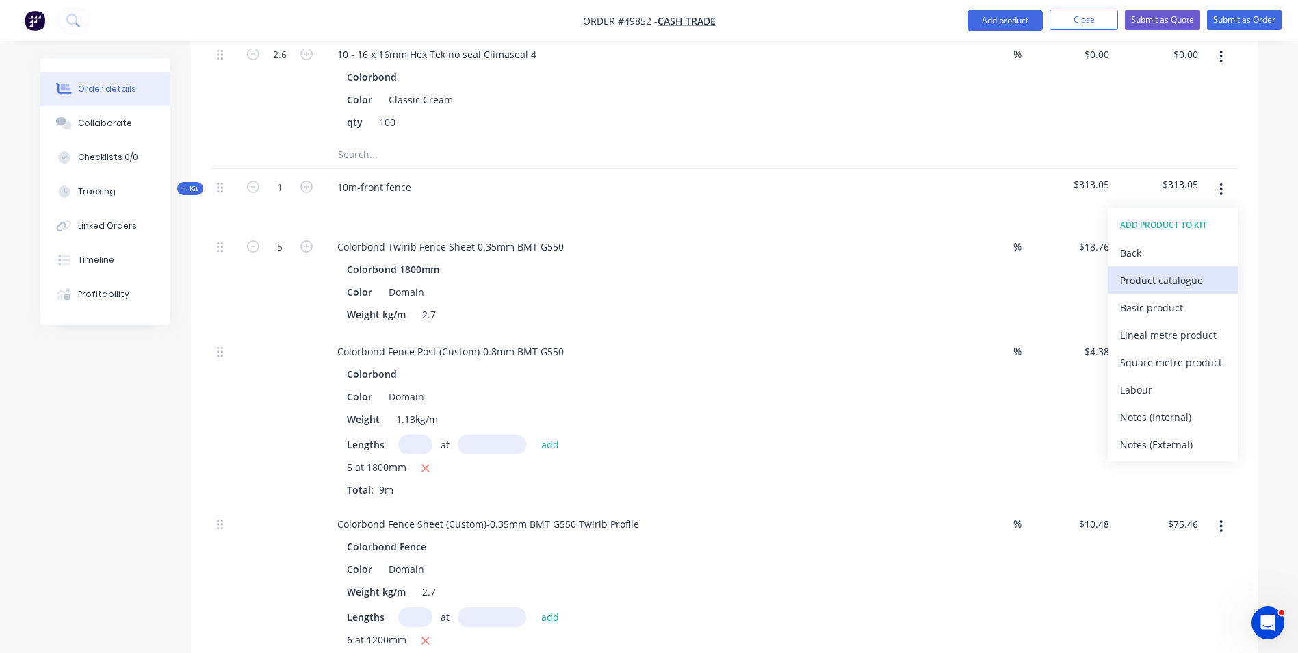
click at [1177, 272] on div "Product catalogue" at bounding box center [1172, 280] width 105 height 20
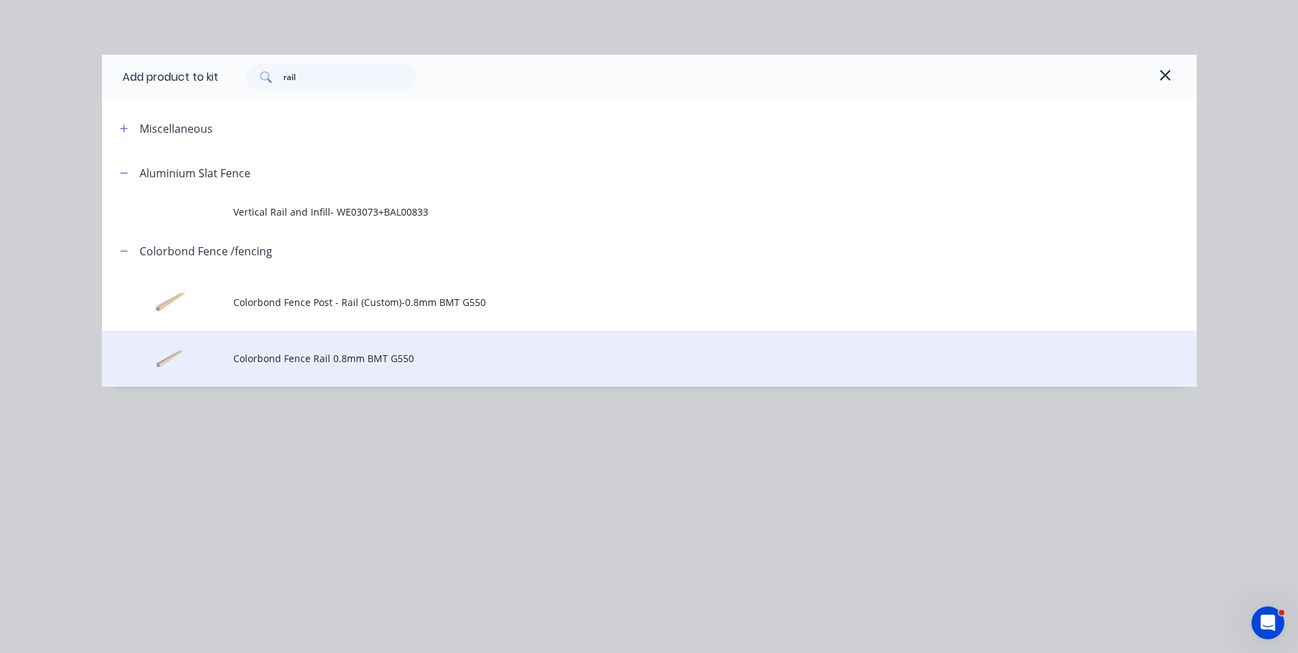
click at [513, 361] on span "Colorbond Fence Rail 0.8mm BMT G550" at bounding box center [618, 358] width 770 height 14
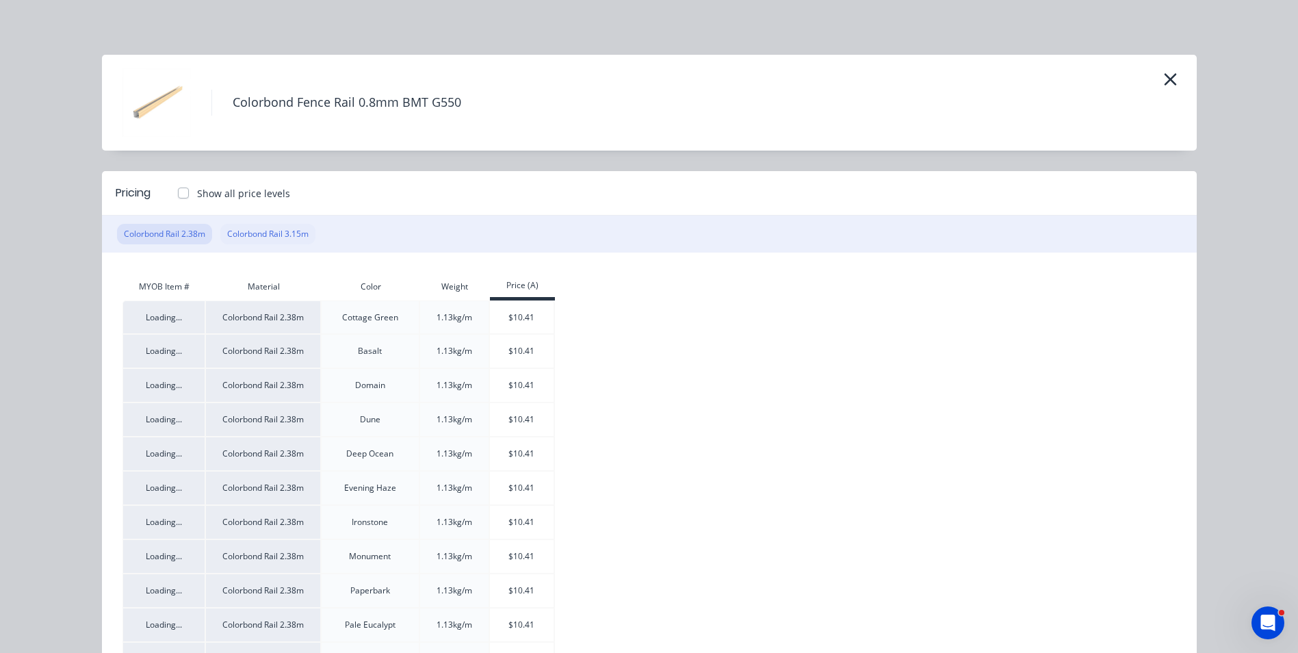
click at [285, 239] on button "Colorbond Rail 3.15m" at bounding box center [267, 234] width 95 height 21
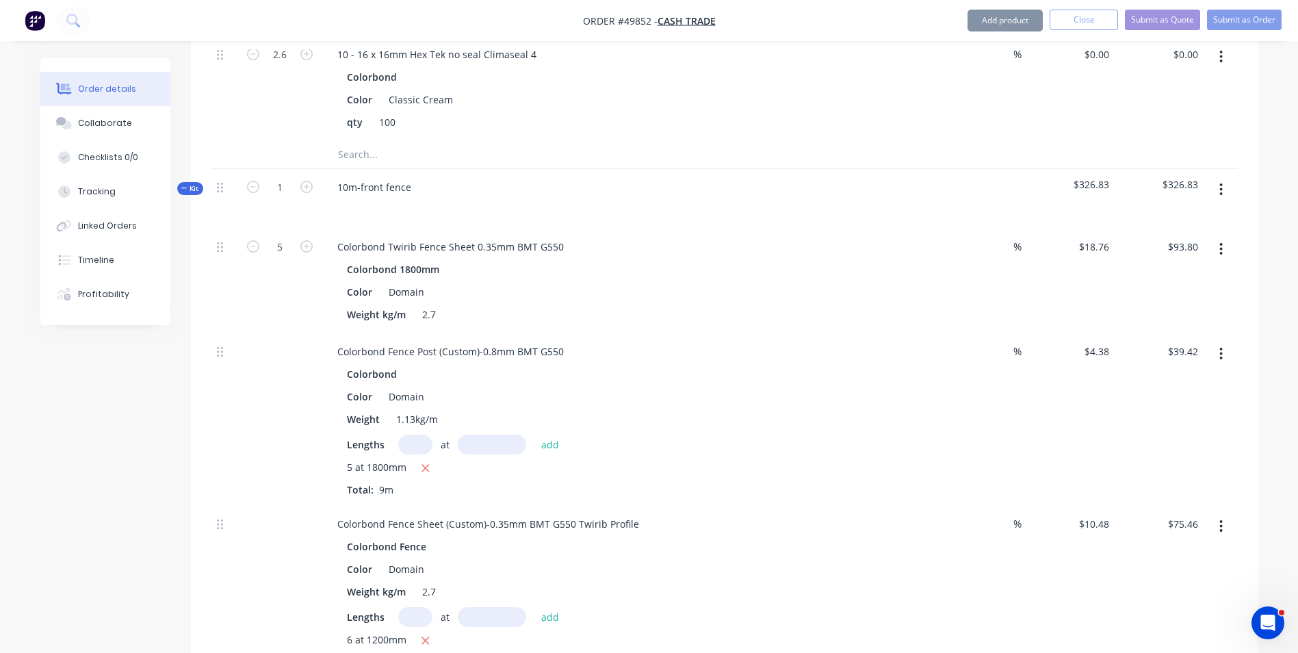
type input "$13.78"
click at [1222, 186] on icon "button" at bounding box center [1220, 189] width 3 height 15
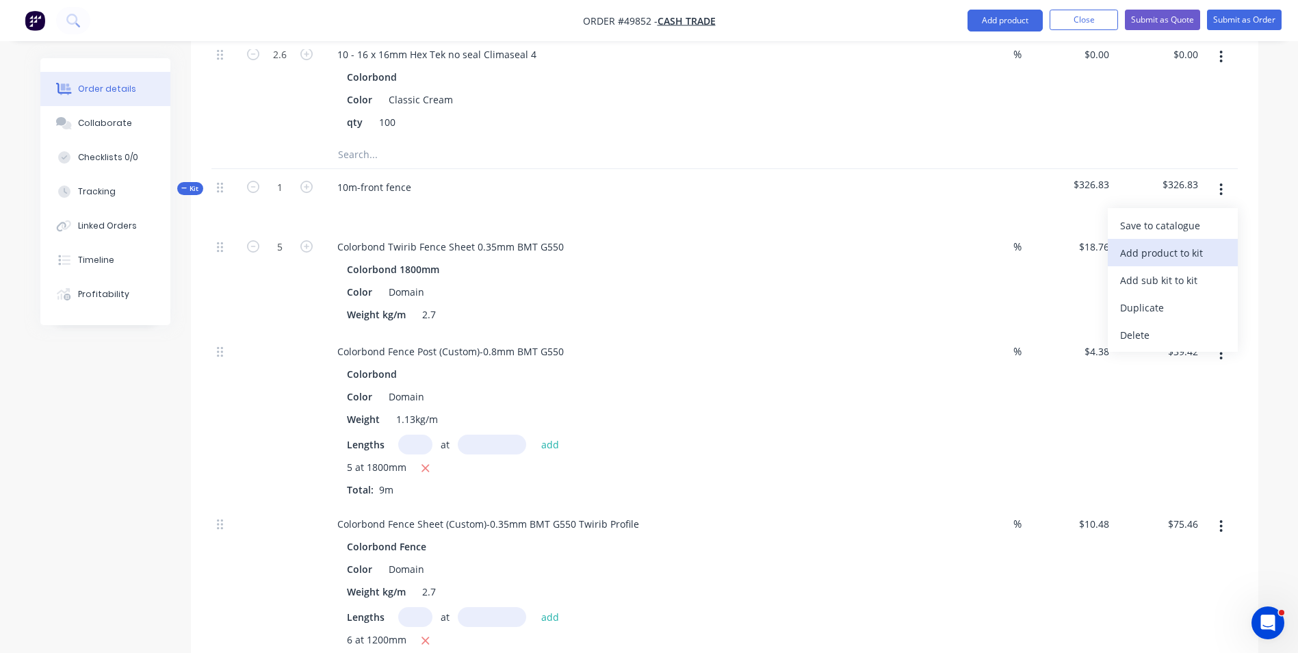
click at [1197, 243] on div "Add product to kit" at bounding box center [1172, 253] width 105 height 20
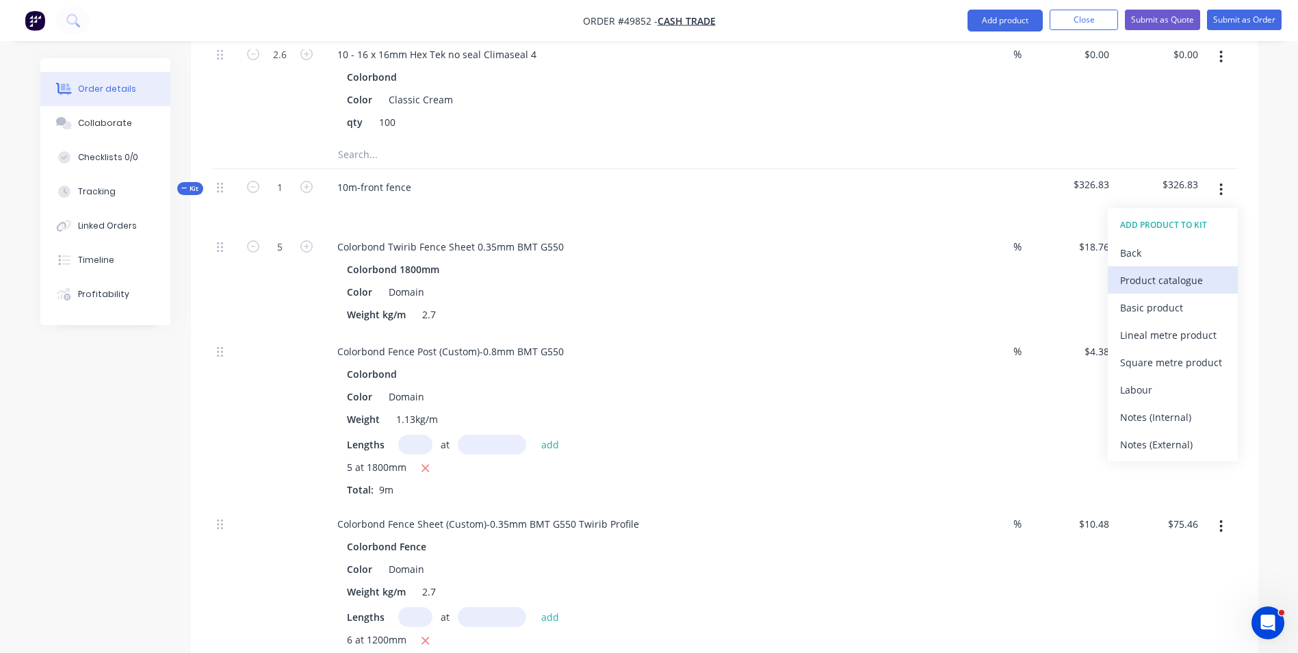
click at [1206, 270] on div "Product catalogue" at bounding box center [1172, 280] width 105 height 20
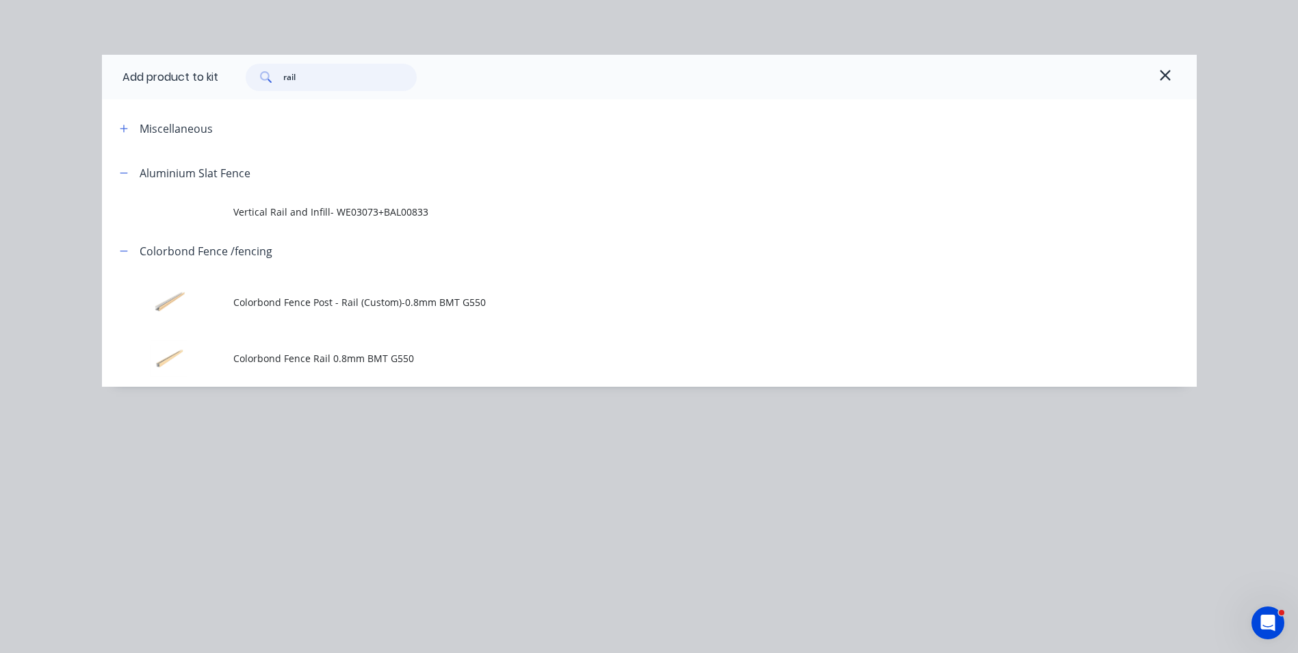
drag, startPoint x: 323, startPoint y: 74, endPoint x: 257, endPoint y: 81, distance: 66.0
click at [257, 81] on div "rail" at bounding box center [331, 77] width 171 height 27
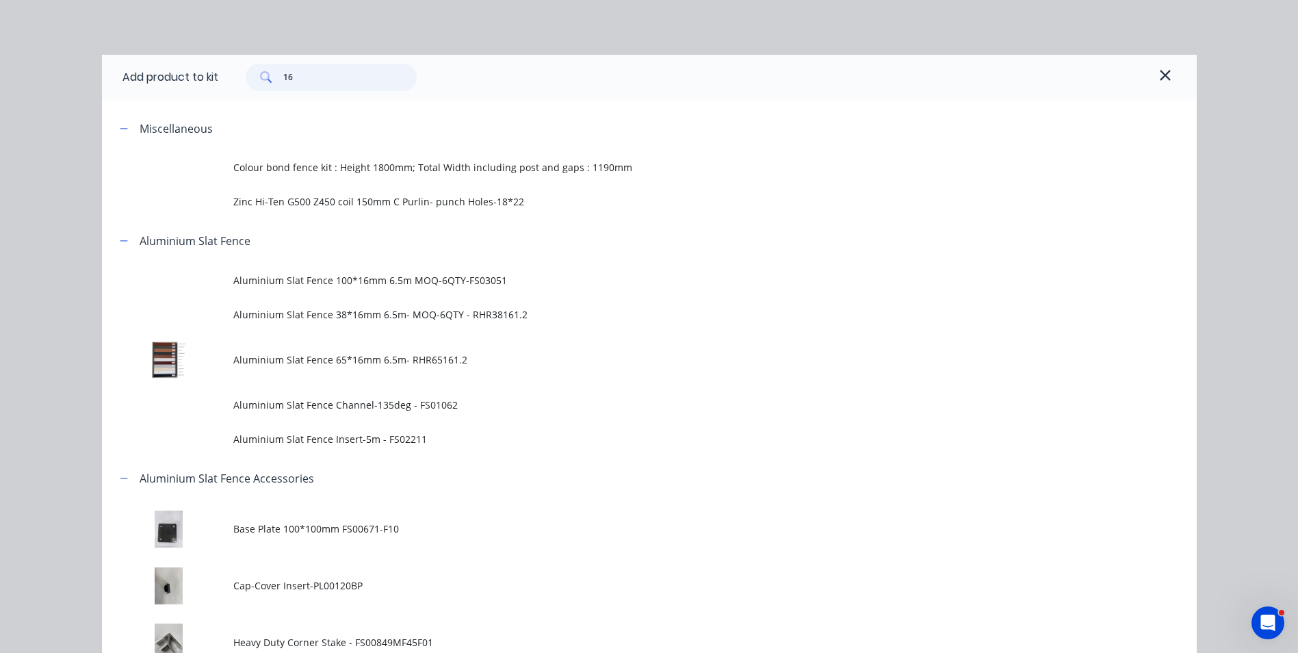
type input "16"
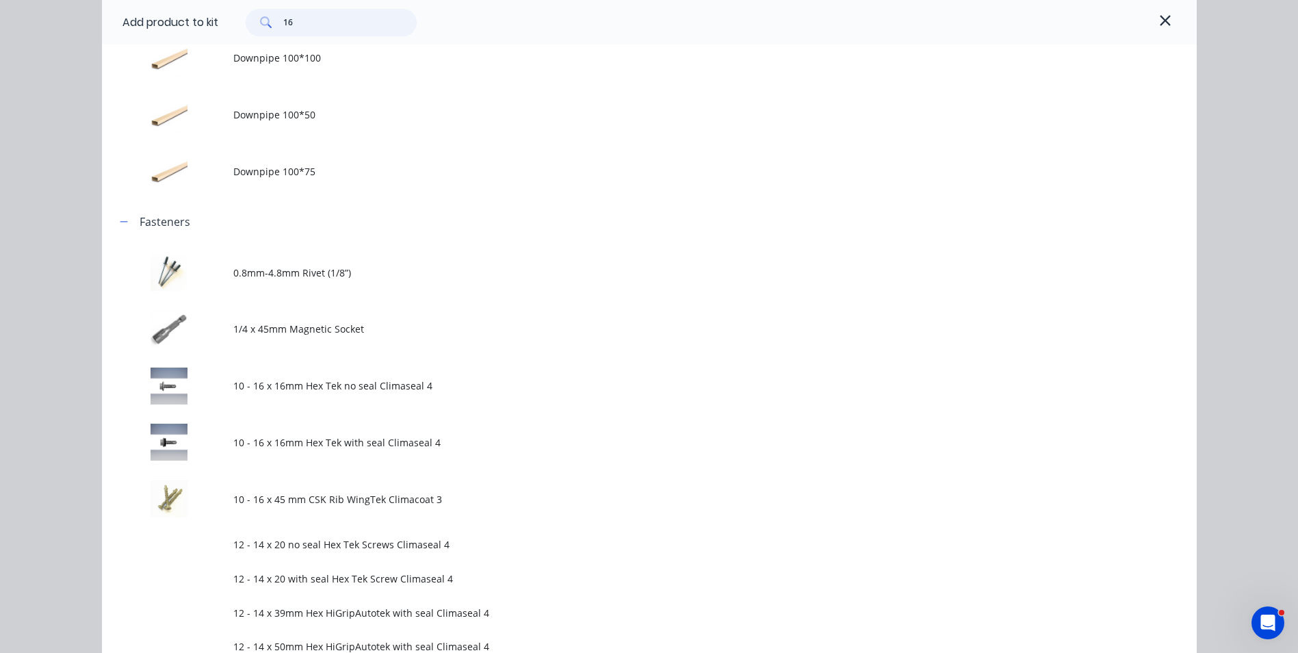
scroll to position [821, 0]
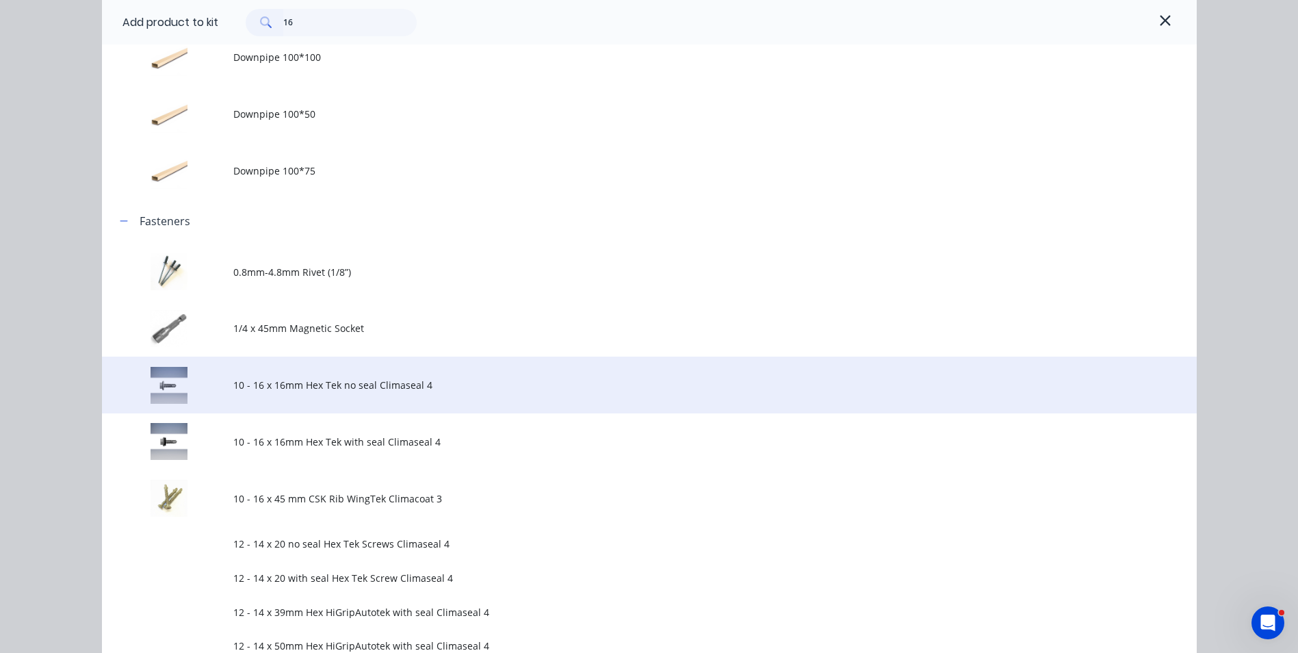
click at [365, 401] on td "10 - 16 x 16mm Hex Tek no seal Climaseal 4" at bounding box center [714, 384] width 963 height 57
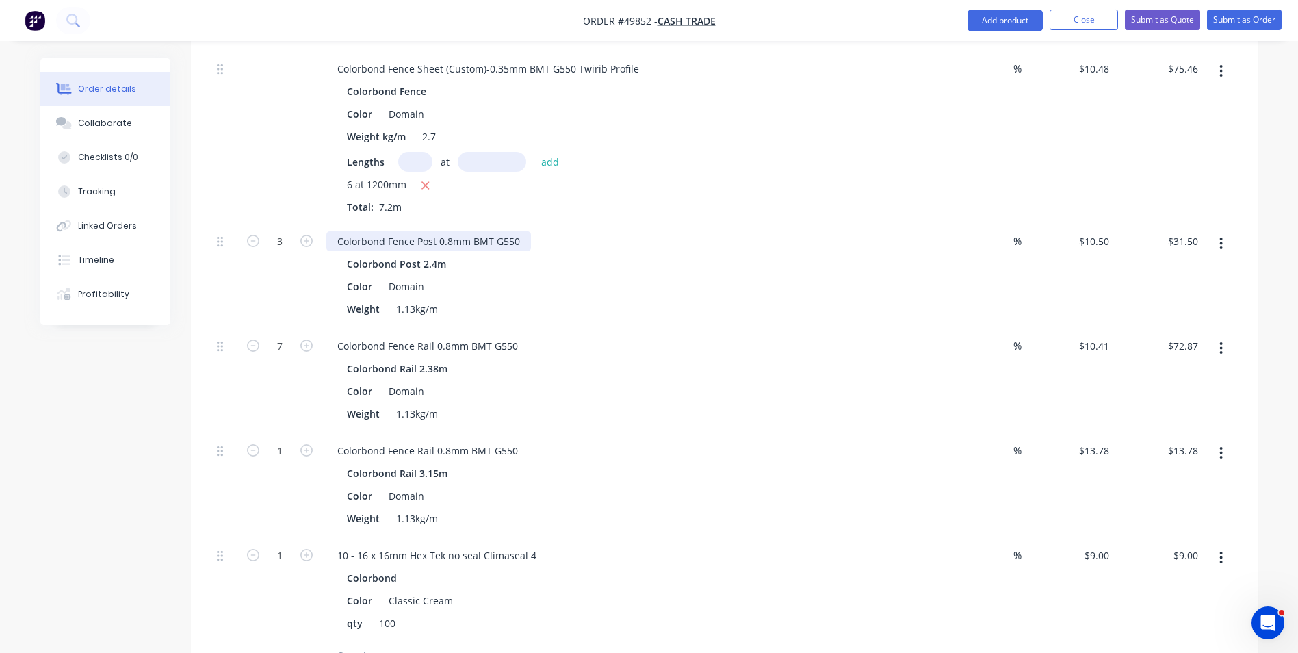
scroll to position [1368, 0]
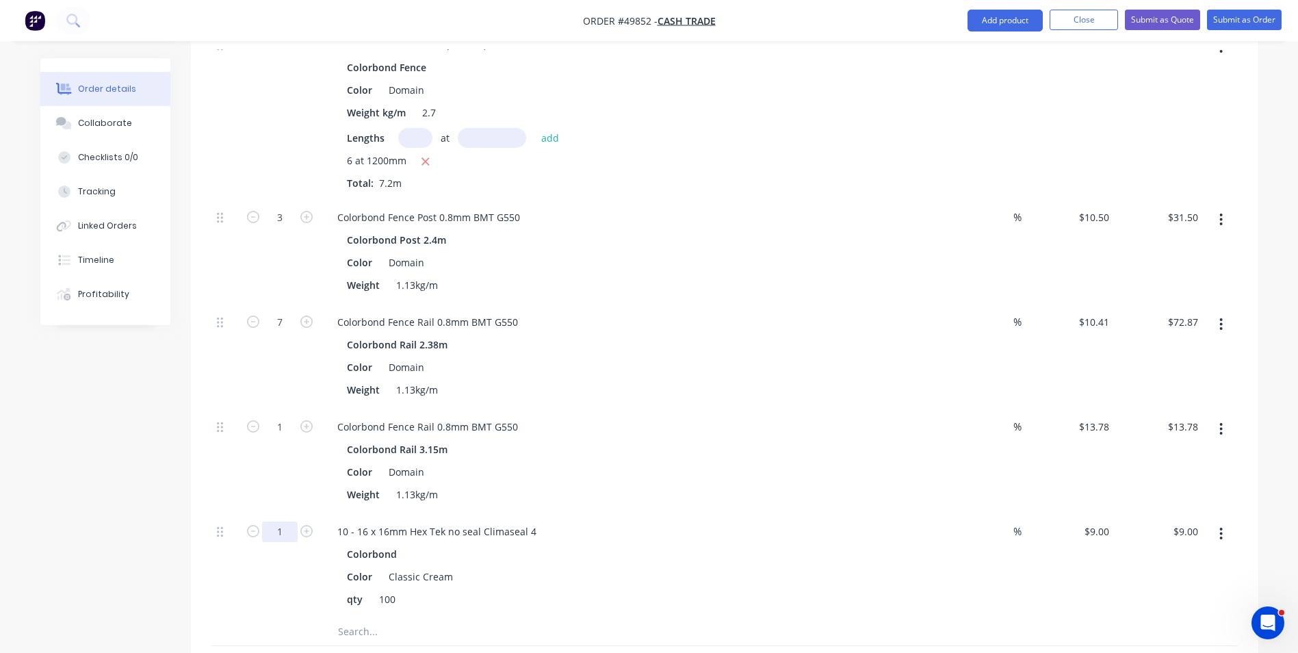
click at [289, 532] on input "1" at bounding box center [280, 531] width 36 height 21
type input "0.52"
type input "9"
type input "$4.68"
click at [1108, 532] on input "9" at bounding box center [1107, 531] width 16 height 20
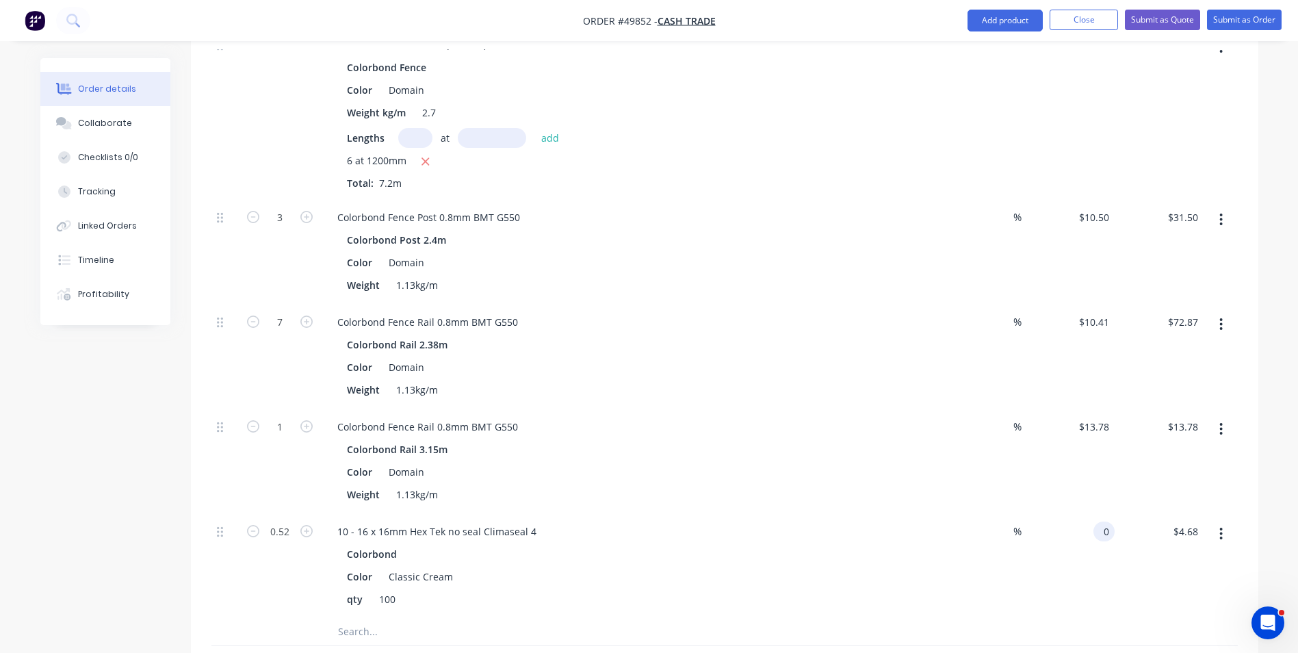
type input "$0.00"
click at [839, 521] on div "10 - 16 x 16mm Hex Tek no seal Climaseal 4" at bounding box center [628, 531] width 605 height 20
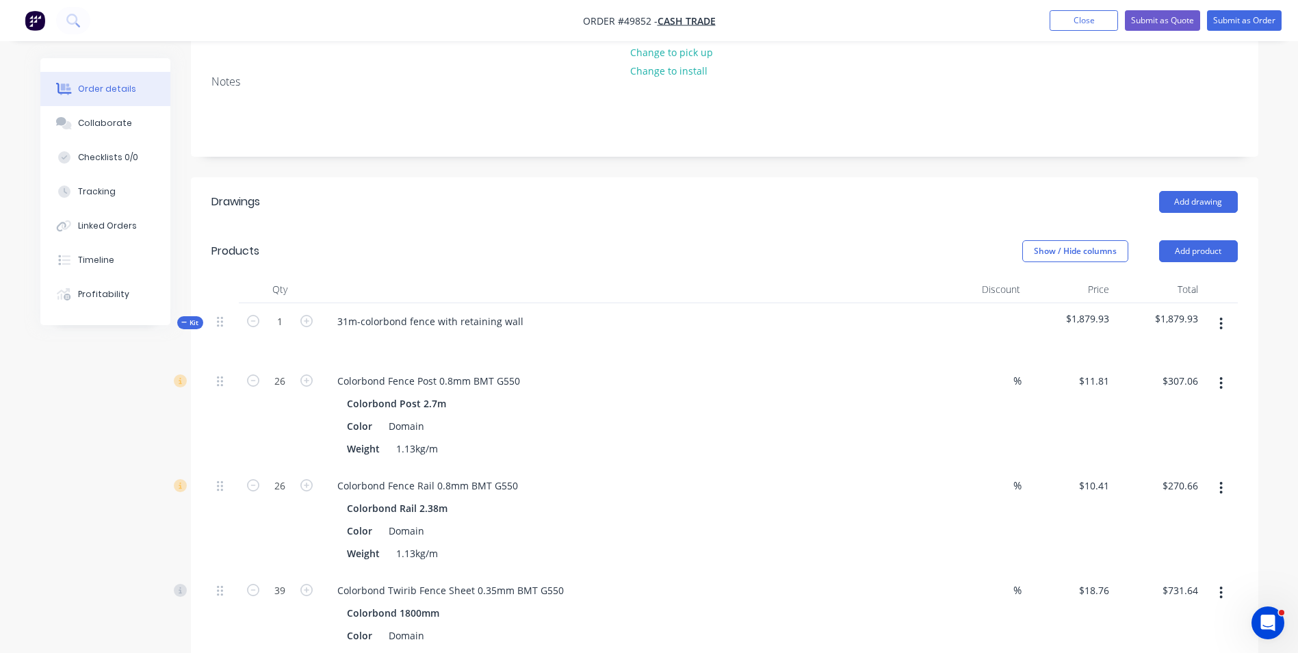
scroll to position [0, 0]
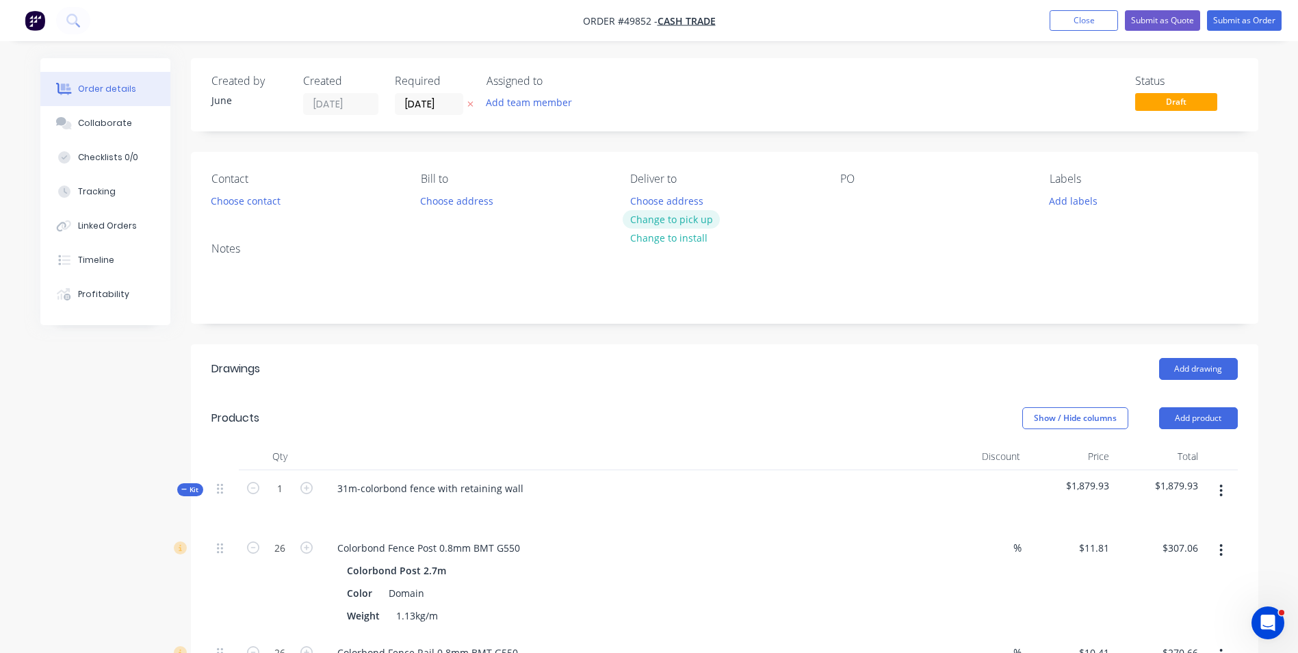
click at [679, 210] on button "Change to pick up" at bounding box center [671, 219] width 97 height 18
click at [277, 196] on button "Choose contact" at bounding box center [245, 200] width 84 height 18
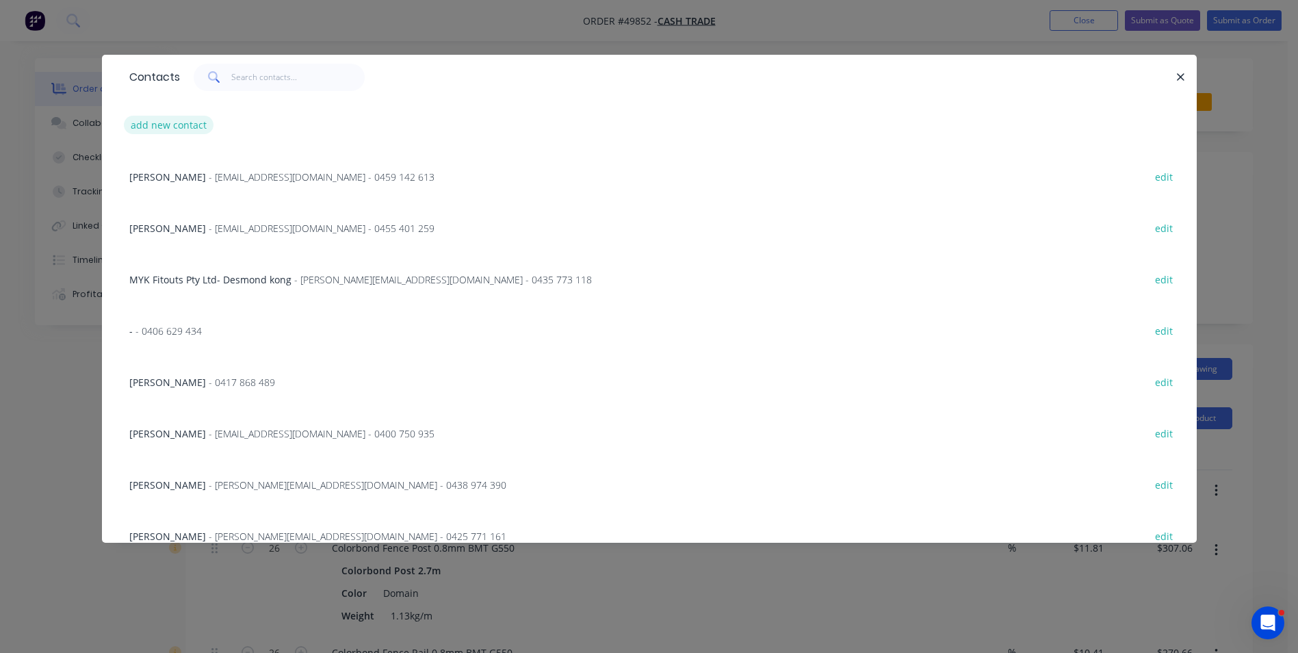
click at [159, 128] on button "add new contact" at bounding box center [169, 125] width 90 height 18
select select "AU"
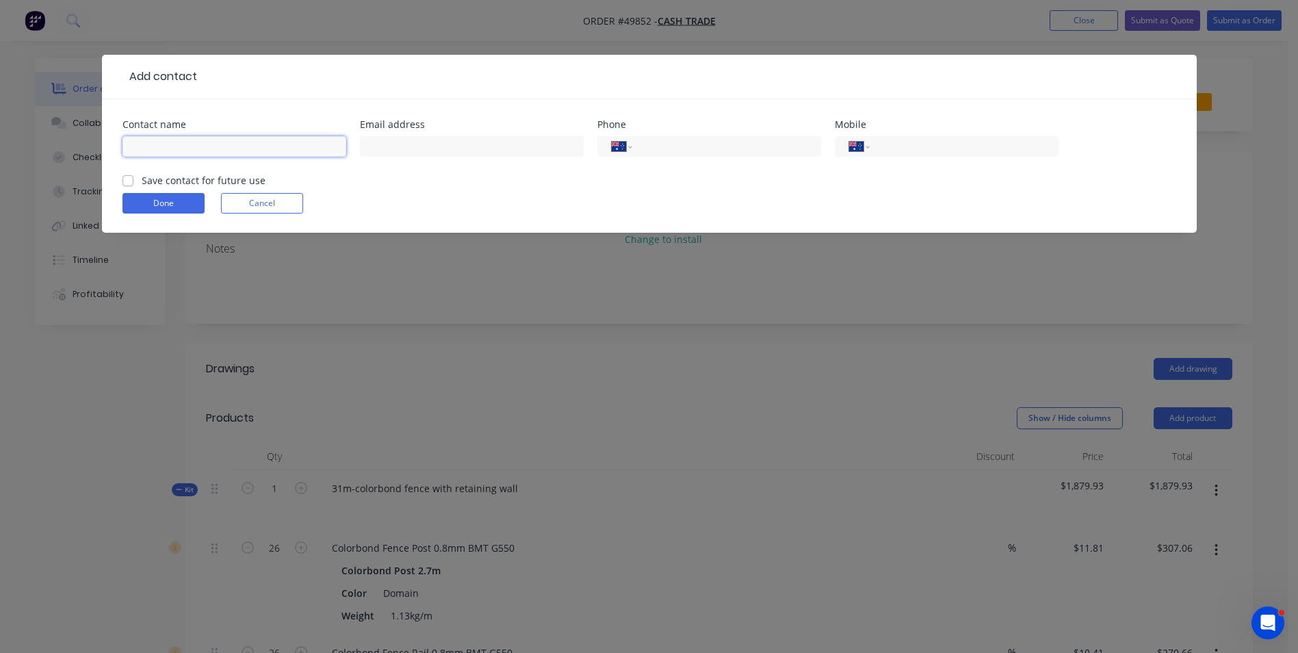
click at [177, 148] on input "text" at bounding box center [234, 146] width 224 height 21
type input "Lian"
click at [922, 146] on input "tel" at bounding box center [961, 147] width 164 height 16
type input "0412 833 399"
click at [183, 192] on form "Contact name Lian Email address Phone International [GEOGRAPHIC_DATA] [GEOGRAPH…" at bounding box center [648, 176] width 1053 height 113
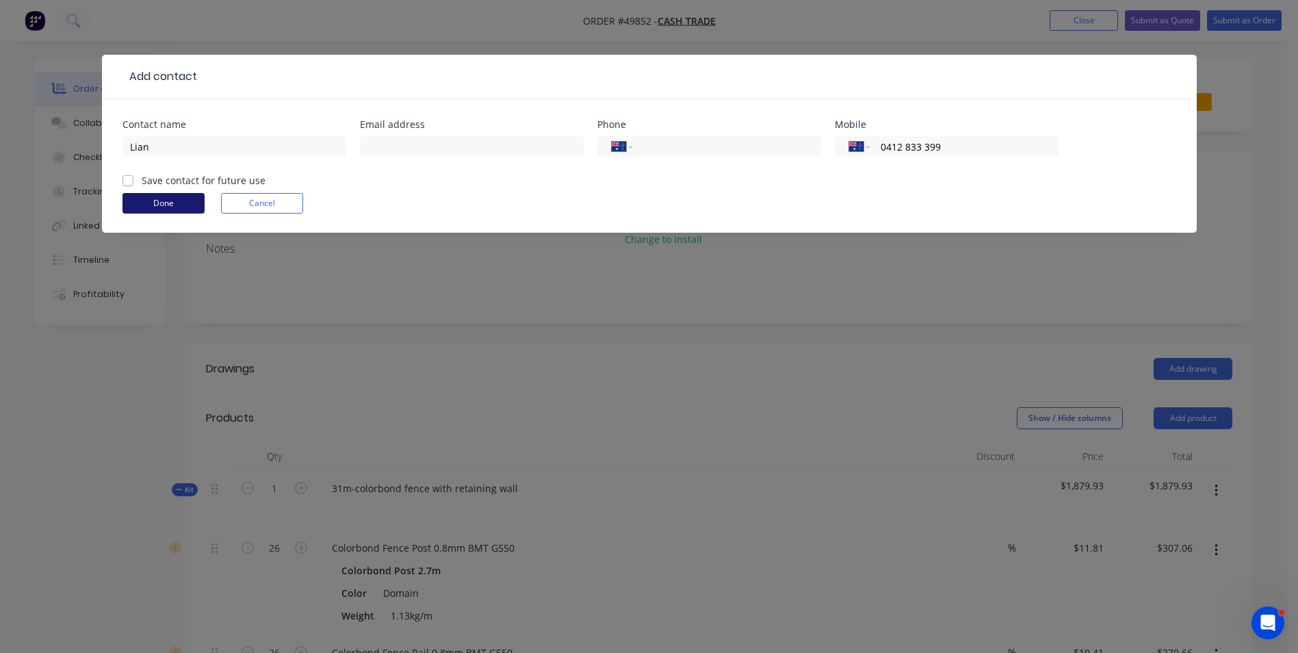
click at [181, 201] on button "Done" at bounding box center [163, 203] width 82 height 21
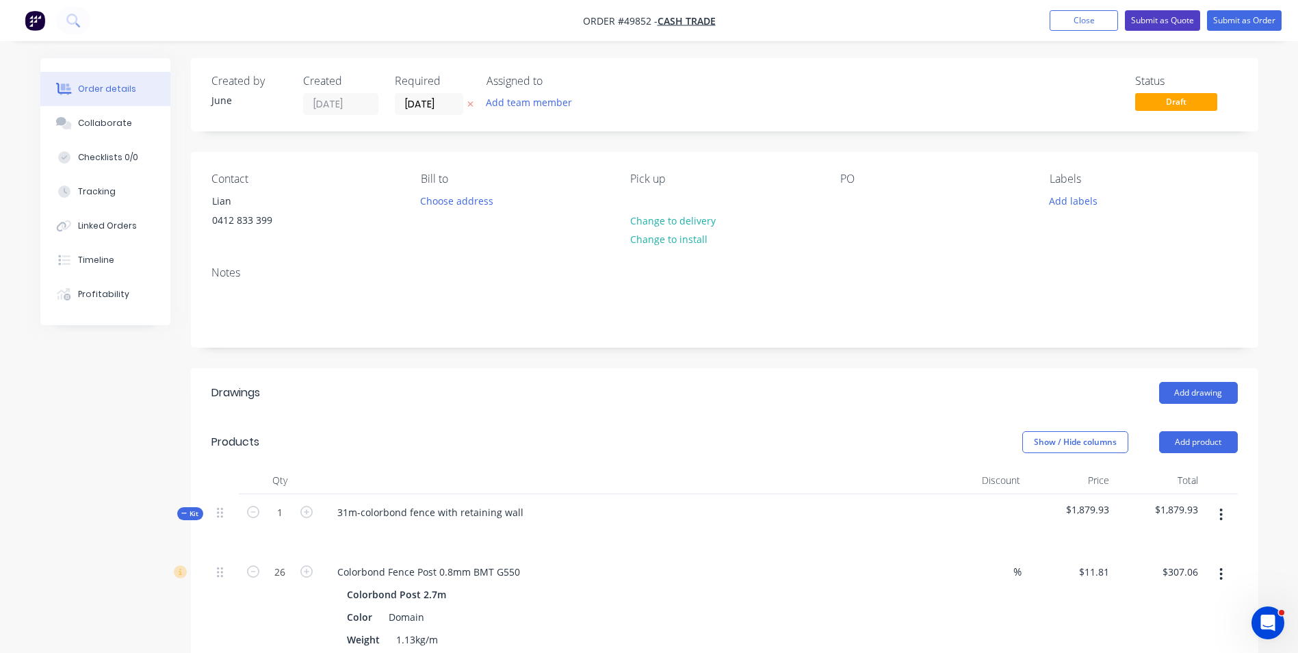
click at [1179, 21] on button "Submit as Quote" at bounding box center [1162, 20] width 75 height 21
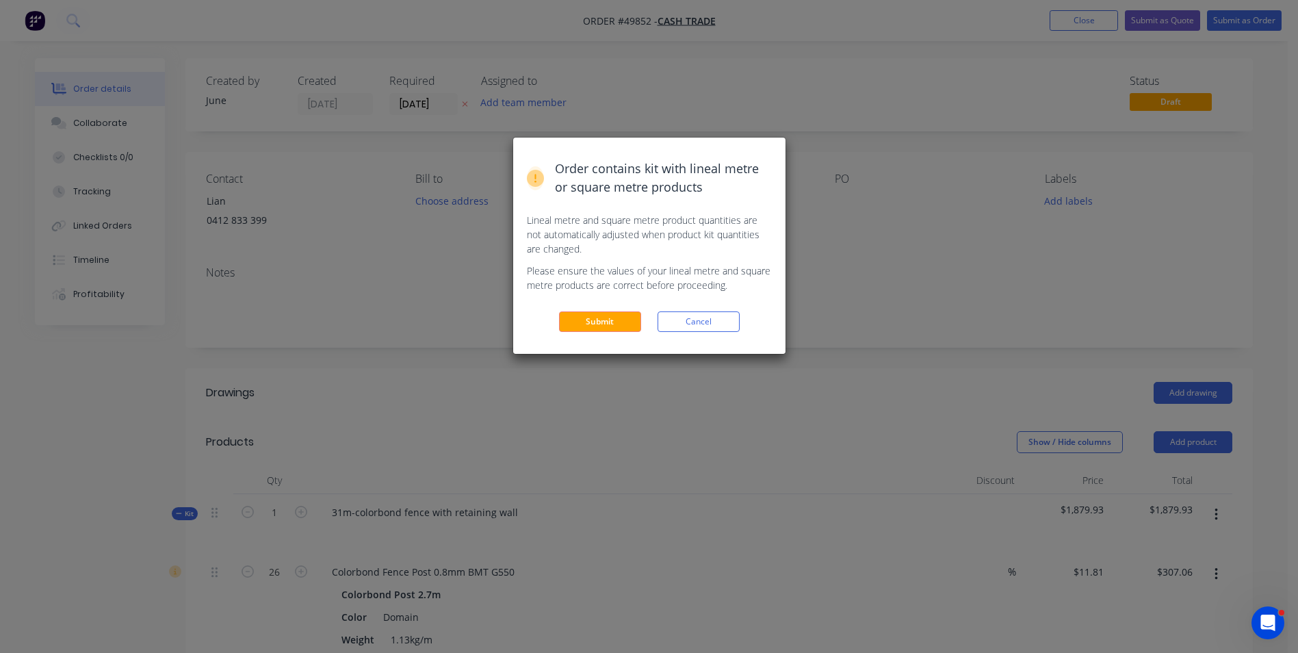
click at [591, 323] on button "Submit" at bounding box center [600, 321] width 82 height 21
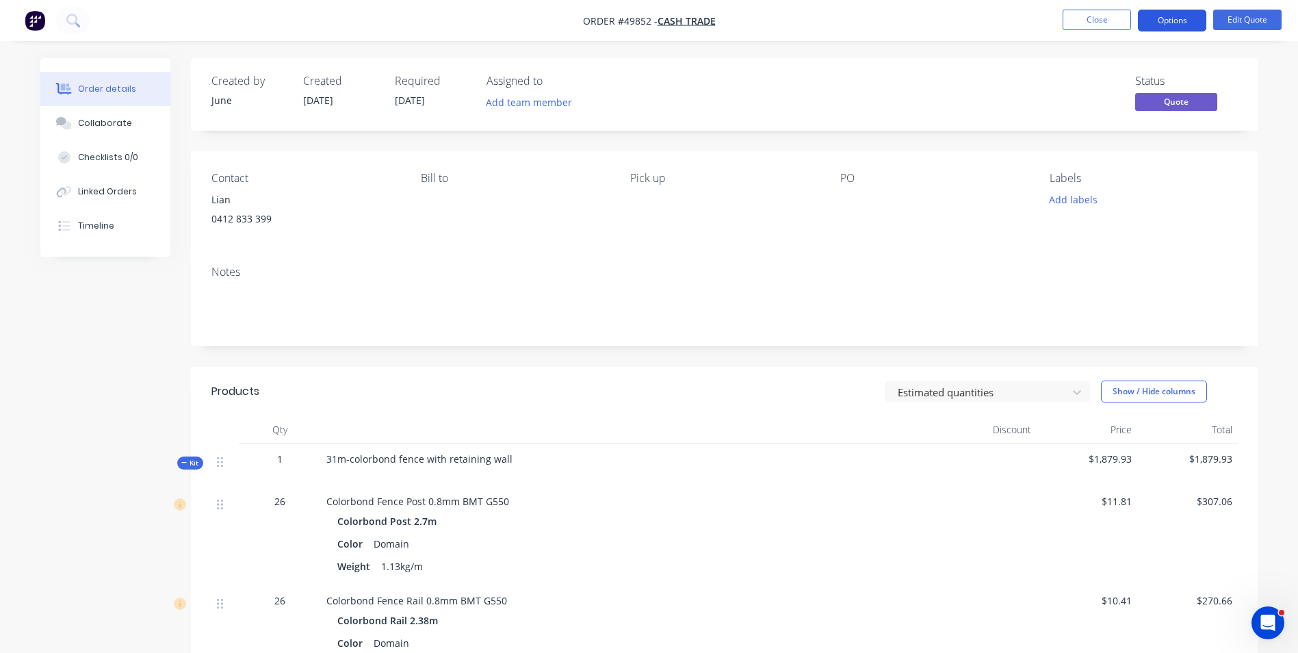
click at [1181, 22] on button "Options" at bounding box center [1172, 21] width 68 height 22
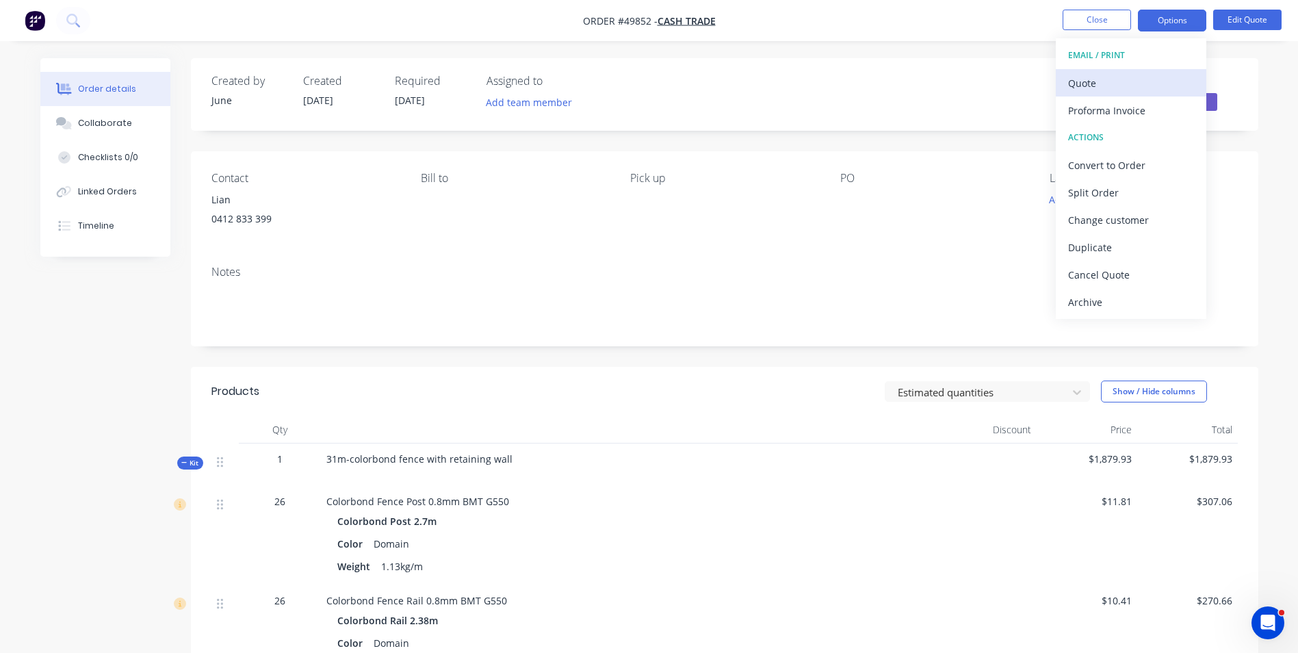
click at [1138, 76] on div "Quote" at bounding box center [1131, 83] width 126 height 20
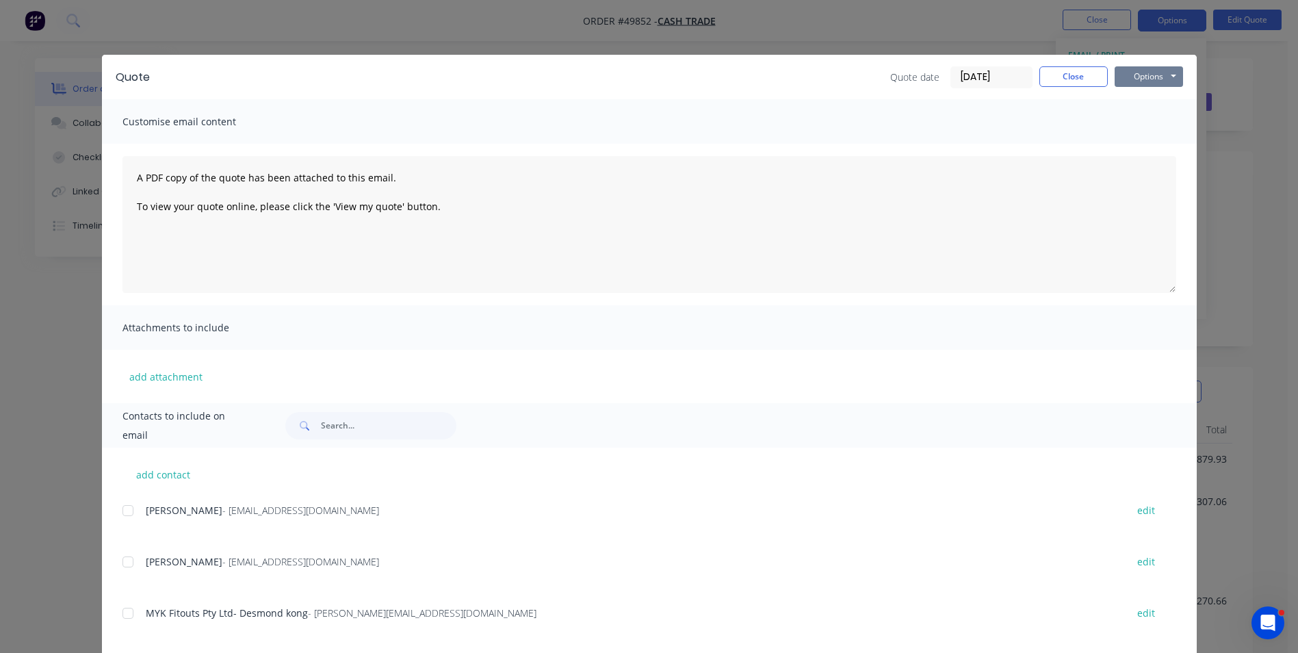
click at [1155, 68] on button "Options" at bounding box center [1148, 76] width 68 height 21
click at [1142, 131] on button "Print" at bounding box center [1158, 123] width 88 height 23
click at [1059, 73] on button "Close" at bounding box center [1073, 76] width 68 height 21
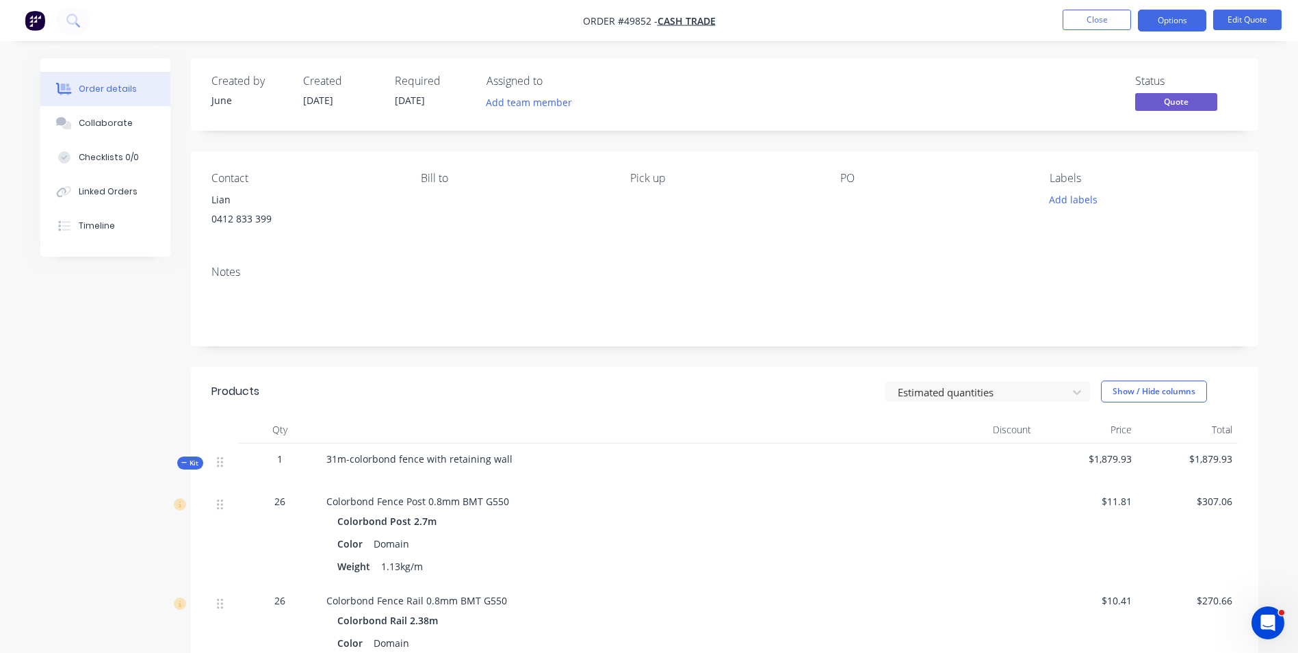
click at [733, 434] on div at bounding box center [629, 429] width 616 height 27
click at [1097, 21] on button "Close" at bounding box center [1096, 20] width 68 height 21
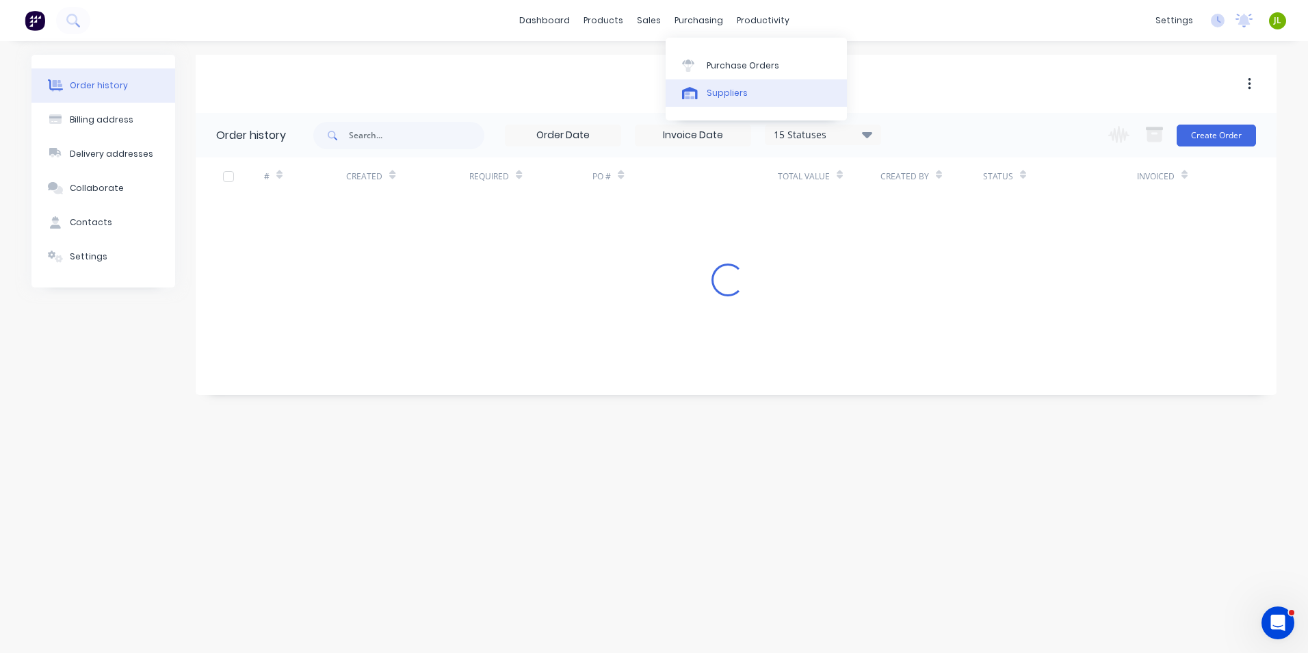
click at [696, 87] on icon at bounding box center [690, 93] width 16 height 12
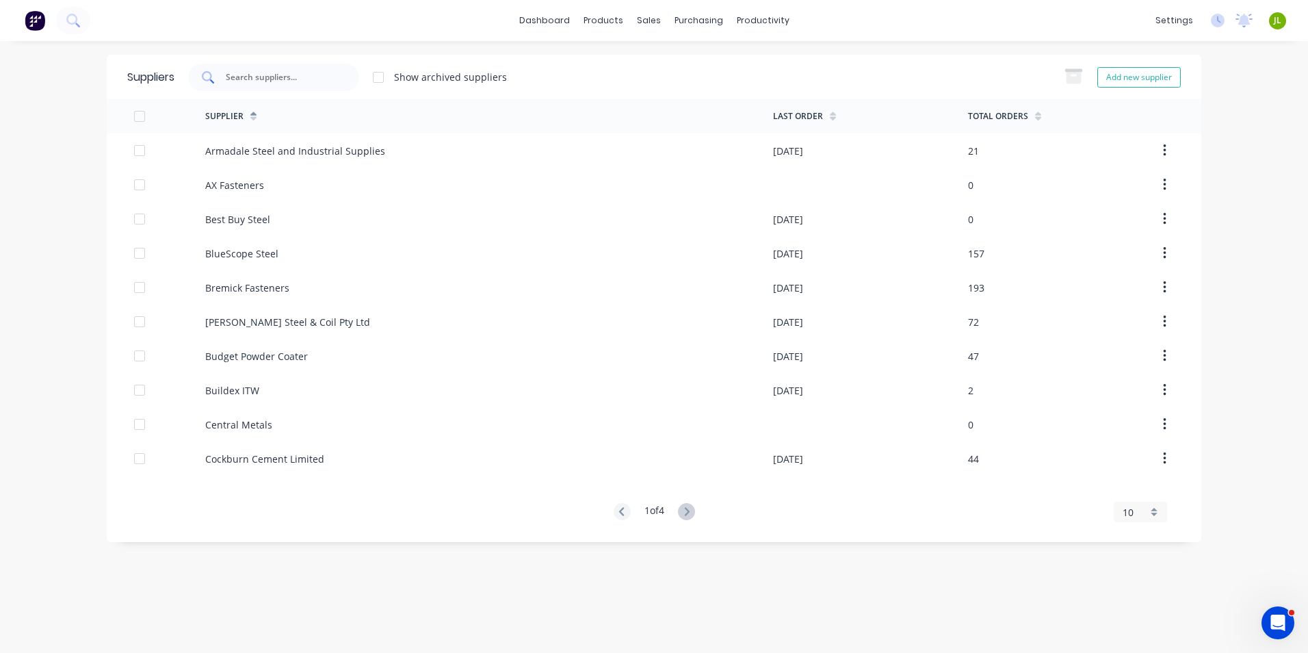
click at [289, 74] on input "text" at bounding box center [281, 77] width 114 height 14
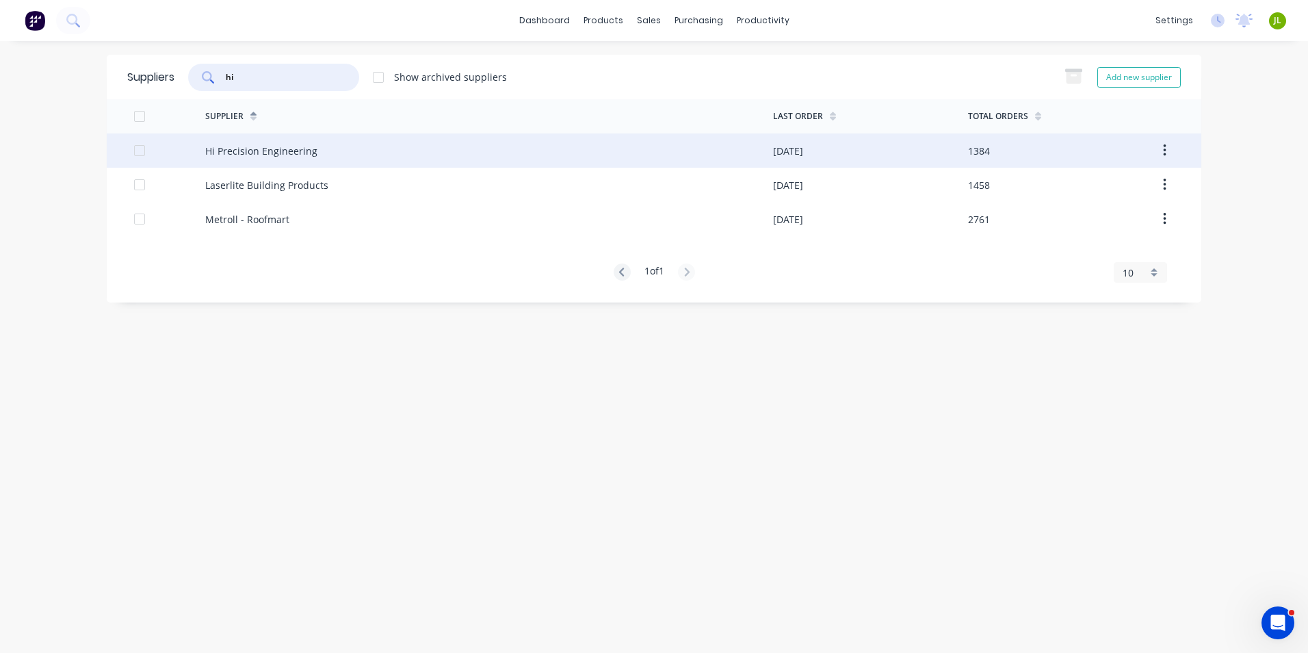
type input "hi"
click at [427, 166] on div "Hi Precision Engineering" at bounding box center [489, 150] width 568 height 34
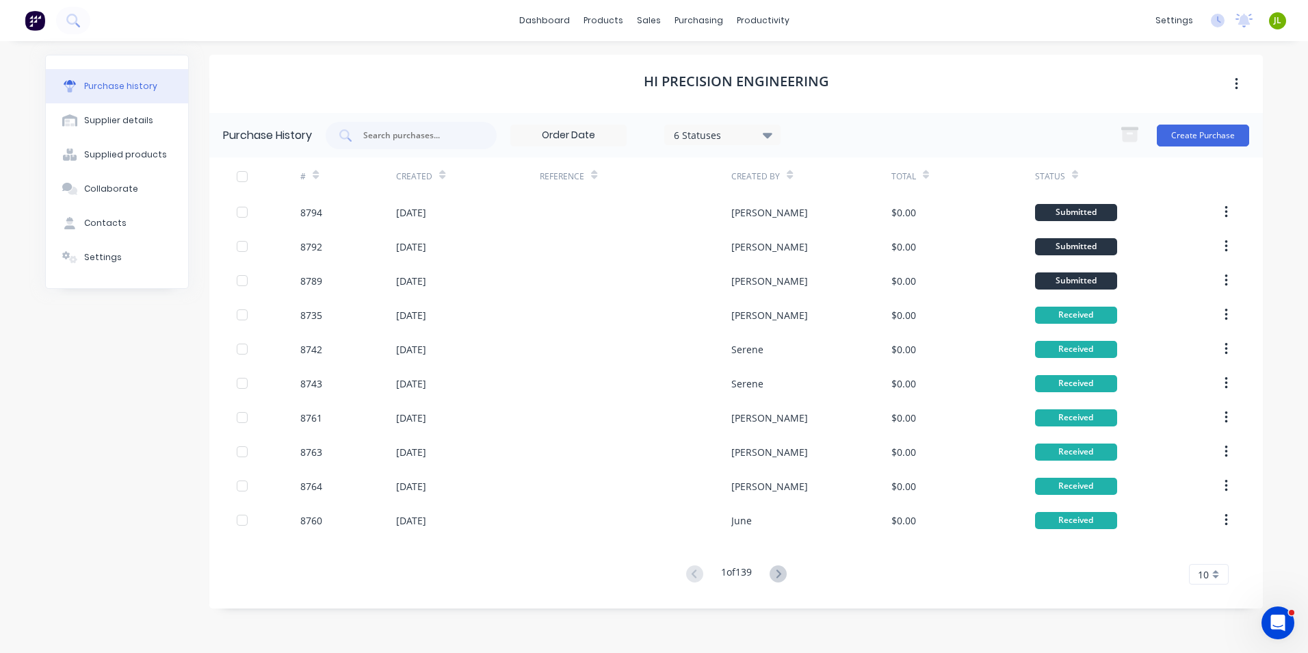
click at [1250, 134] on div "Purchase History 6 Statuses 6 Statuses Create Purchase" at bounding box center [735, 135] width 1053 height 44
click at [1231, 122] on div "Create Purchase" at bounding box center [1181, 135] width 136 height 27
click at [1225, 132] on button "Create Purchase" at bounding box center [1203, 136] width 92 height 22
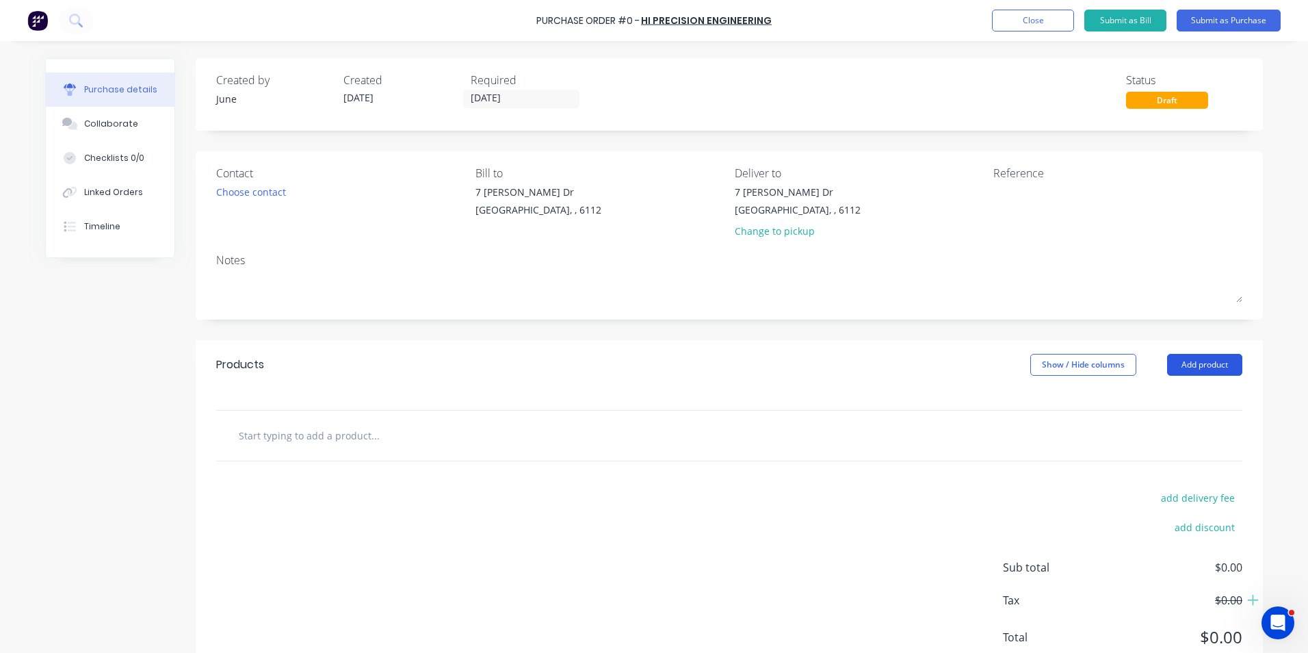
click at [1197, 369] on button "Add product" at bounding box center [1204, 365] width 75 height 22
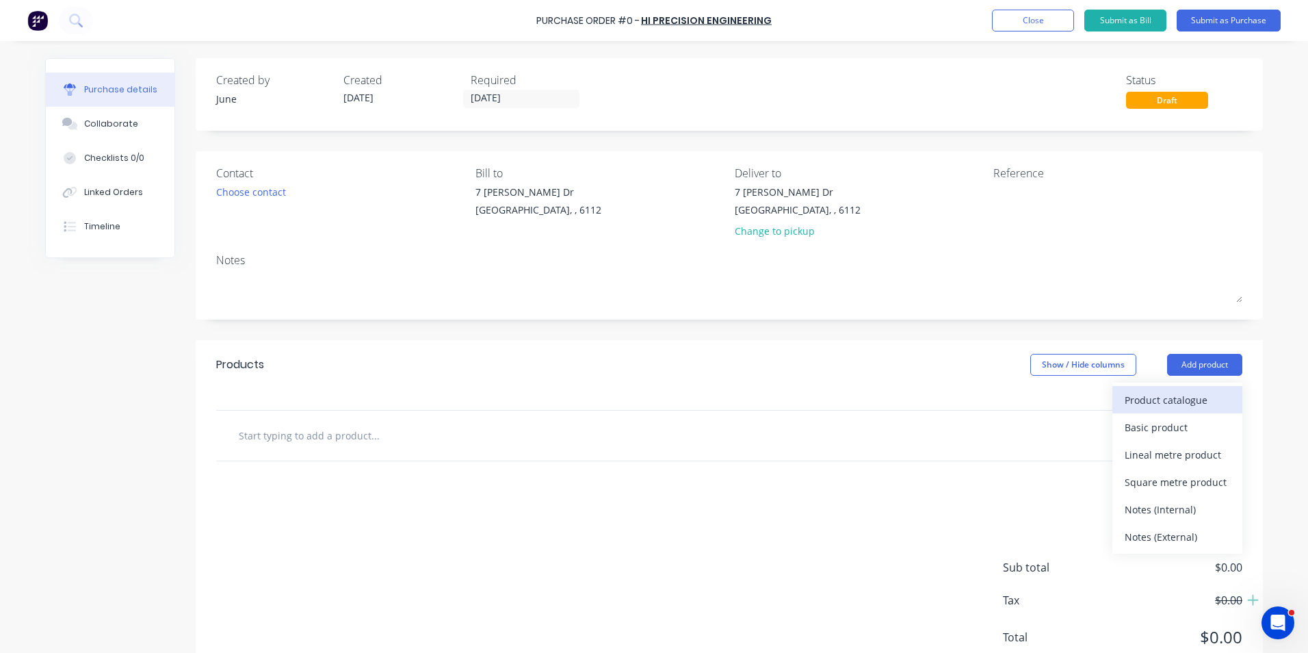
click at [1165, 410] on button "Product catalogue" at bounding box center [1177, 399] width 130 height 27
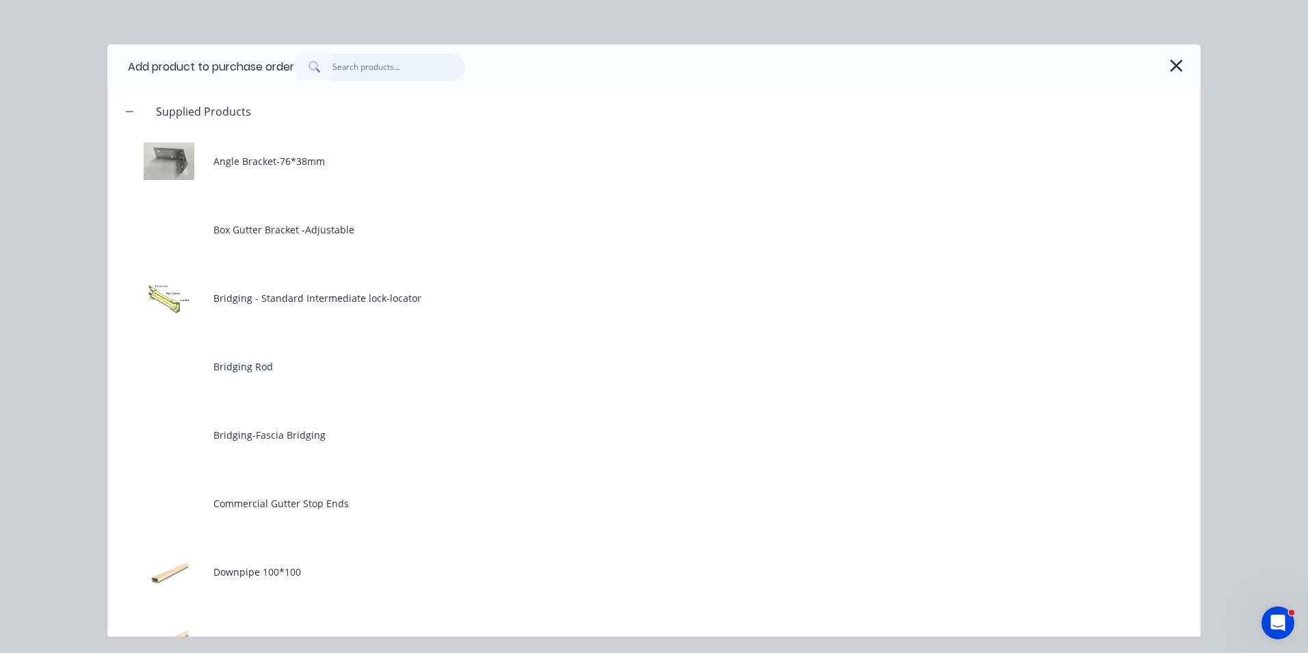
click at [371, 73] on input "text" at bounding box center [398, 66] width 133 height 27
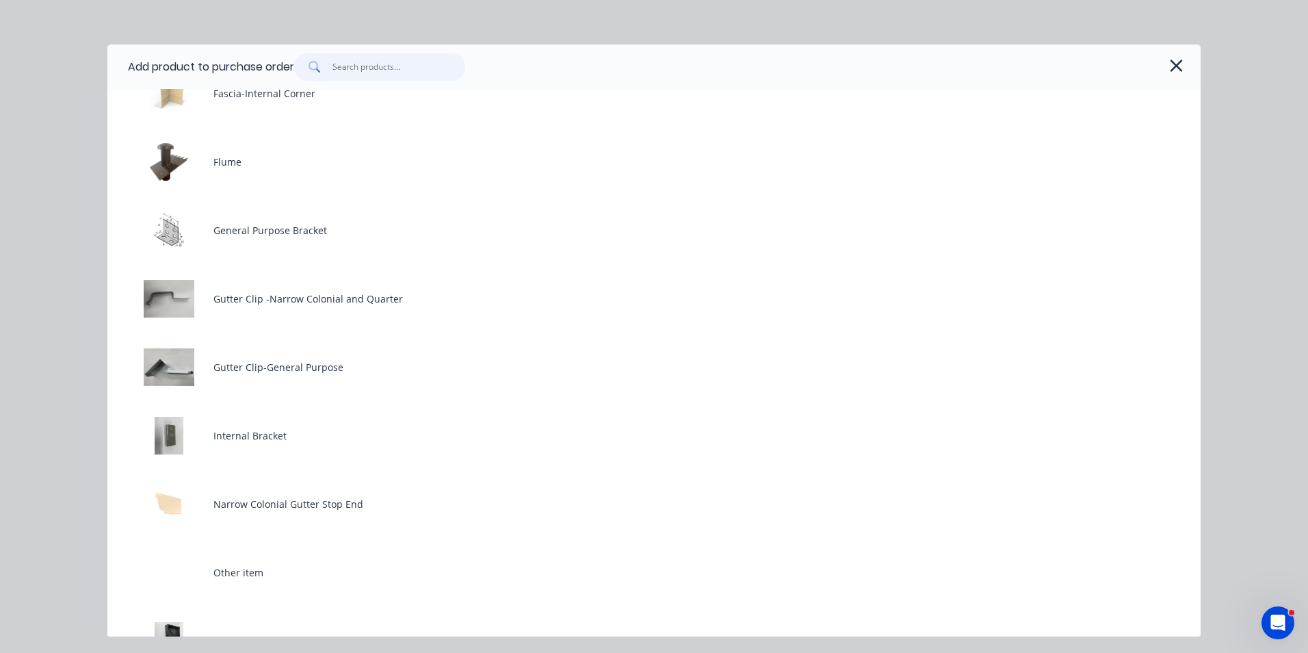
scroll to position [1300, 0]
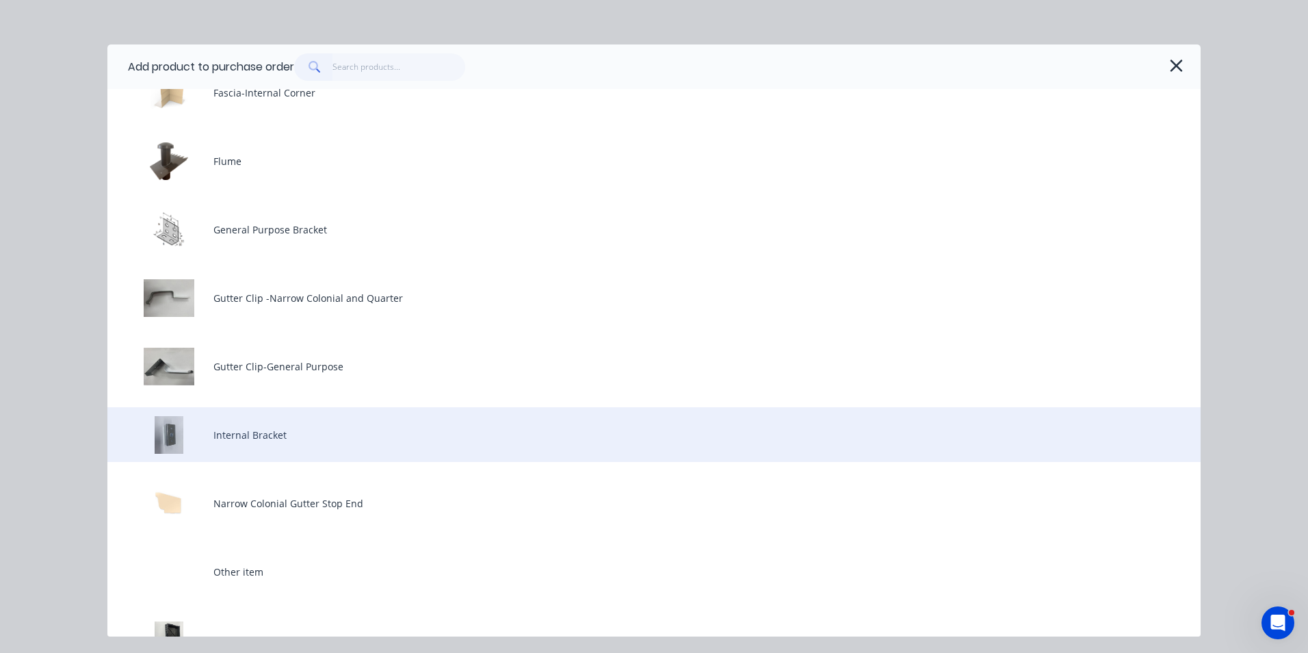
click at [231, 446] on div "Internal Bracket" at bounding box center [653, 434] width 1093 height 55
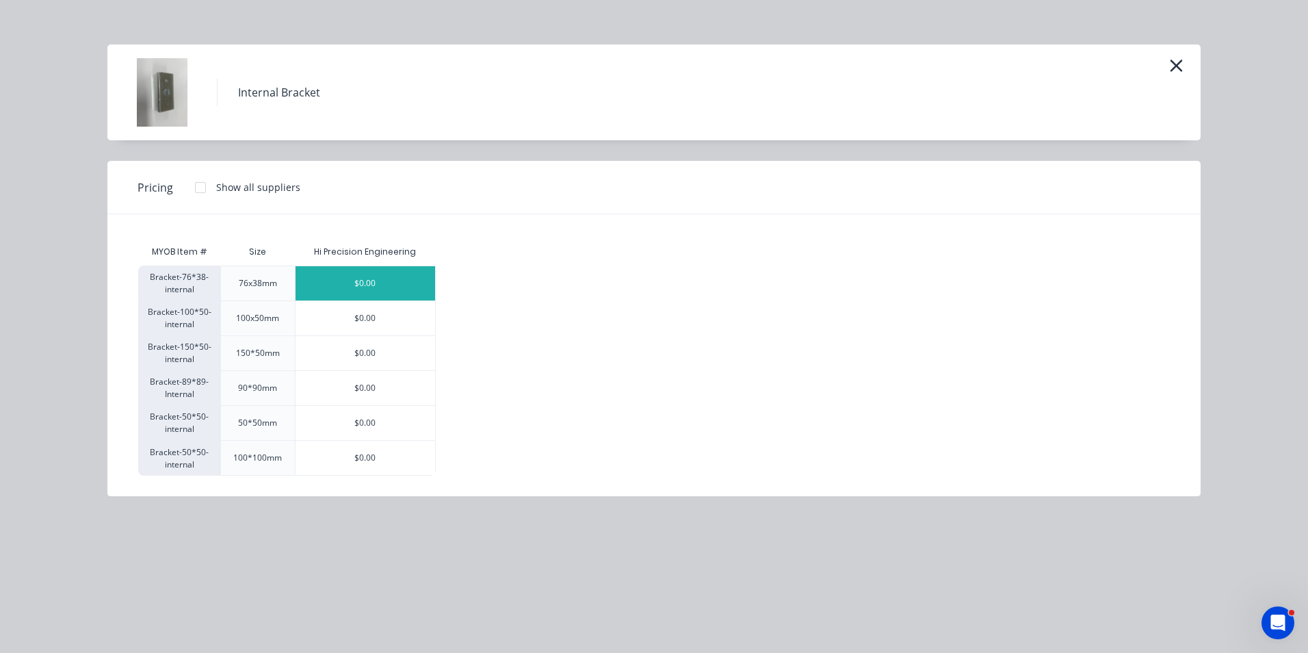
click at [310, 280] on div "$0.00" at bounding box center [366, 283] width 140 height 34
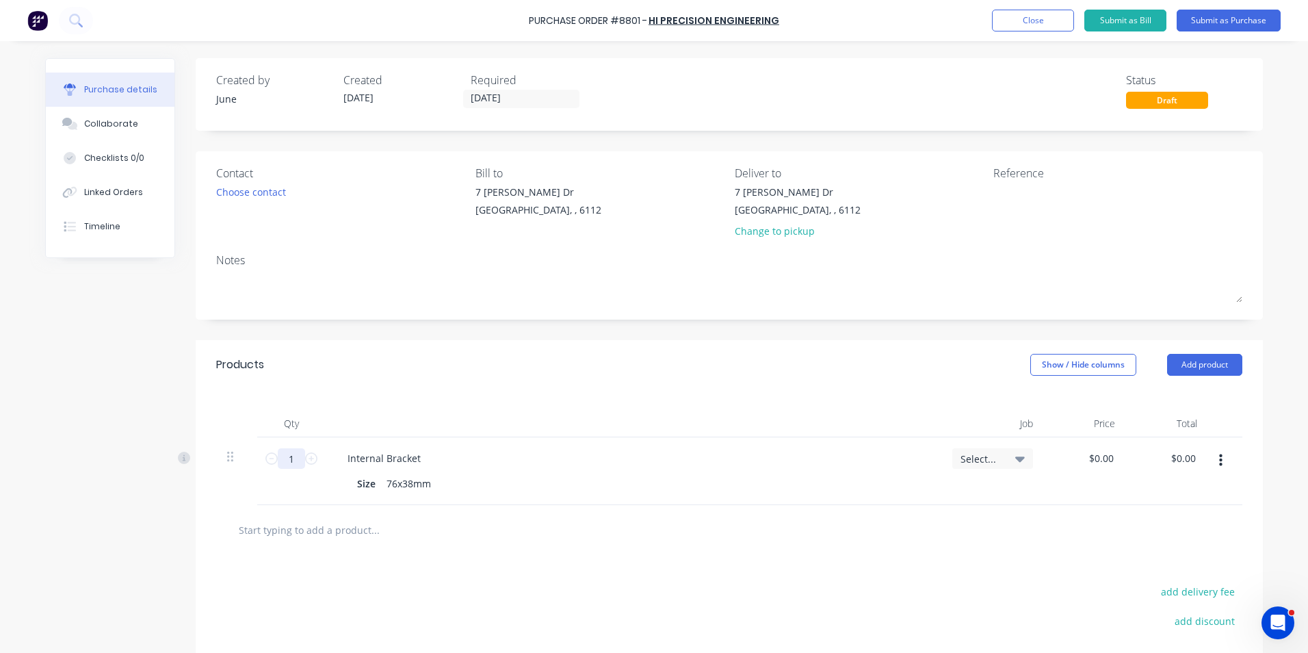
click at [293, 457] on input "1" at bounding box center [291, 458] width 27 height 21
type input "500"
click at [389, 391] on div "Qty Job Price Total 500 500 Internal Bracket Size 76x38mm Select... $0.00 $0.00…" at bounding box center [729, 447] width 1067 height 116
click at [1219, 463] on icon "button" at bounding box center [1220, 460] width 3 height 15
click at [1175, 527] on button "Duplicate" at bounding box center [1179, 523] width 116 height 27
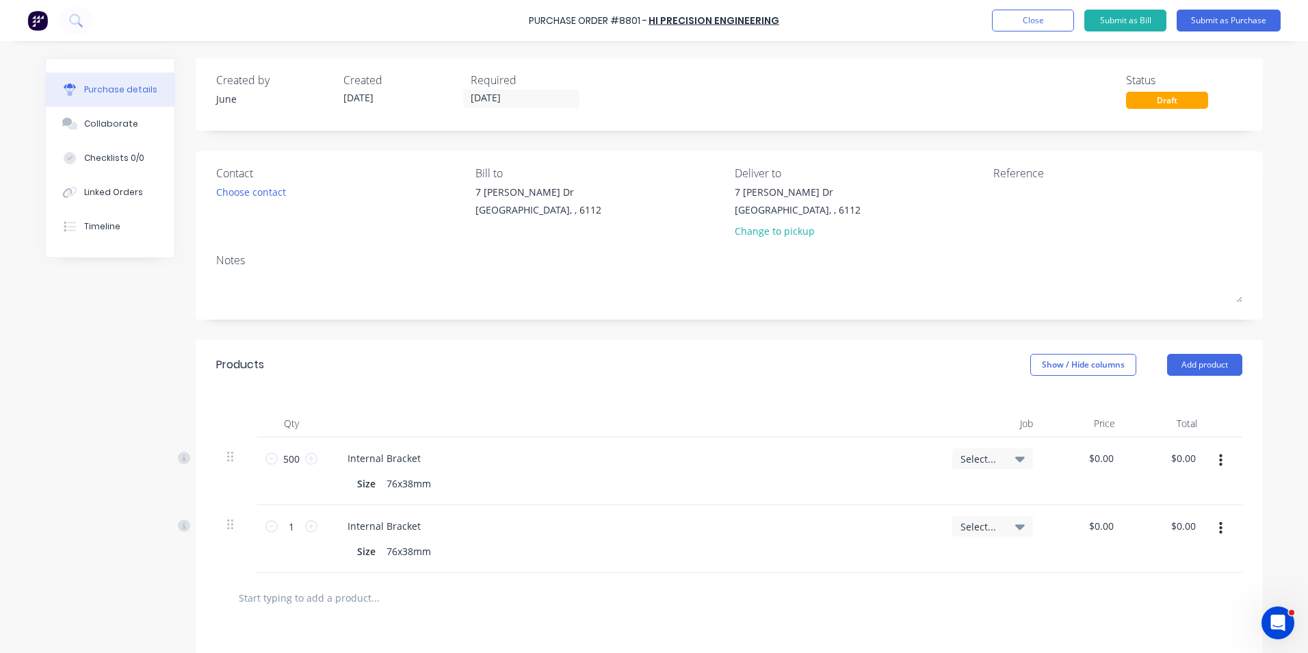
click at [1222, 538] on button "button" at bounding box center [1221, 528] width 32 height 25
click at [1194, 558] on button "Edit" at bounding box center [1179, 564] width 116 height 27
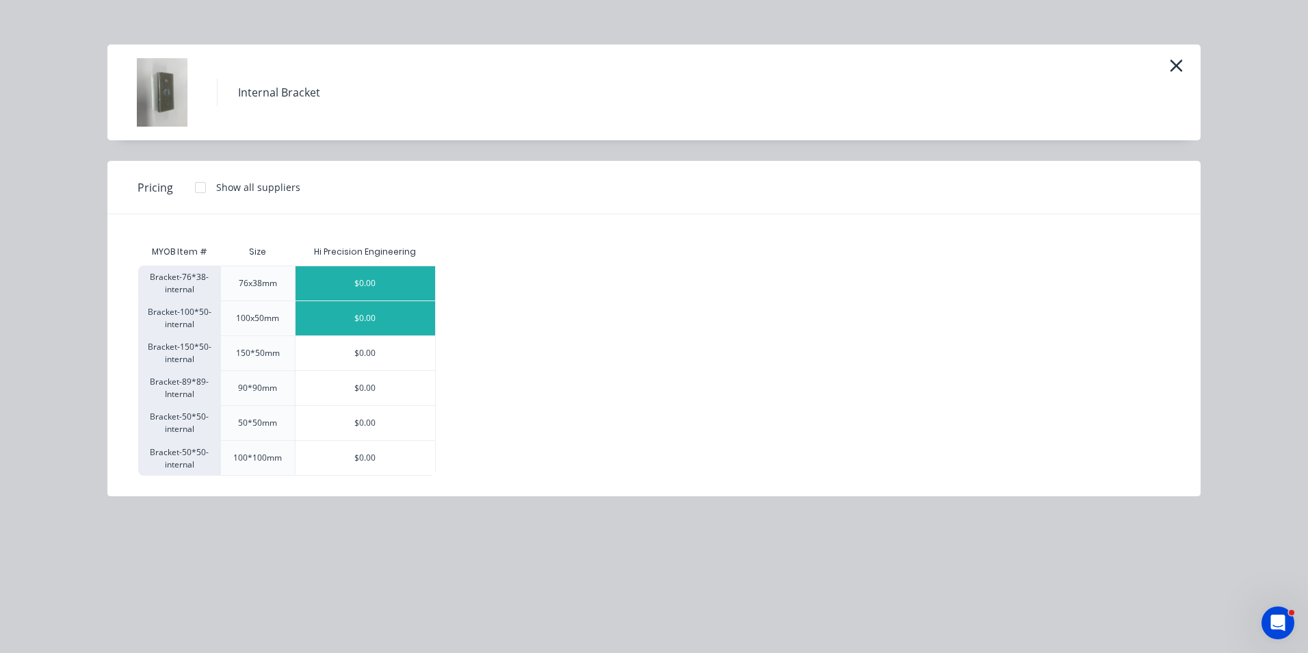
click at [360, 324] on div "$0.00" at bounding box center [366, 318] width 140 height 34
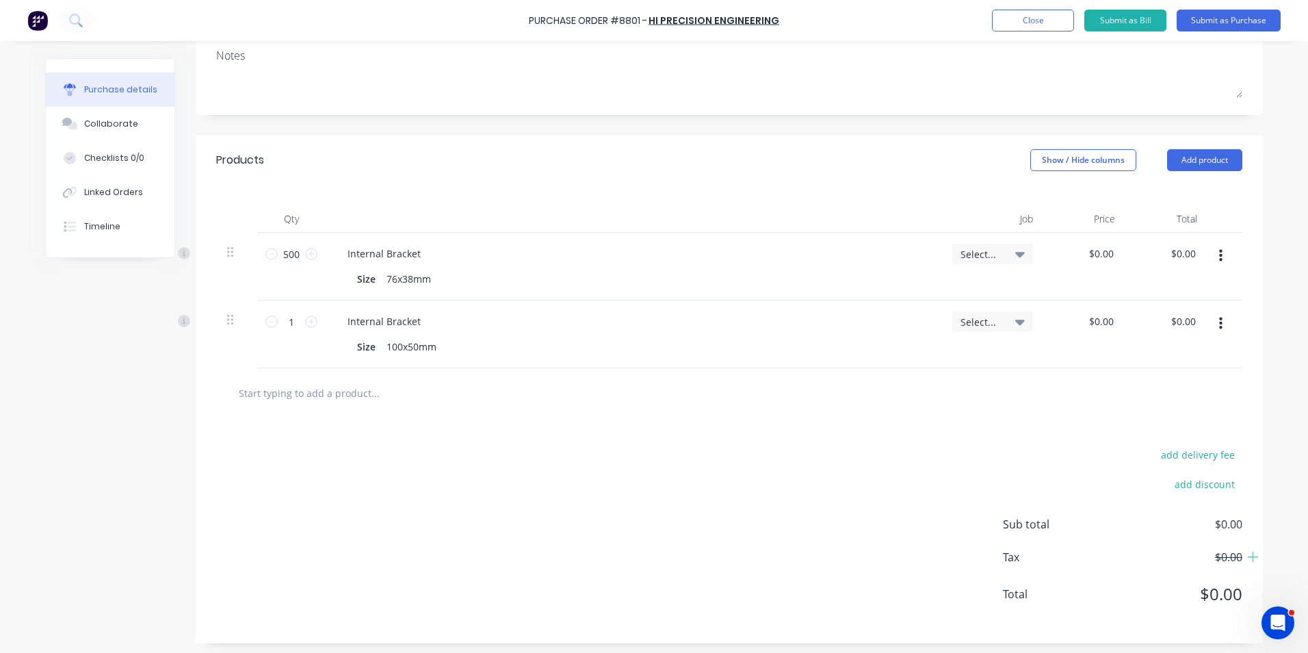
scroll to position [205, 0]
click at [278, 322] on input "1" at bounding box center [291, 321] width 27 height 21
type input "100"
click at [275, 345] on div "100 100" at bounding box center [291, 334] width 68 height 68
click at [1190, 156] on button "Add product" at bounding box center [1204, 159] width 75 height 22
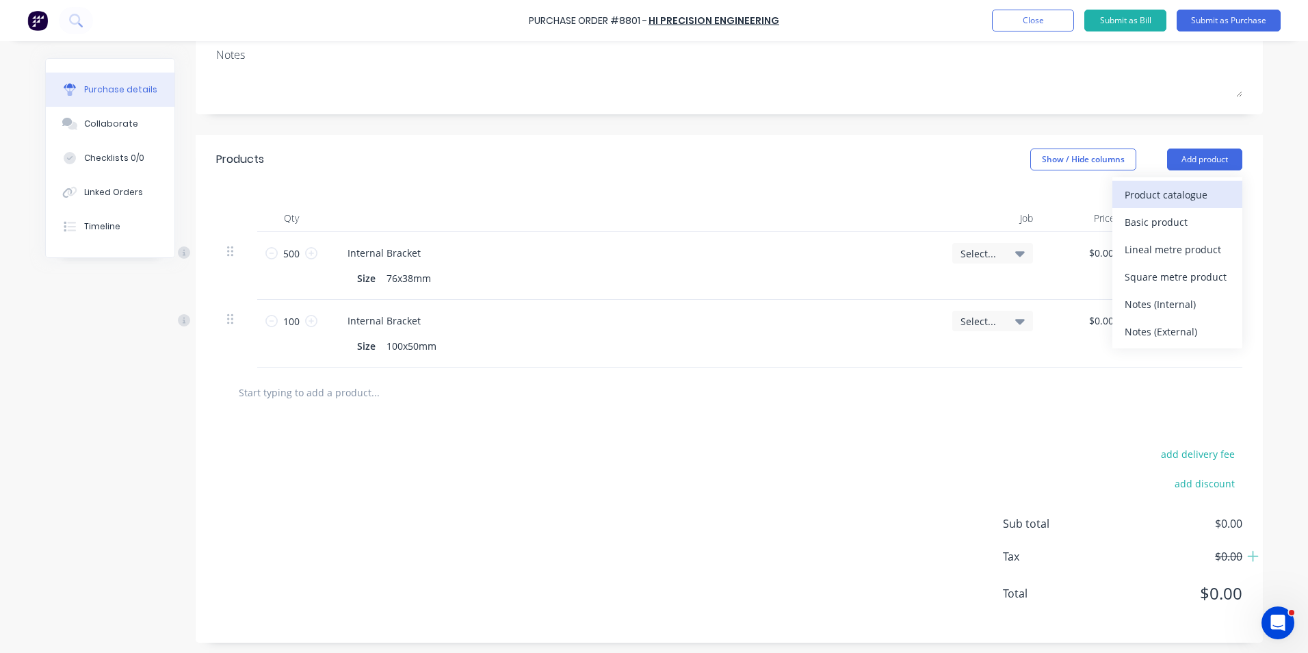
click at [1170, 191] on div "Product catalogue" at bounding box center [1177, 195] width 105 height 20
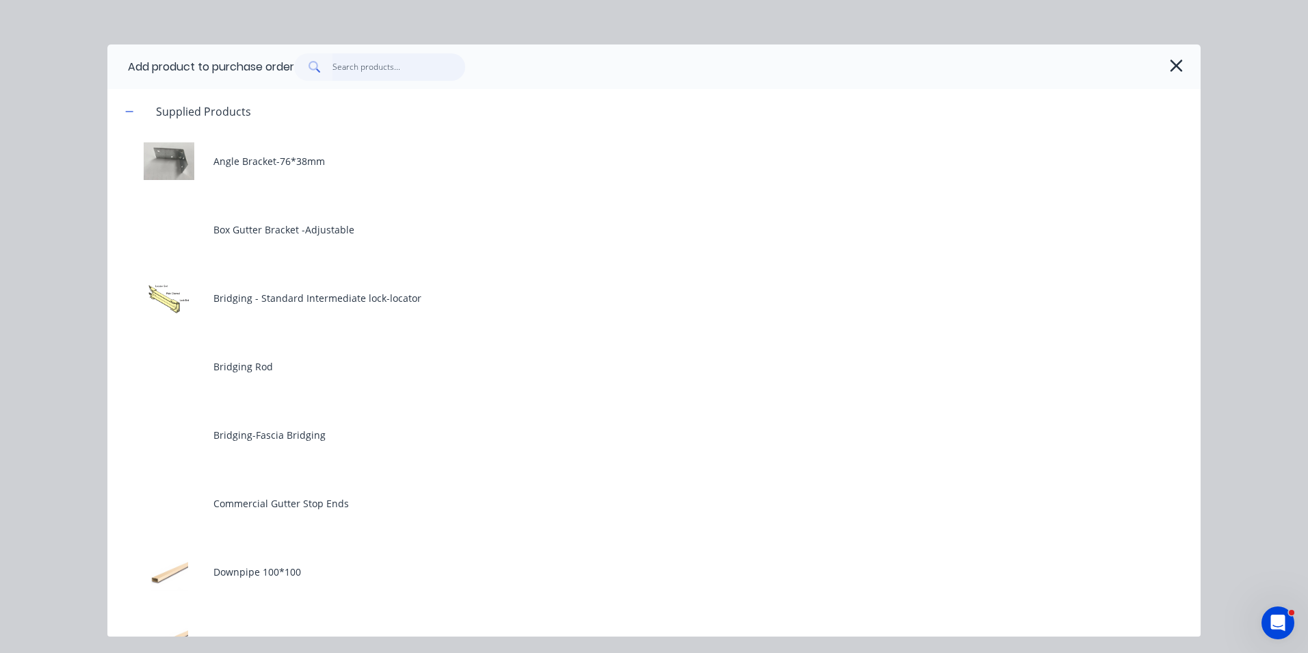
click at [373, 57] on input "text" at bounding box center [398, 66] width 133 height 27
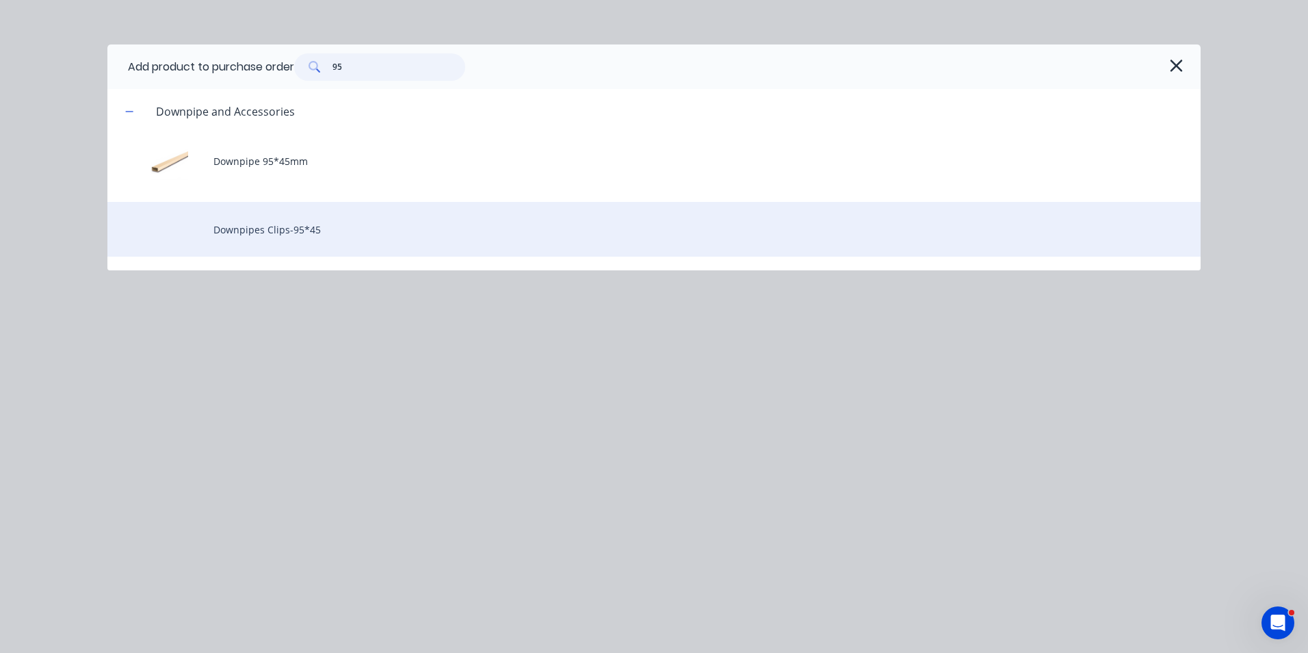
type input "95"
click at [315, 242] on div "Downpipes Clips-95*45" at bounding box center [653, 229] width 1093 height 55
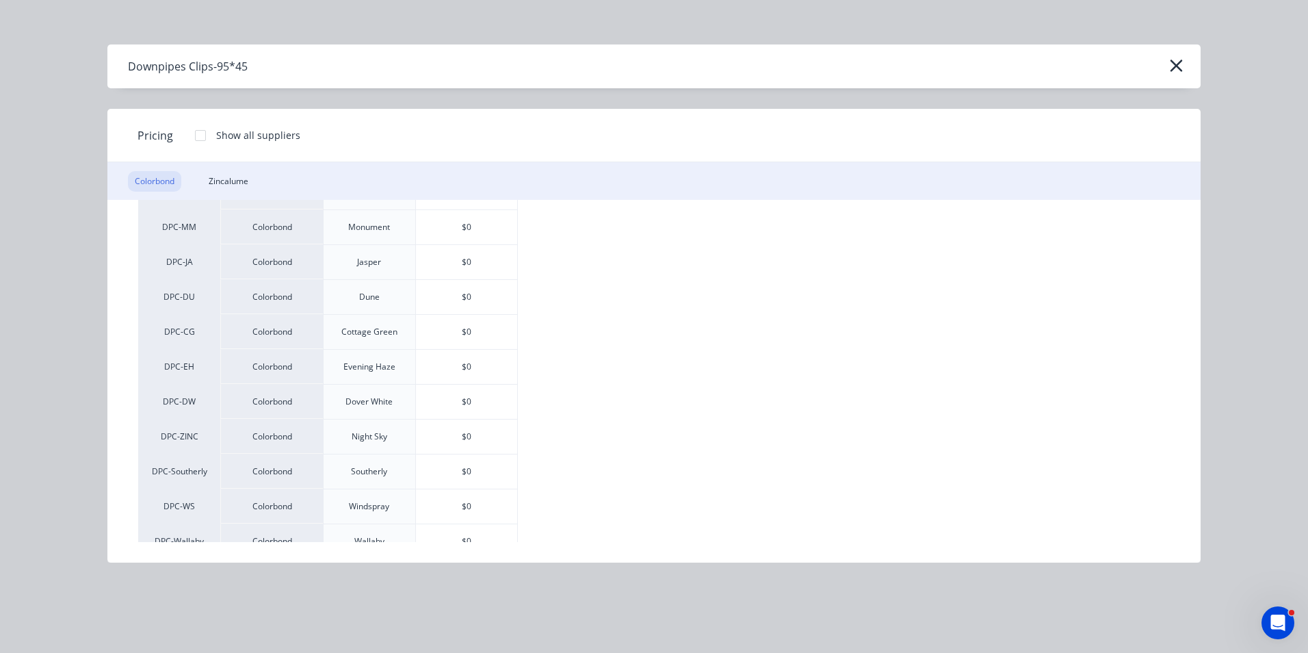
scroll to position [410, 0]
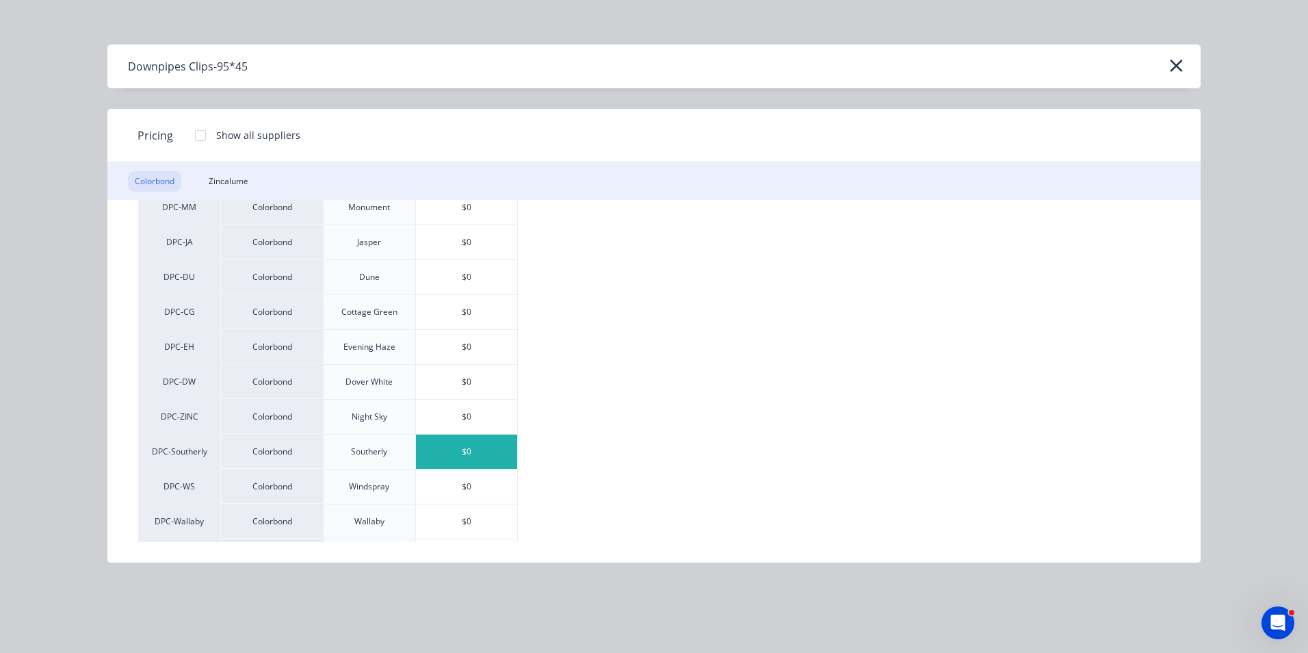
click at [484, 451] on div "$0" at bounding box center [466, 451] width 101 height 34
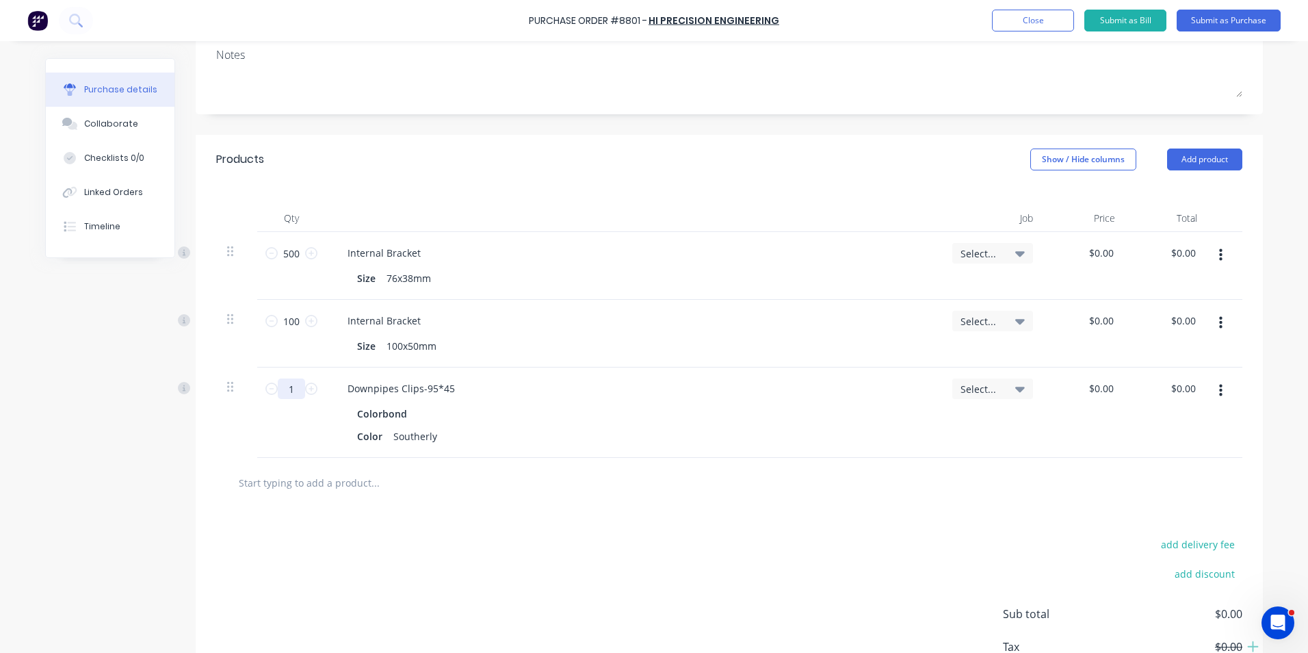
click at [281, 393] on input "1" at bounding box center [291, 388] width 27 height 21
type input "50"
click at [839, 511] on div "add delivery fee add discount Sub total $0.00 Tax $0.00 Total $0.00" at bounding box center [729, 620] width 1067 height 225
click at [1209, 389] on button "button" at bounding box center [1221, 390] width 32 height 25
click at [1205, 441] on button "Duplicate" at bounding box center [1179, 454] width 116 height 27
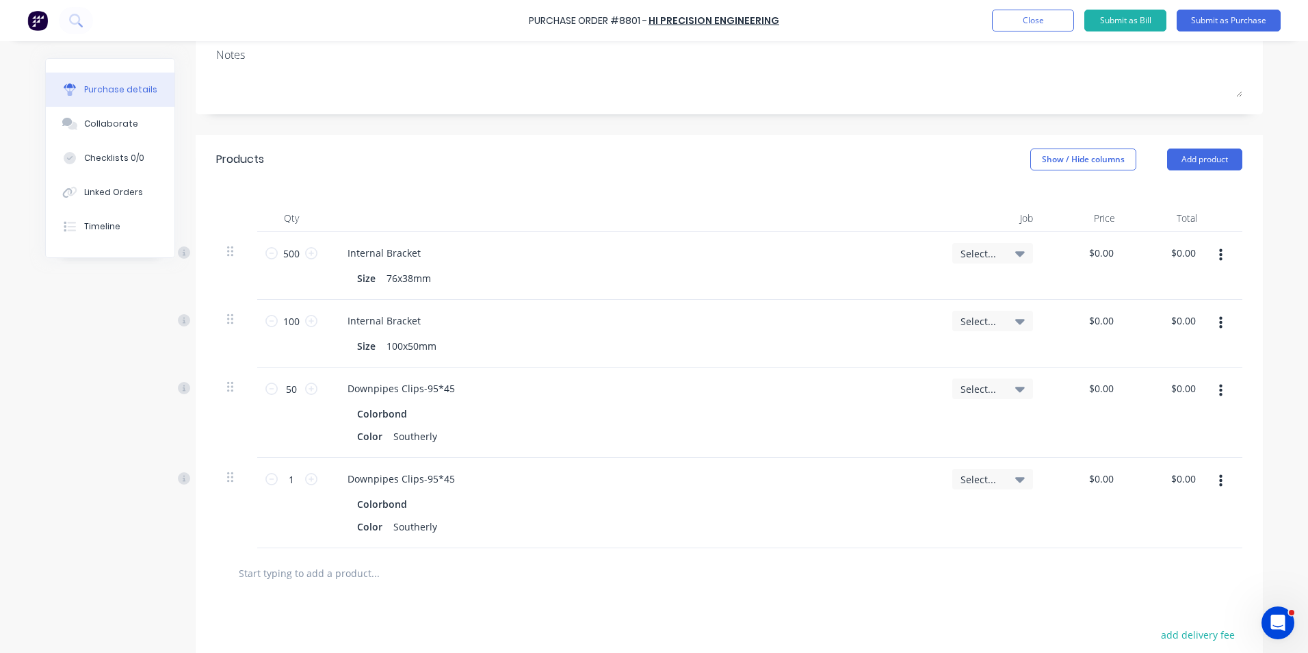
click at [1213, 486] on button "button" at bounding box center [1221, 481] width 32 height 25
click at [1198, 516] on button "Edit" at bounding box center [1179, 516] width 116 height 27
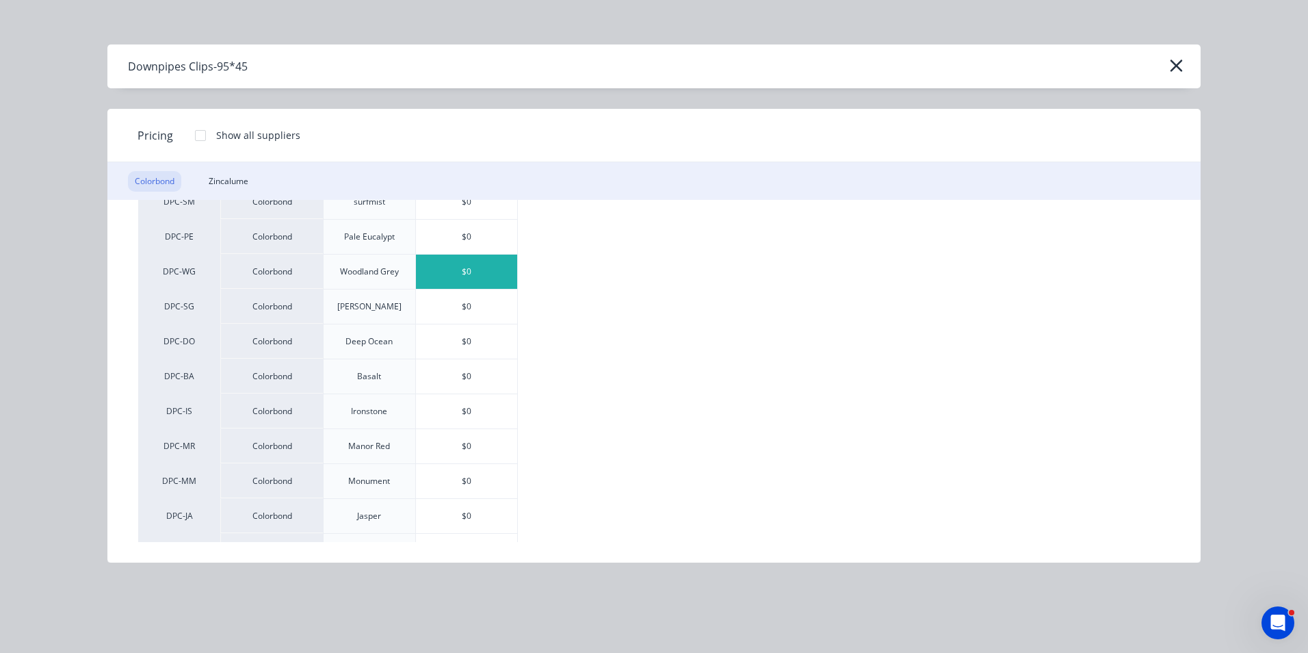
scroll to position [205, 0]
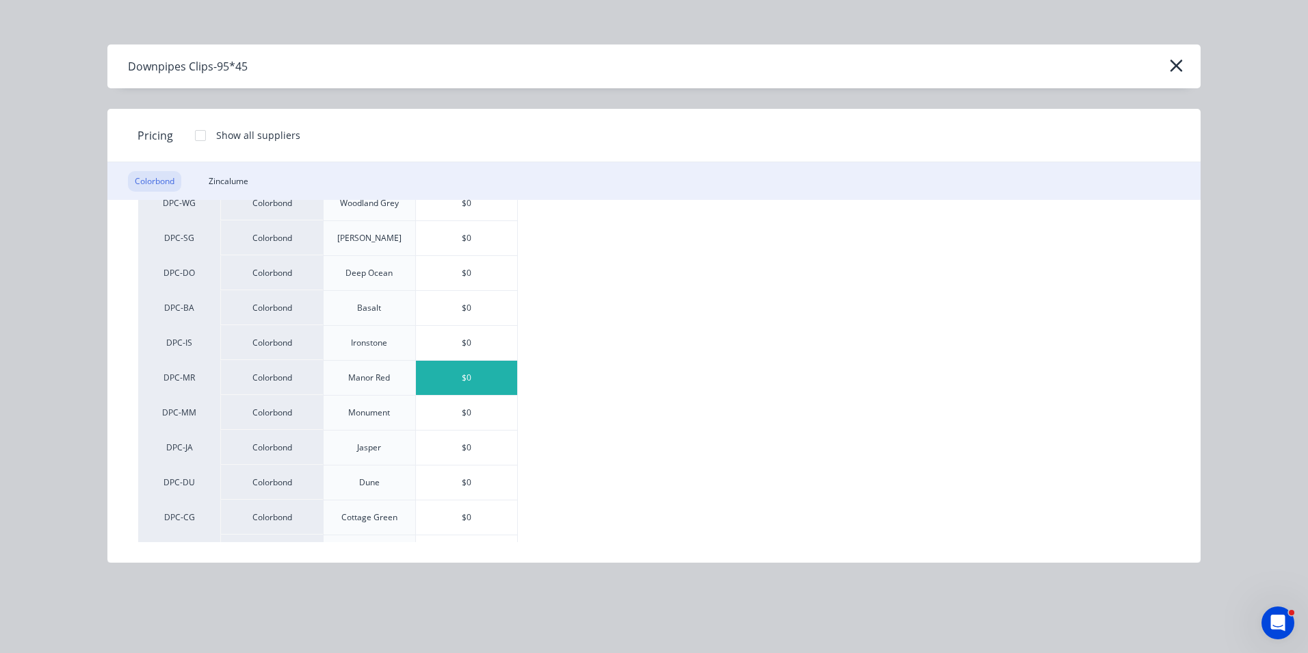
click at [455, 374] on div "$0" at bounding box center [466, 378] width 101 height 34
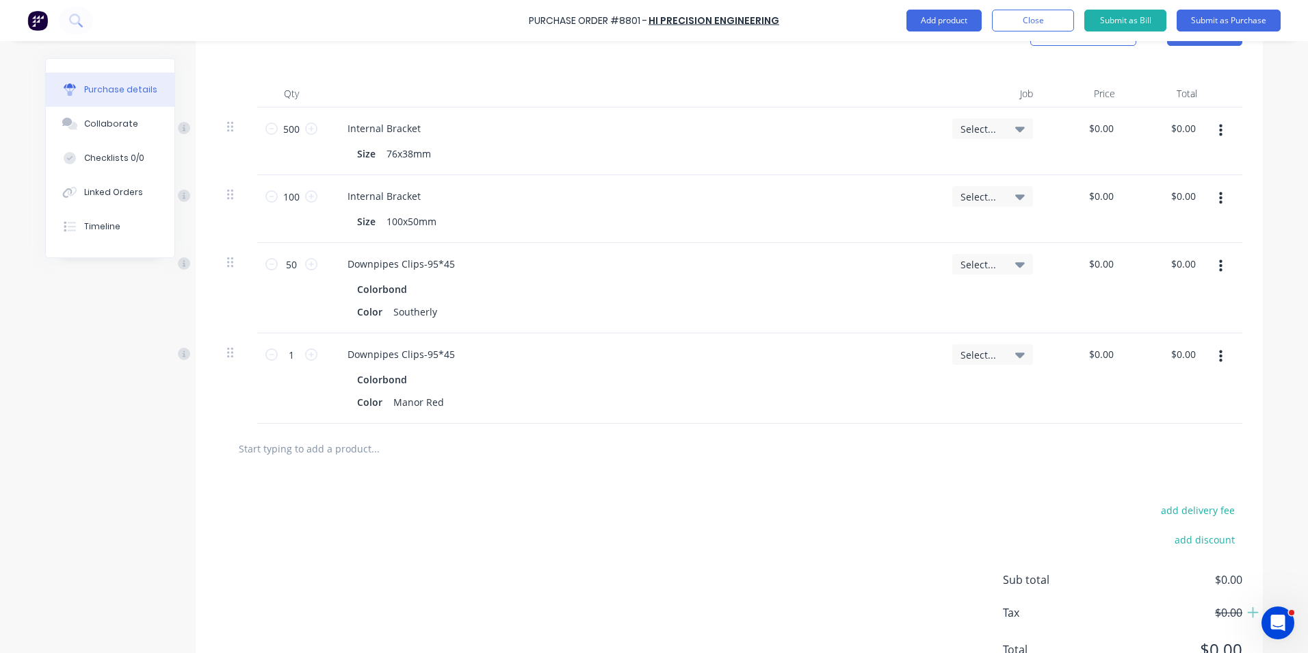
scroll to position [342, 0]
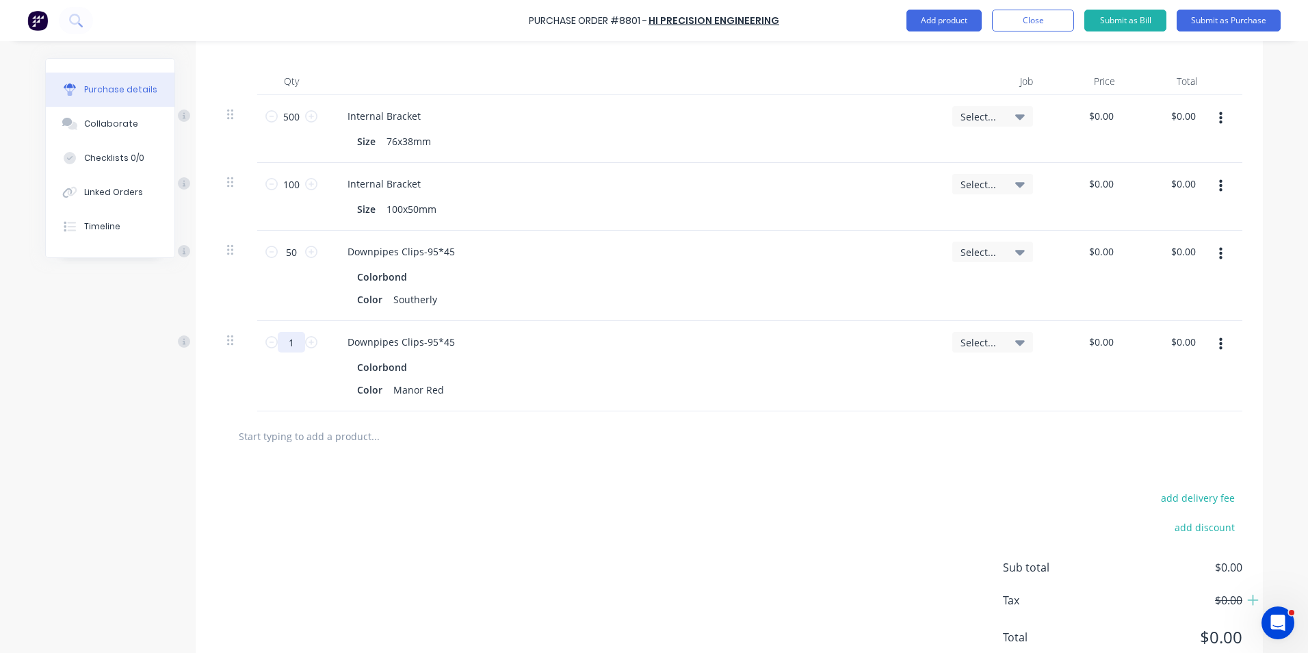
click at [287, 348] on input "1" at bounding box center [291, 342] width 27 height 21
type input "100"
click at [285, 378] on div "100 100" at bounding box center [291, 366] width 68 height 90
click at [641, 545] on div "add delivery fee add discount Sub total $0.00 Tax $0.00 Total $0.00" at bounding box center [729, 573] width 1067 height 225
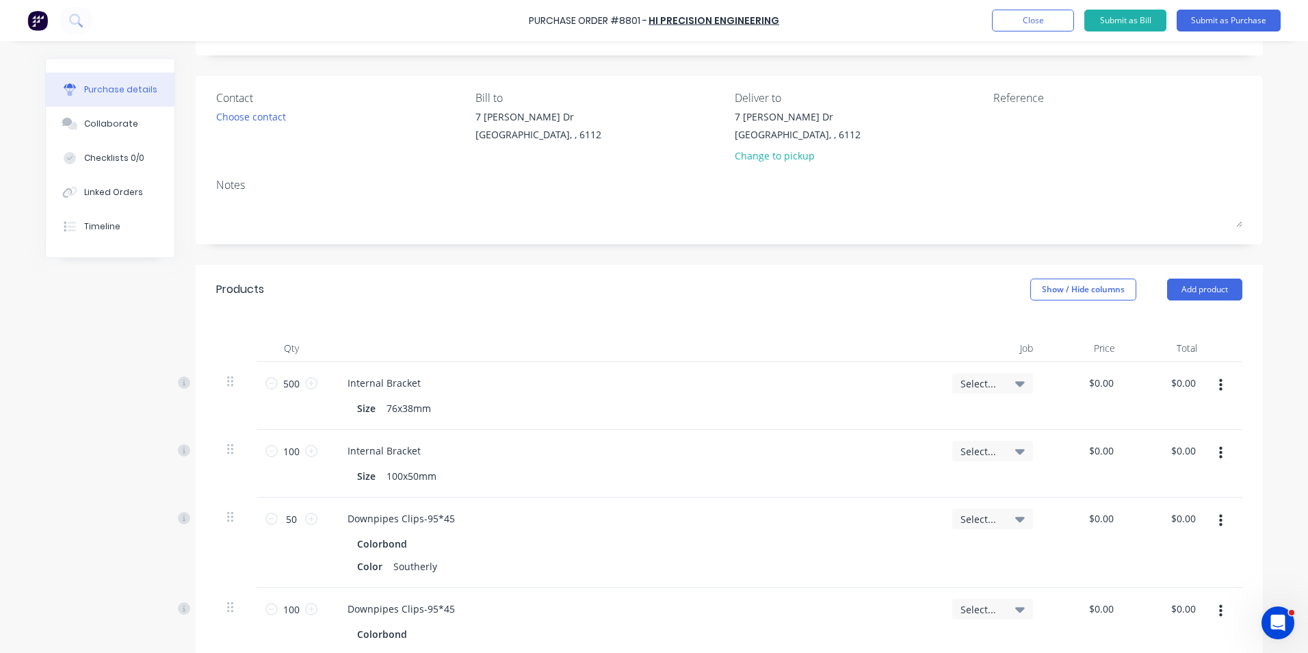
scroll to position [0, 0]
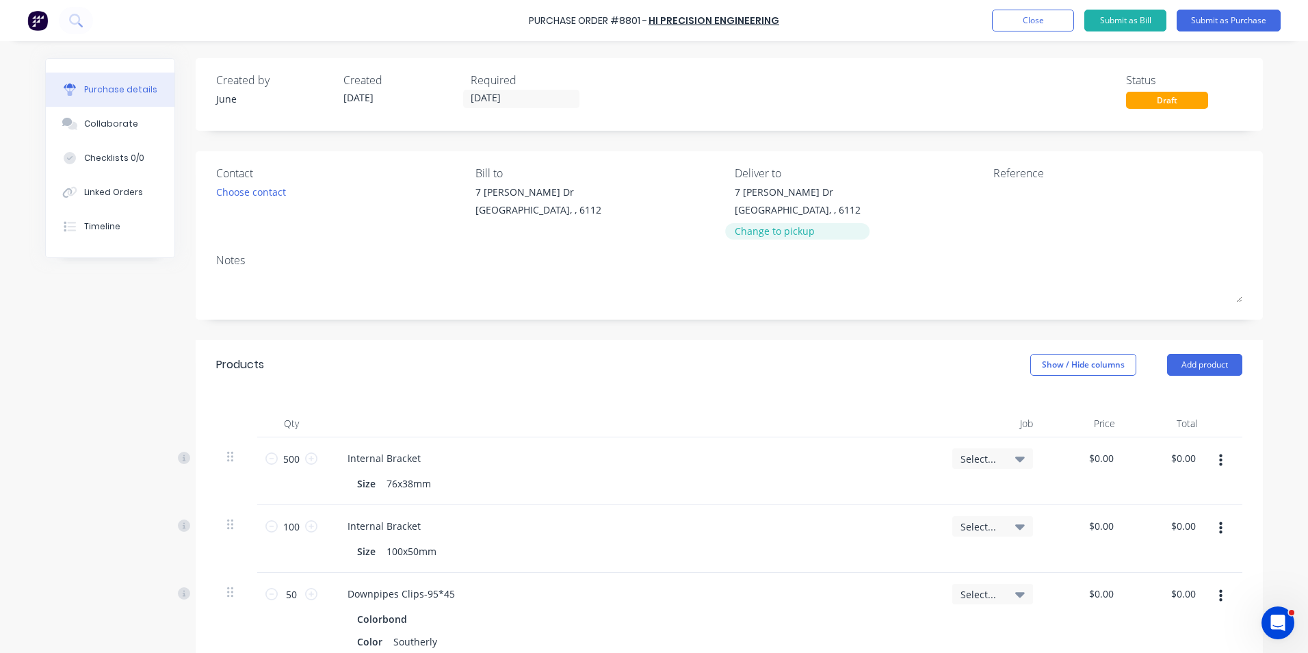
click at [773, 236] on div "Change to pickup" at bounding box center [798, 231] width 126 height 14
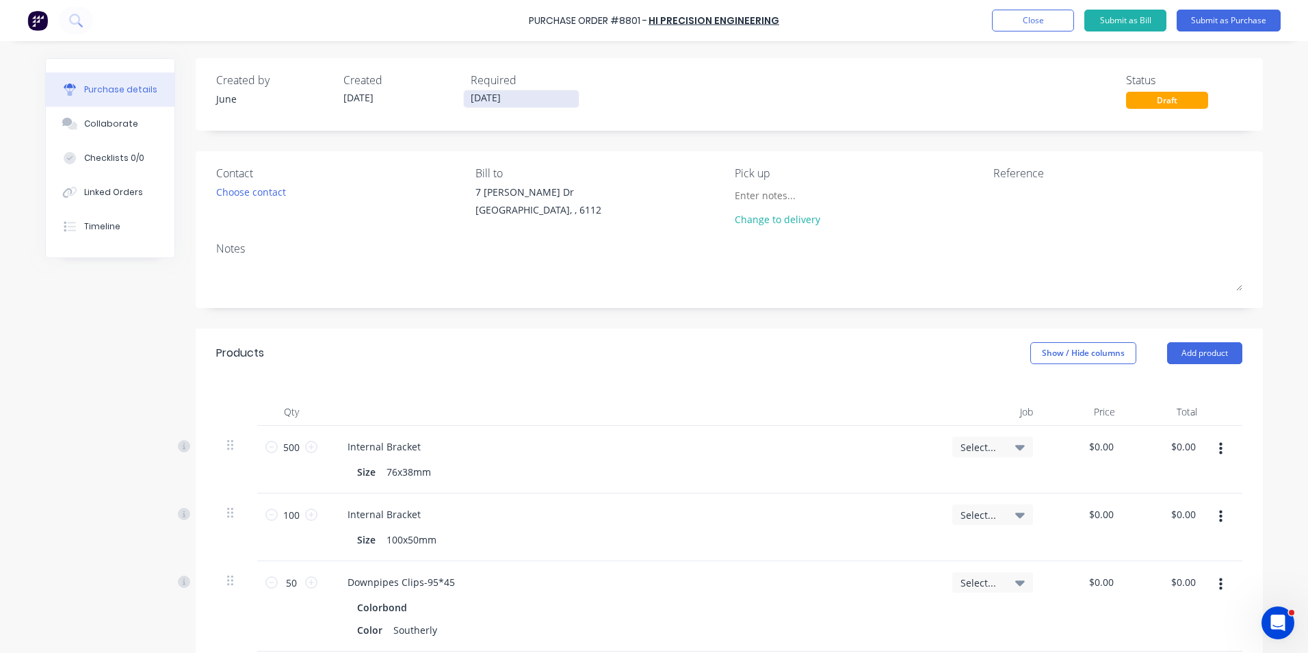
click at [477, 90] on label "[DATE]" at bounding box center [521, 99] width 116 height 18
click at [477, 90] on input "[DATE]" at bounding box center [521, 98] width 115 height 17
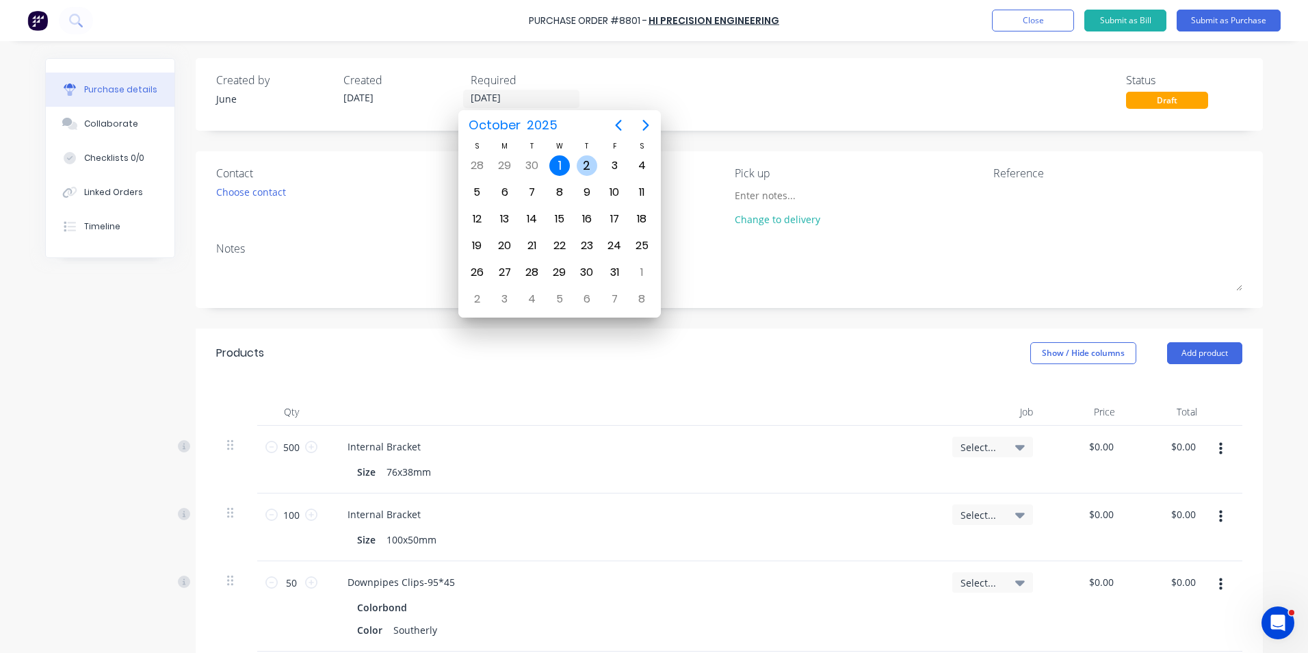
click at [590, 174] on div "2" at bounding box center [587, 165] width 21 height 21
type input "[DATE]"
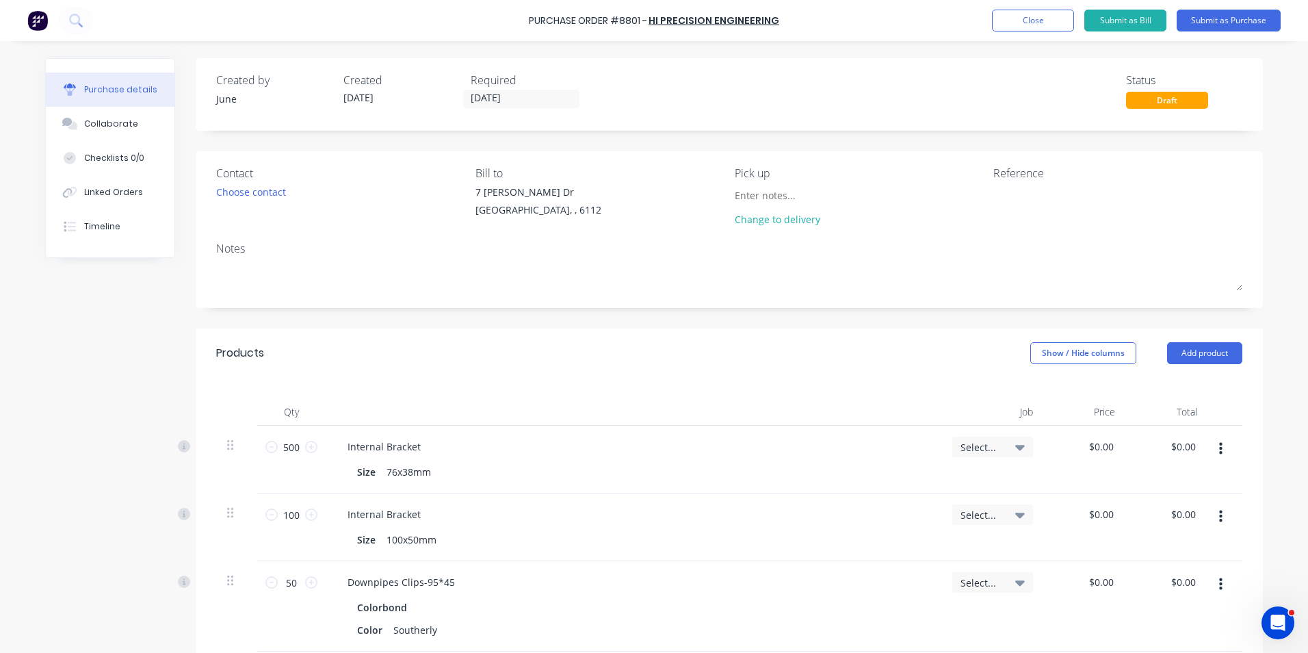
click at [660, 98] on div "Created by June Created [DATE] Required [DATE] Status Draft" at bounding box center [729, 90] width 1026 height 37
click at [1229, 24] on button "Submit as Purchase" at bounding box center [1229, 21] width 104 height 22
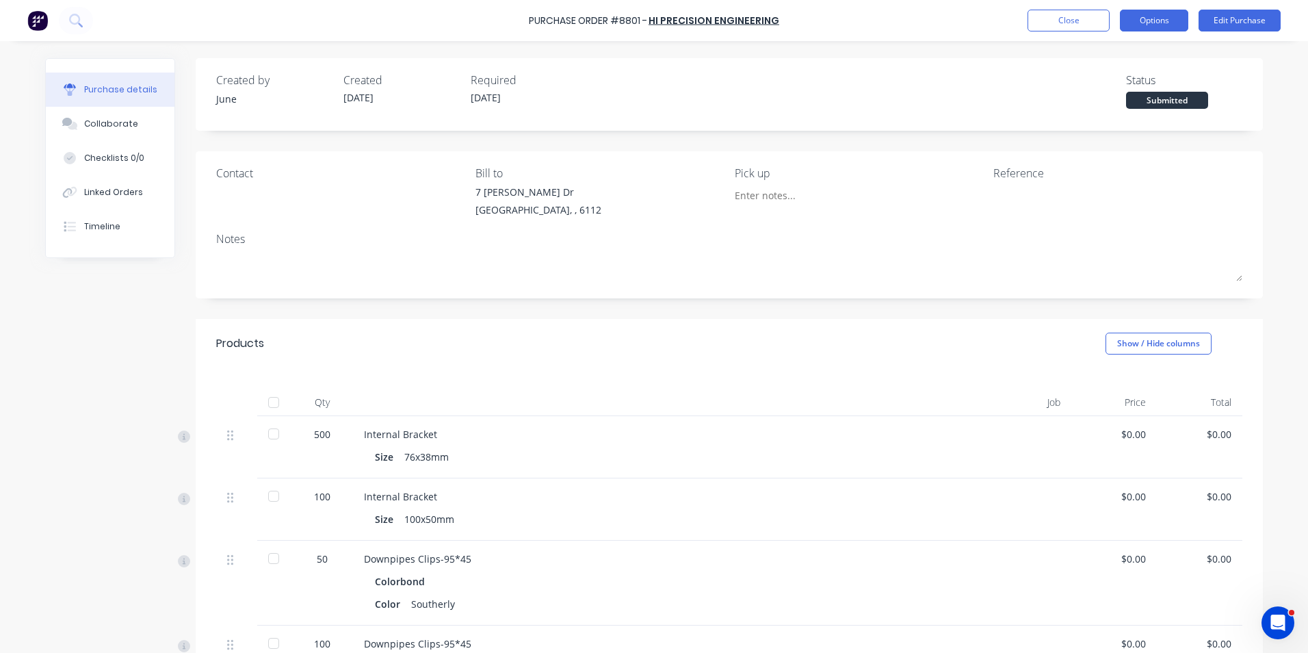
click at [1161, 13] on button "Options" at bounding box center [1154, 21] width 68 height 22
click at [1142, 55] on div "Print / Email" at bounding box center [1123, 56] width 105 height 20
click at [1122, 109] on div "Without pricing" at bounding box center [1123, 111] width 105 height 20
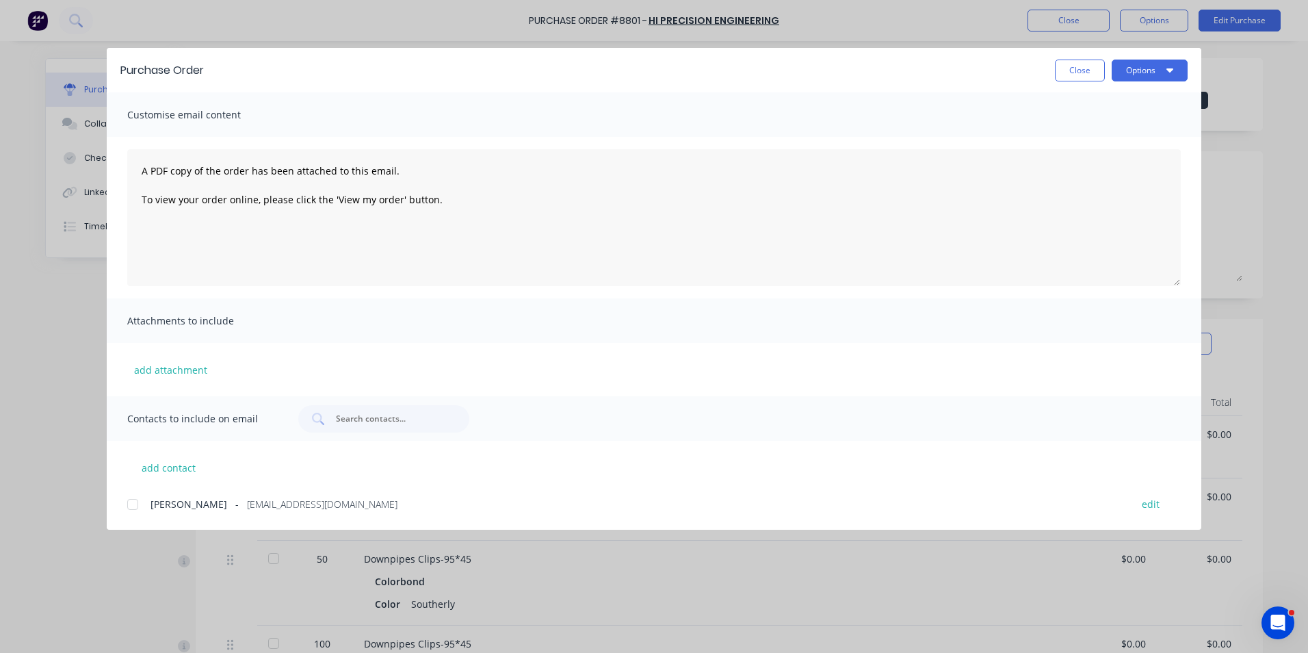
click at [148, 504] on div "[PERSON_NAME] - [EMAIL_ADDRESS][DOMAIN_NAME] edit" at bounding box center [664, 503] width 1074 height 18
click at [1167, 75] on button "Options" at bounding box center [1150, 71] width 76 height 22
click at [1125, 144] on button "Print" at bounding box center [1123, 132] width 130 height 27
click at [1148, 73] on button "Options" at bounding box center [1150, 71] width 76 height 22
click at [1109, 159] on div "Email" at bounding box center [1122, 160] width 105 height 20
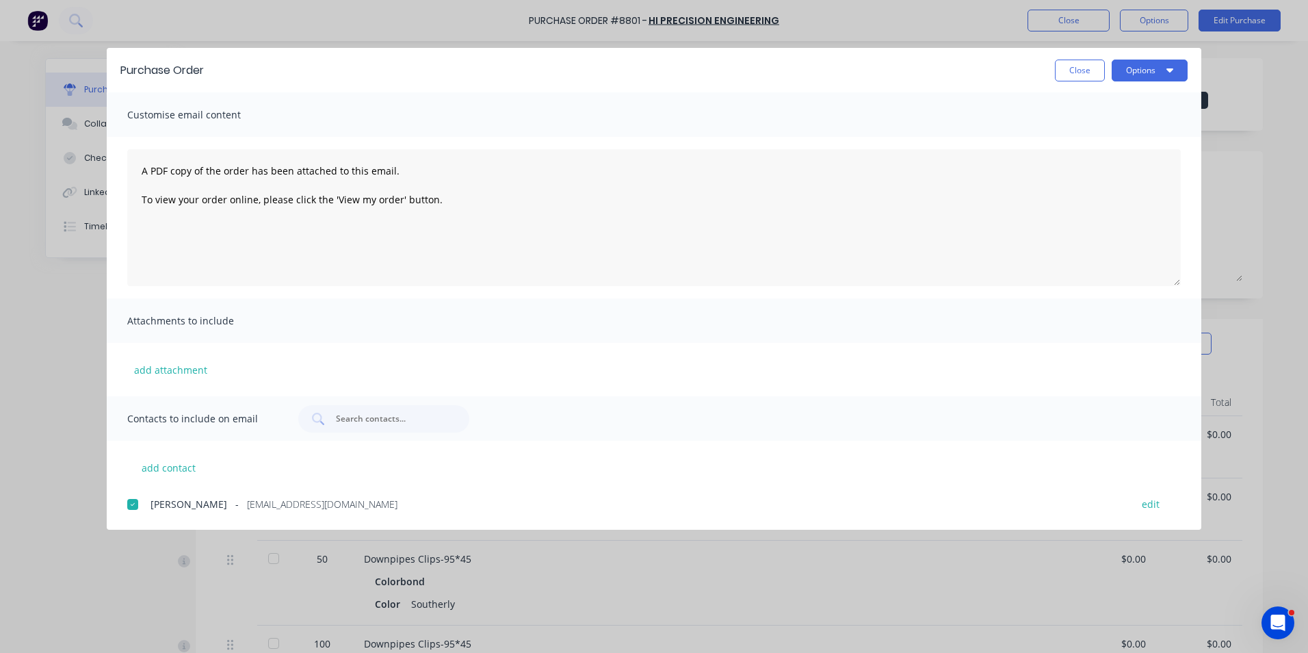
click at [721, 542] on div "Purchase Order Close Options Customise email content A PDF copy of the order ha…" at bounding box center [654, 326] width 1308 height 653
click at [1078, 75] on button "Close" at bounding box center [1080, 71] width 50 height 22
